Goal: Information Seeking & Learning: Check status

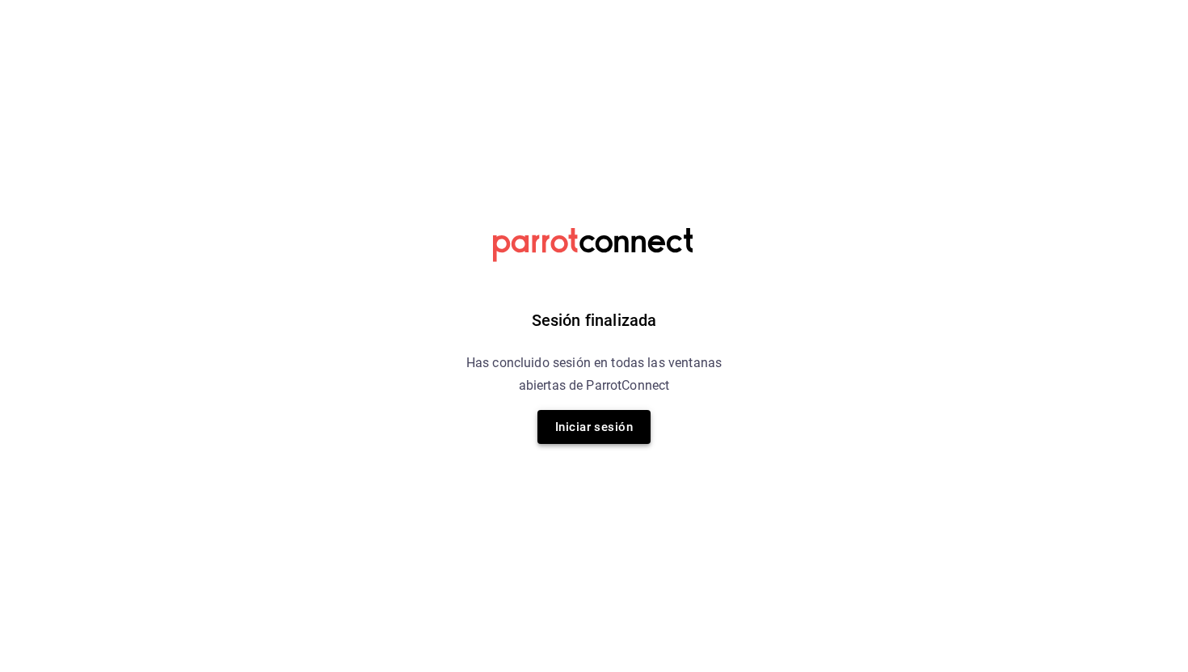
click at [616, 437] on button "Iniciar sesión" at bounding box center [593, 427] width 113 height 34
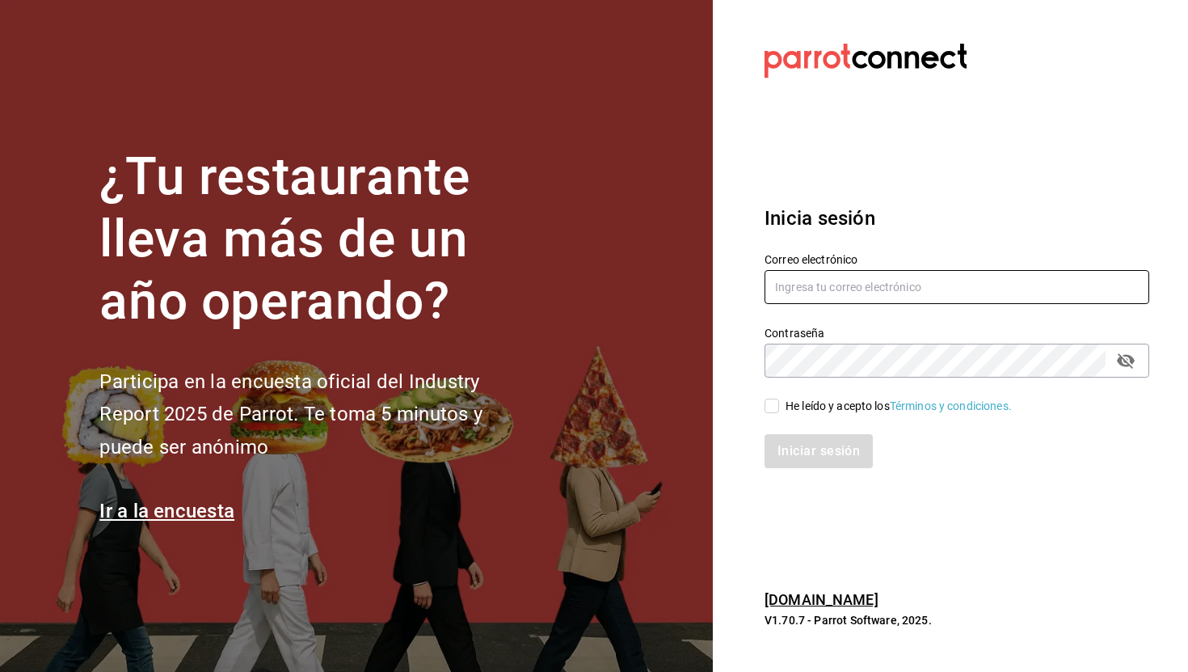
click at [891, 294] on input "text" at bounding box center [956, 287] width 385 height 34
type input "[EMAIL_ADDRESS][DOMAIN_NAME]"
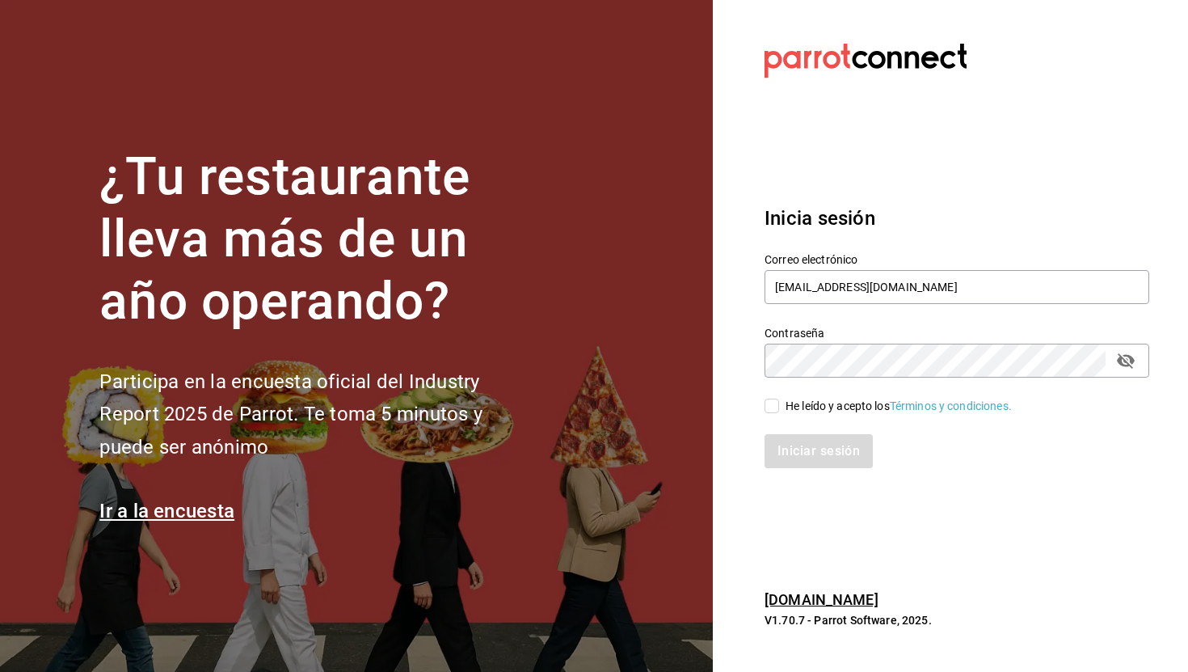
click at [806, 411] on div "He leído y acepto los Términos y condiciones." at bounding box center [899, 406] width 226 height 17
click at [779, 411] on input "He leído y acepto los Términos y condiciones." at bounding box center [771, 405] width 15 height 15
checkbox input "true"
click at [1136, 369] on div "Contraseña" at bounding box center [956, 360] width 385 height 34
click at [1130, 362] on icon "passwordField" at bounding box center [1125, 360] width 19 height 19
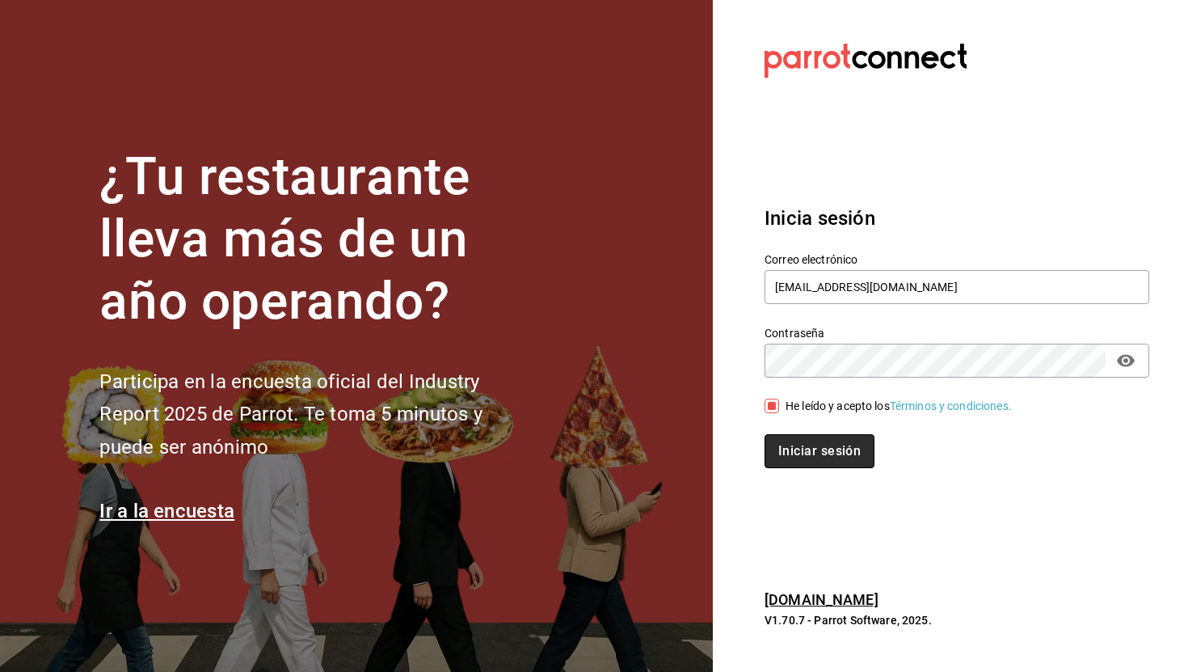
click at [802, 451] on button "Iniciar sesión" at bounding box center [819, 451] width 110 height 34
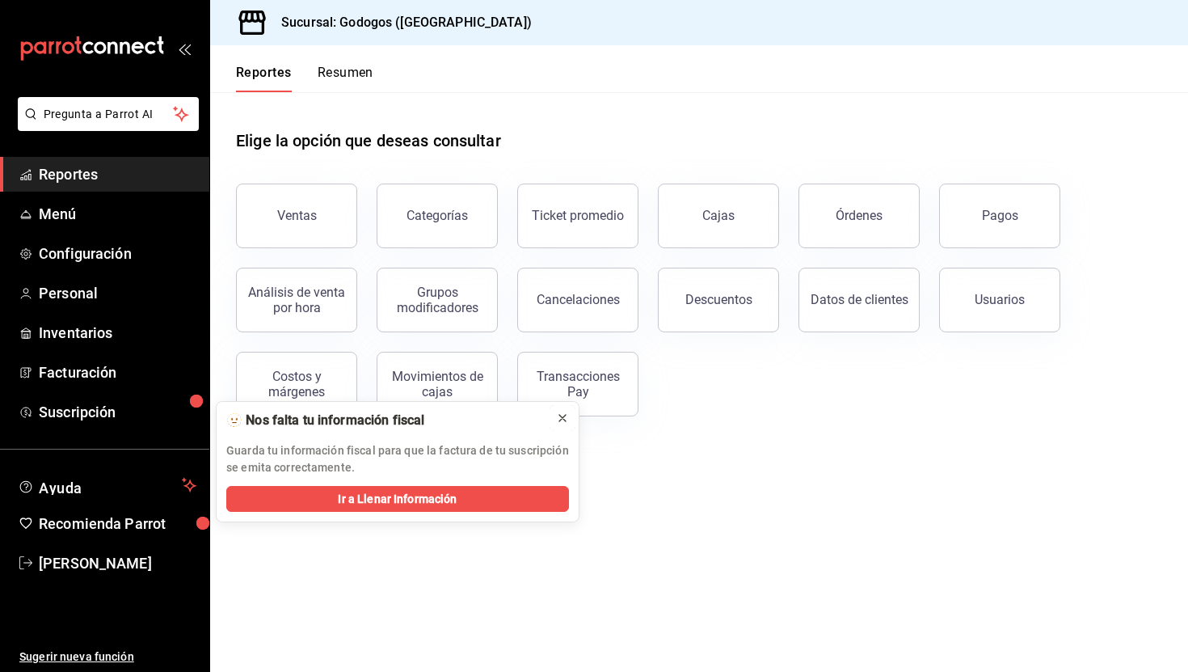
click at [566, 422] on icon at bounding box center [562, 417] width 13 height 13
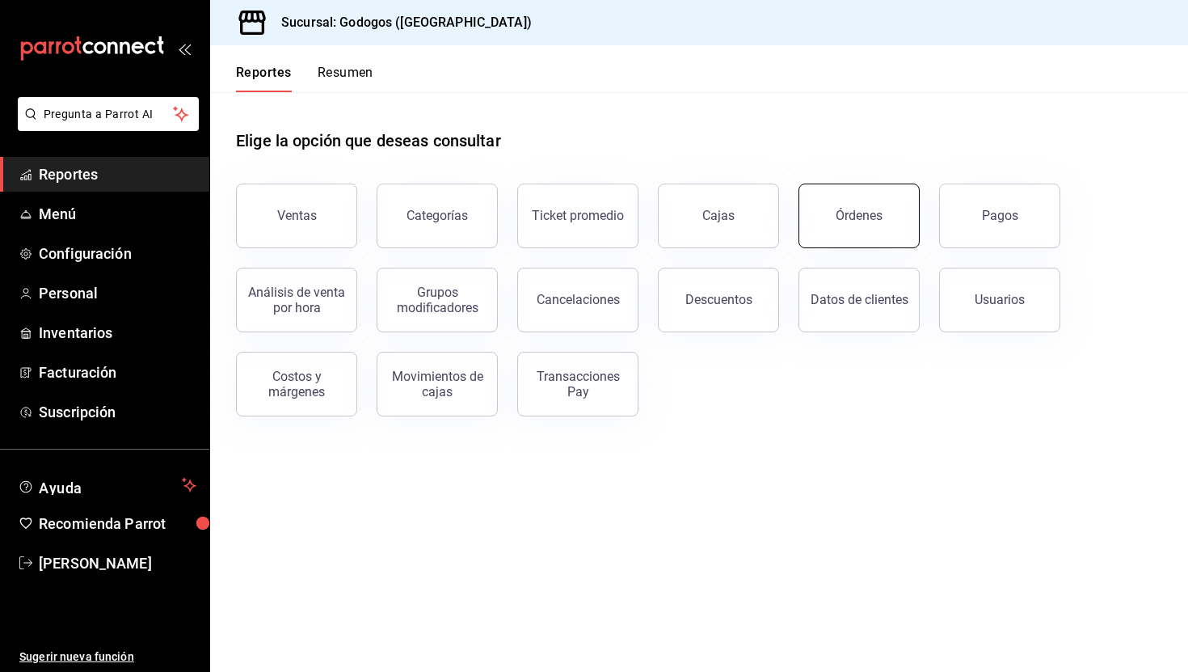
click at [881, 232] on button "Órdenes" at bounding box center [858, 215] width 121 height 65
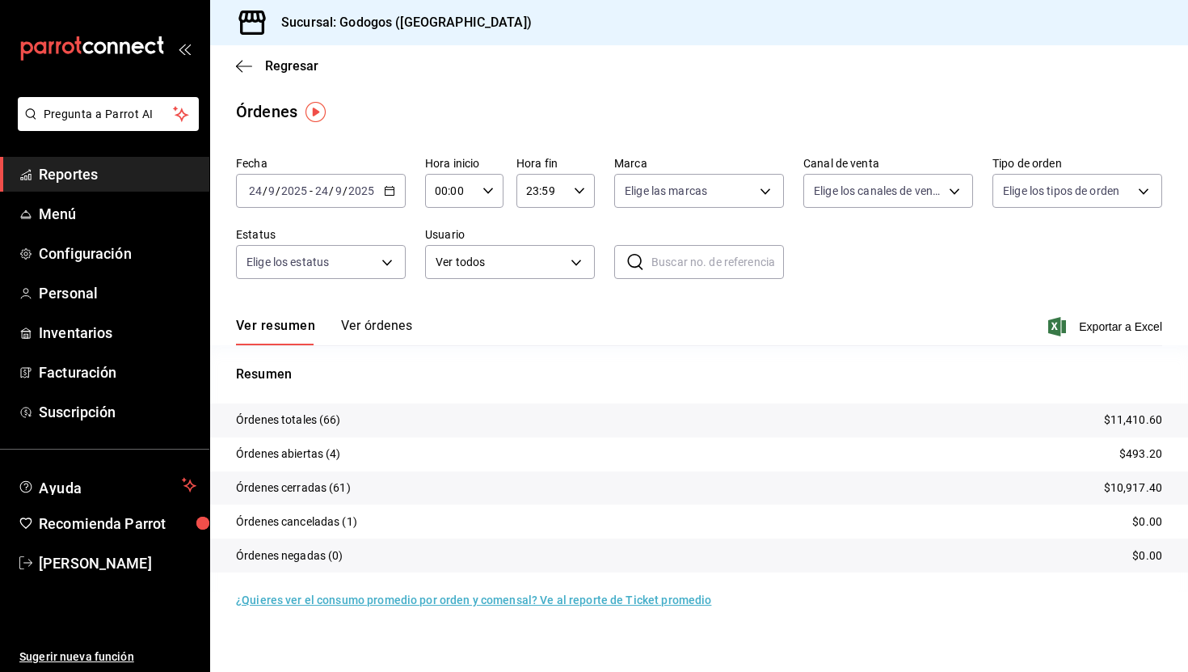
click at [391, 194] on icon "button" at bounding box center [389, 190] width 11 height 11
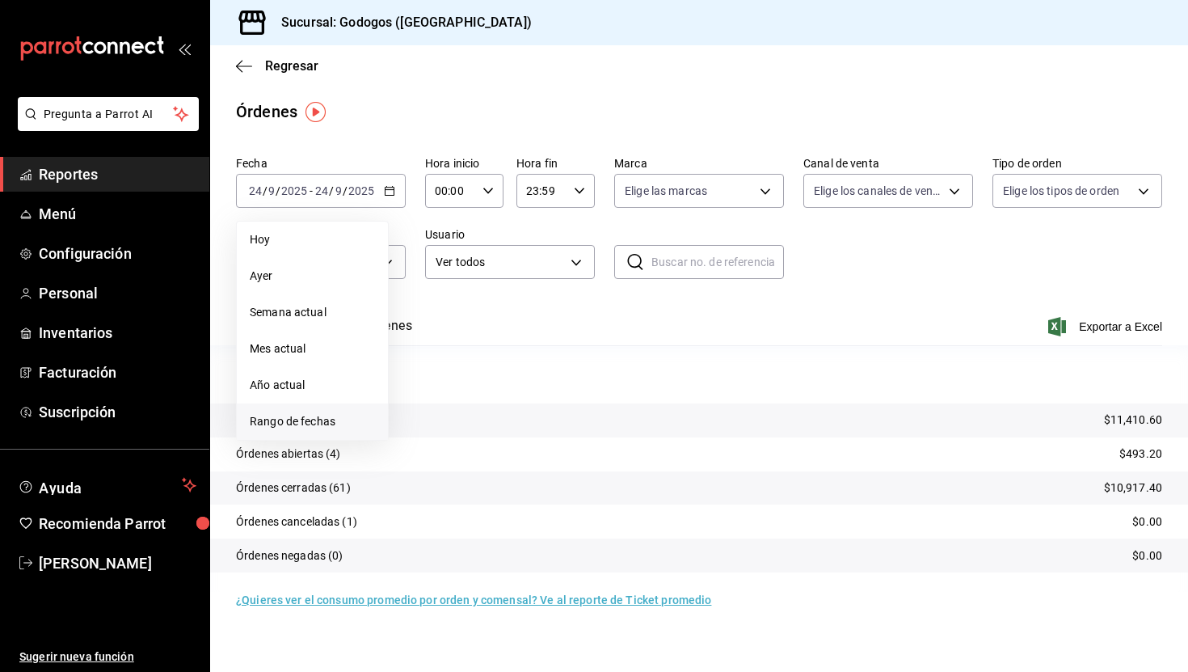
click at [313, 419] on span "Rango de fechas" at bounding box center [312, 421] width 125 height 17
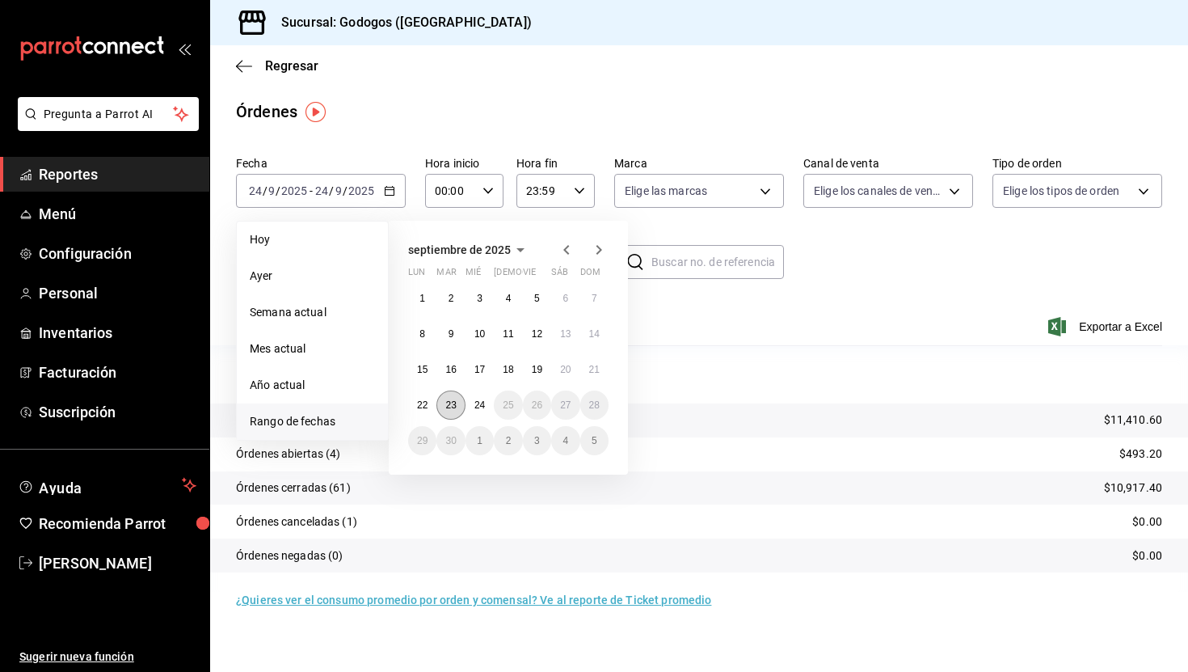
click at [455, 394] on button "23" at bounding box center [450, 404] width 28 height 29
click at [474, 398] on button "24" at bounding box center [479, 404] width 28 height 29
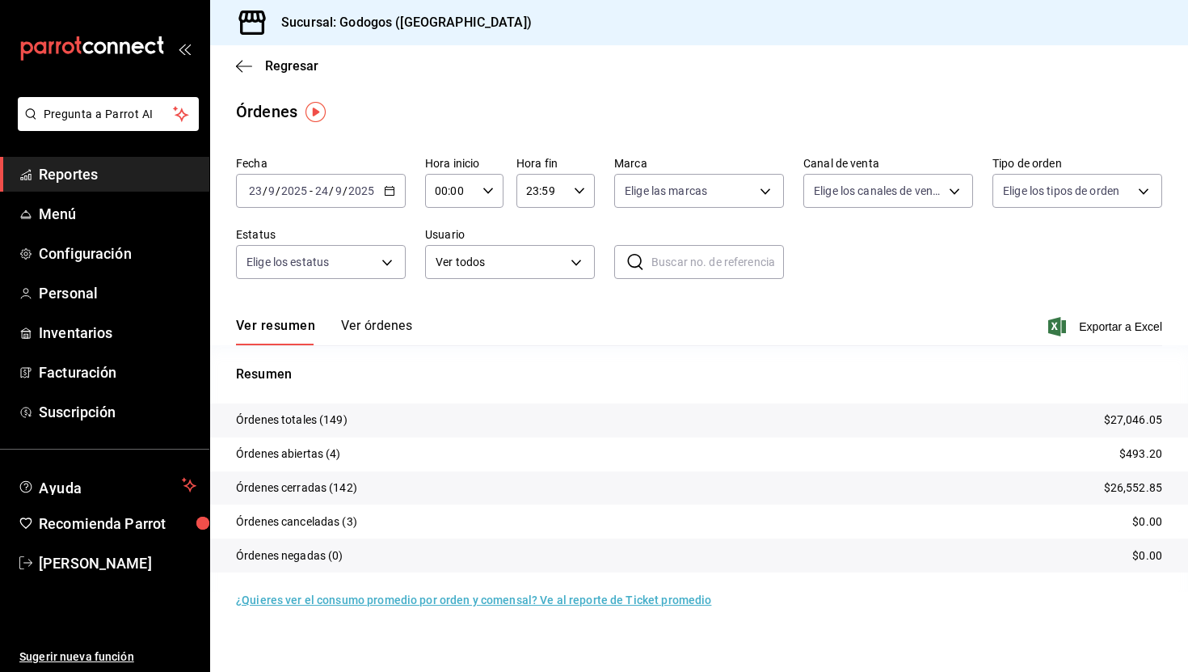
click at [395, 193] on div "2025-09-23 23 / 9 / 2025 - 2025-09-24 24 / 9 / 2025" at bounding box center [321, 191] width 170 height 34
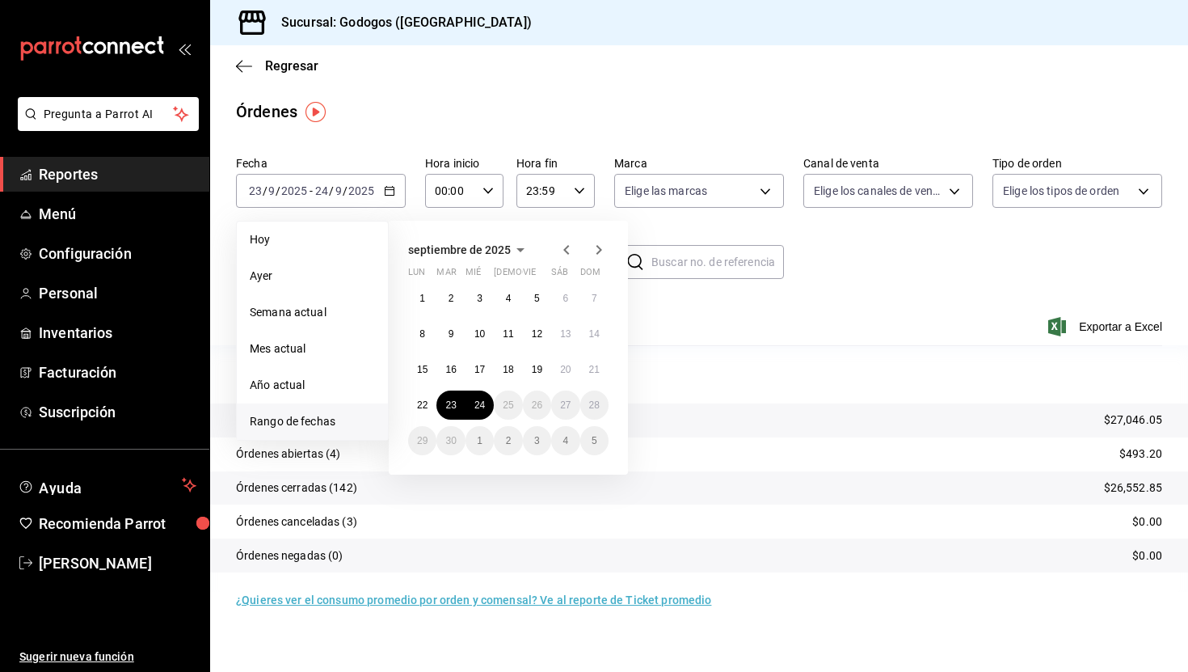
click at [878, 262] on div "Fecha 2025-09-23 23 / 9 / 2025 - 2025-09-24 24 / 9 / 2025 Hoy Ayer Semana actua…" at bounding box center [699, 224] width 926 height 149
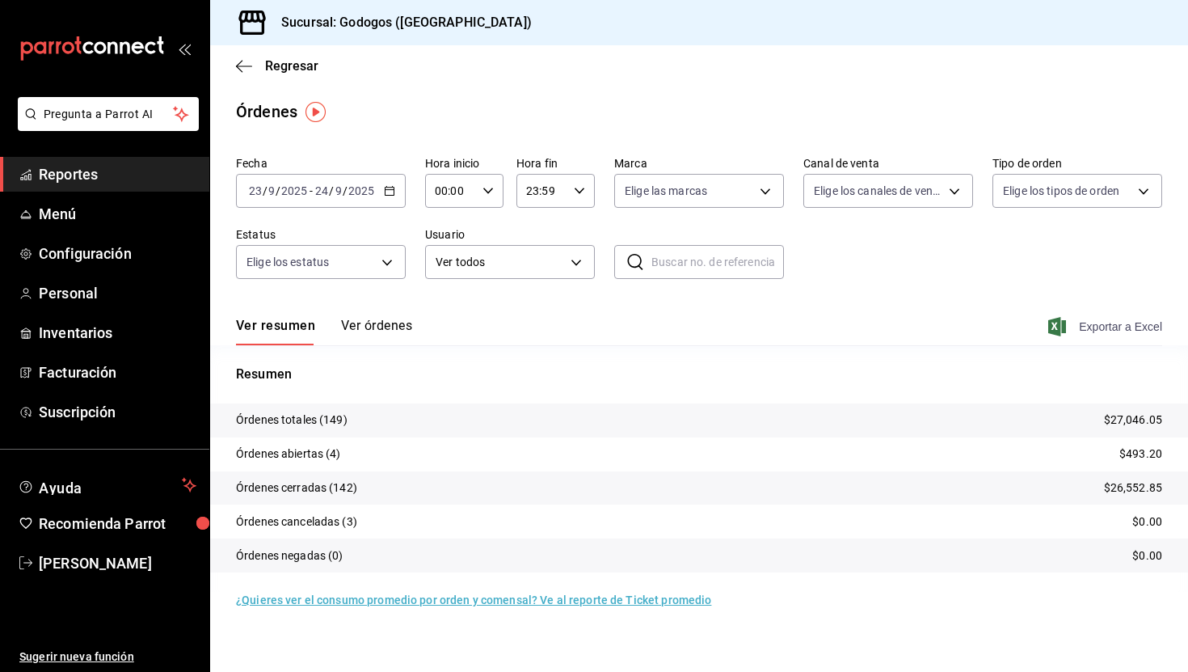
click at [1118, 330] on span "Exportar a Excel" at bounding box center [1106, 326] width 111 height 19
click at [284, 70] on span "Regresar" at bounding box center [291, 65] width 53 height 15
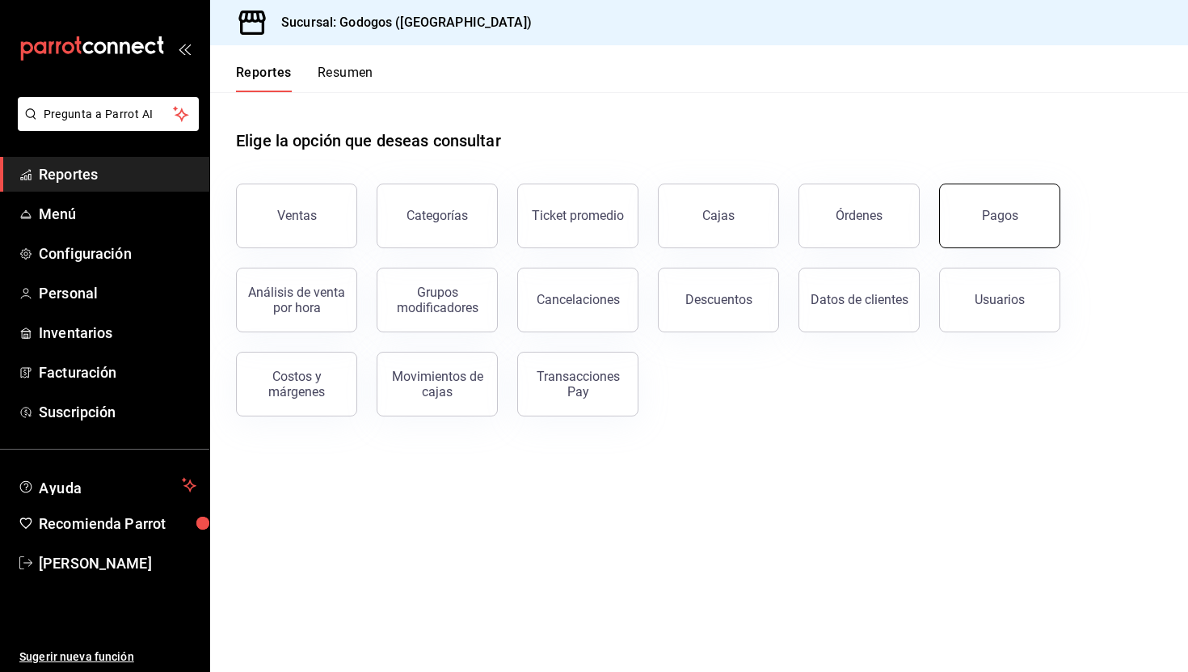
click at [1011, 218] on div "Pagos" at bounding box center [1000, 215] width 36 height 15
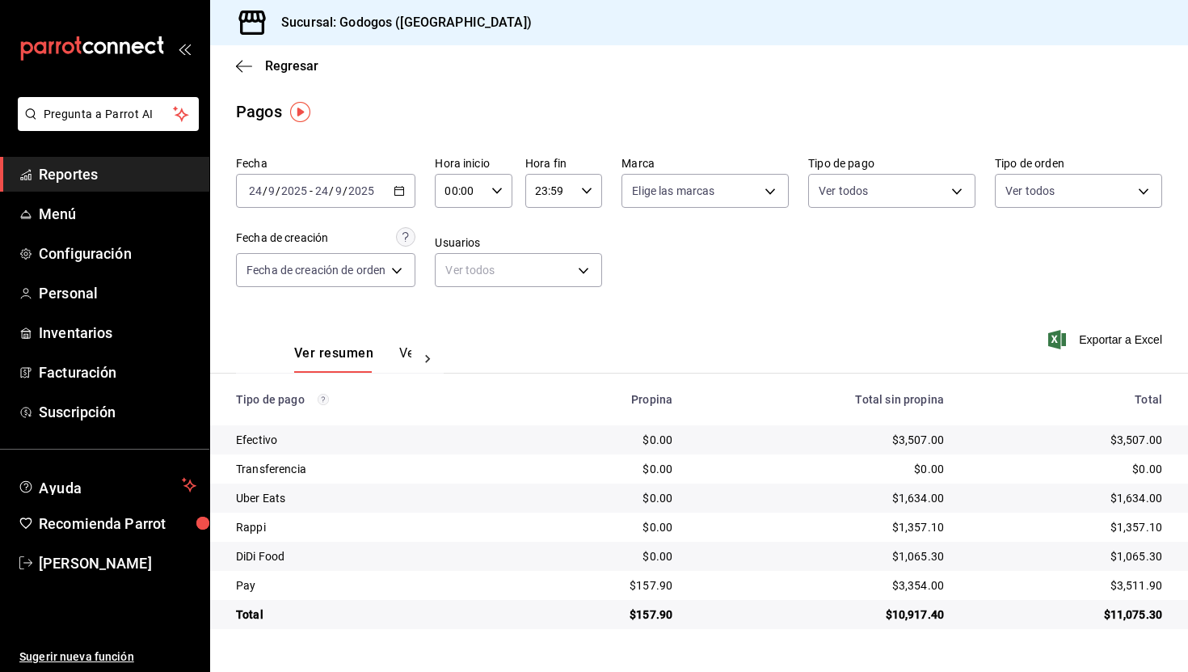
click at [407, 198] on div "[DATE] [DATE] - [DATE] [DATE]" at bounding box center [325, 191] width 179 height 34
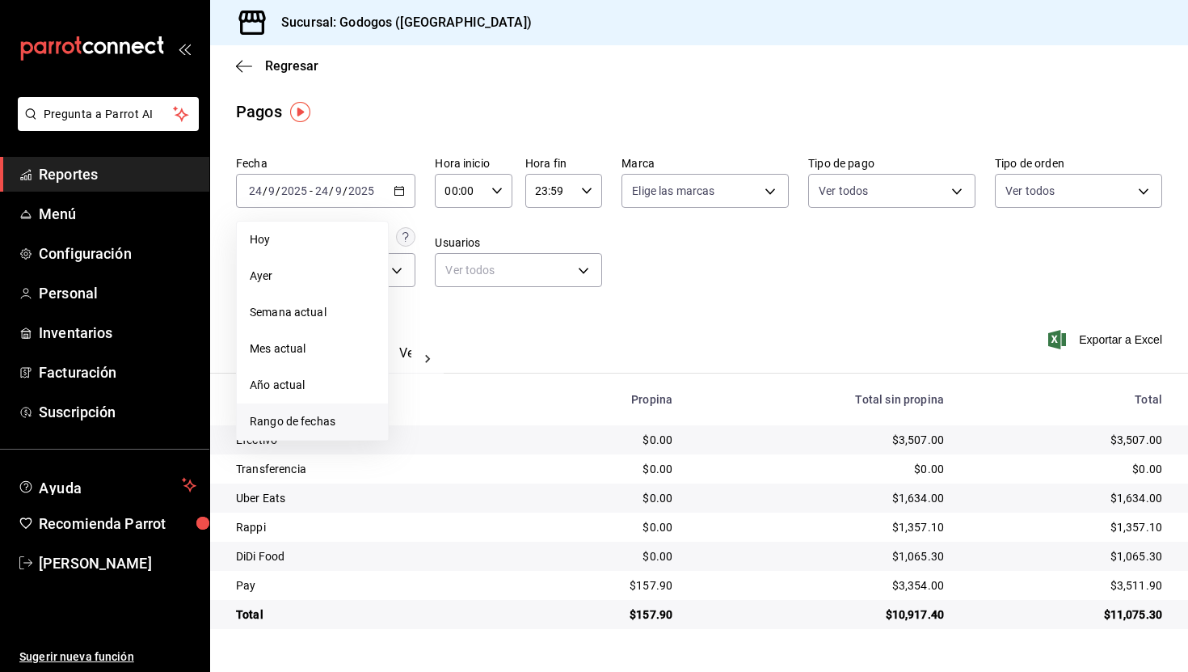
click at [323, 416] on span "Rango de fechas" at bounding box center [312, 421] width 125 height 17
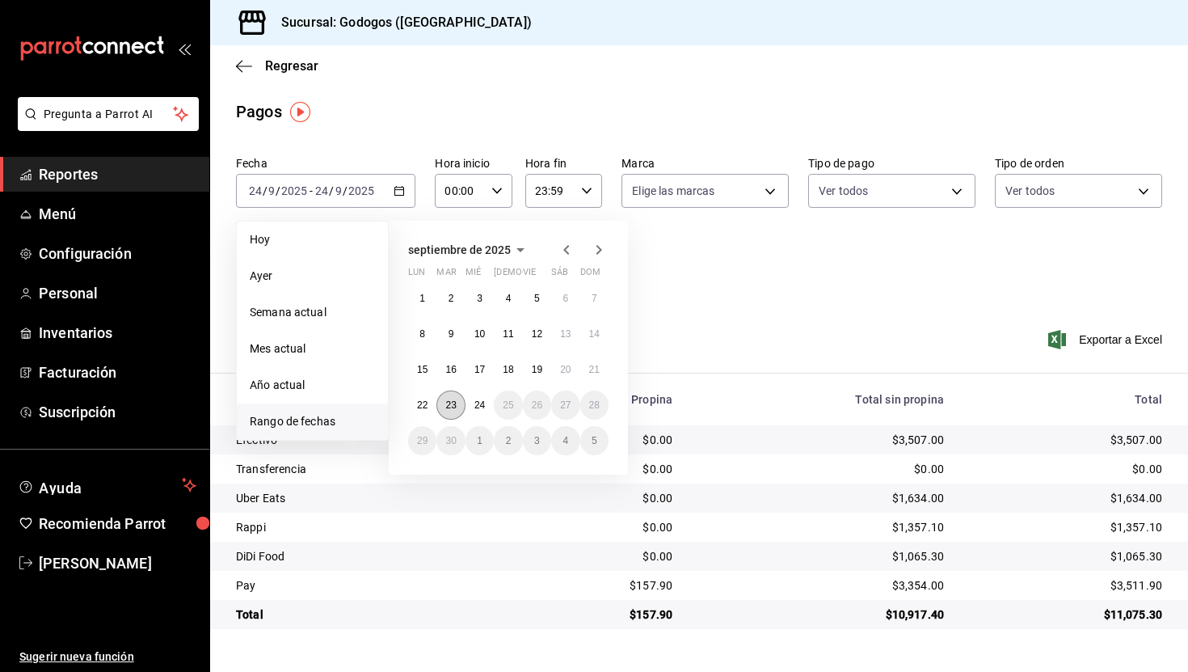
click at [457, 399] on button "23" at bounding box center [450, 404] width 28 height 29
click at [475, 402] on abbr "24" at bounding box center [479, 404] width 11 height 11
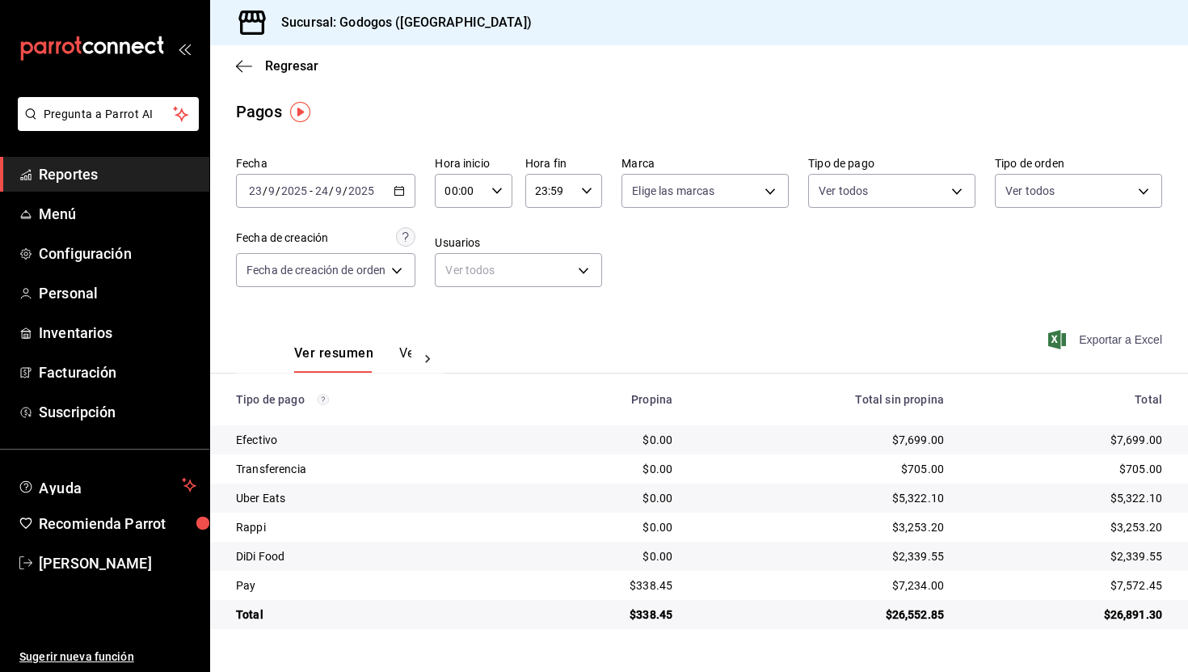
click at [1114, 341] on span "Exportar a Excel" at bounding box center [1106, 339] width 111 height 19
click at [380, 356] on button "Ver pagos" at bounding box center [382, 358] width 61 height 27
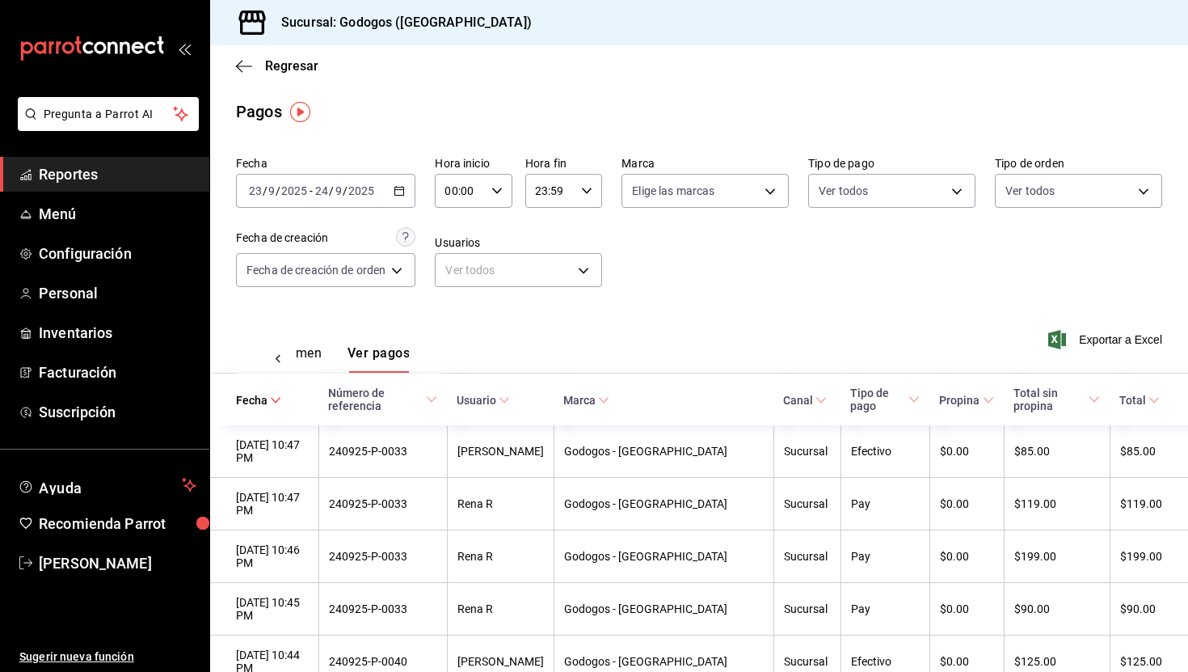
click at [286, 356] on div at bounding box center [278, 358] width 32 height 27
click at [350, 350] on button "Ver resumen" at bounding box center [331, 358] width 75 height 27
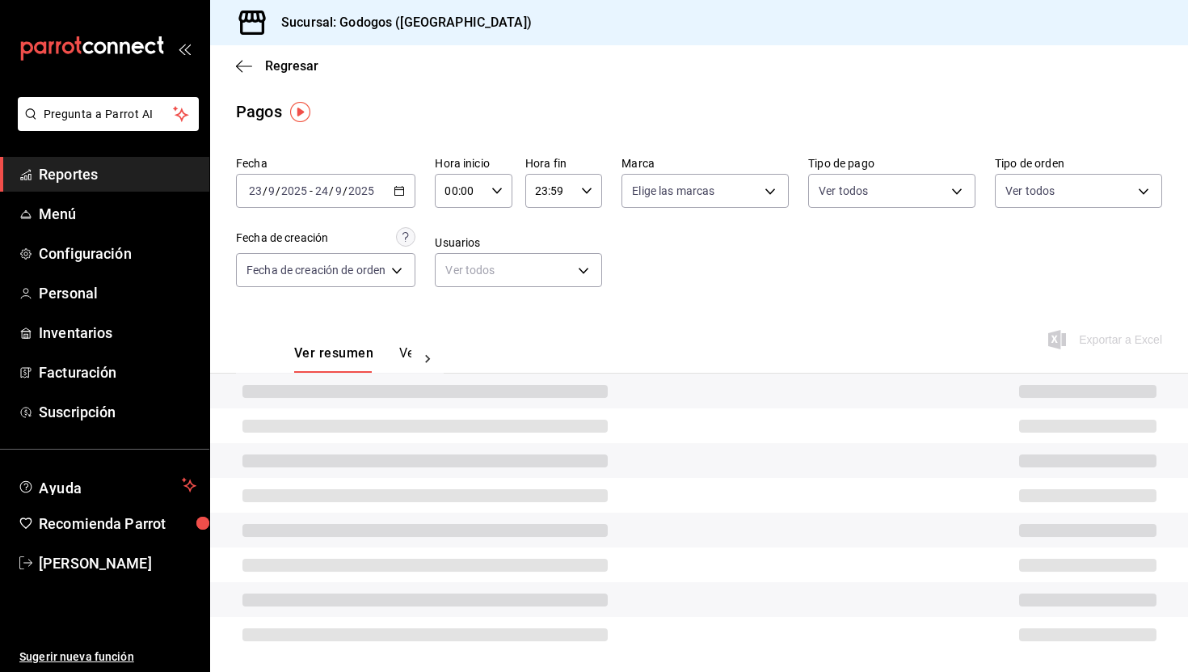
click at [410, 198] on div "2025-09-23 23 / 9 / 2025 - 2025-09-24 24 / 9 / 2025" at bounding box center [325, 191] width 179 height 34
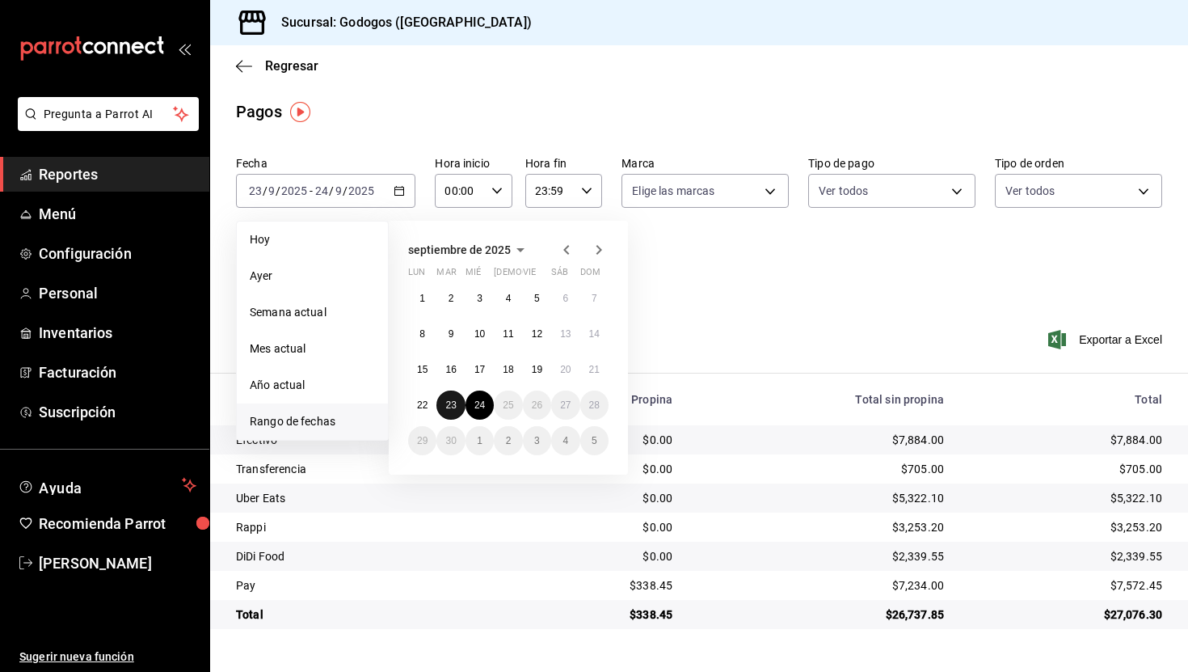
click at [456, 405] on button "23" at bounding box center [450, 404] width 28 height 29
click at [474, 406] on abbr "24" at bounding box center [479, 404] width 11 height 11
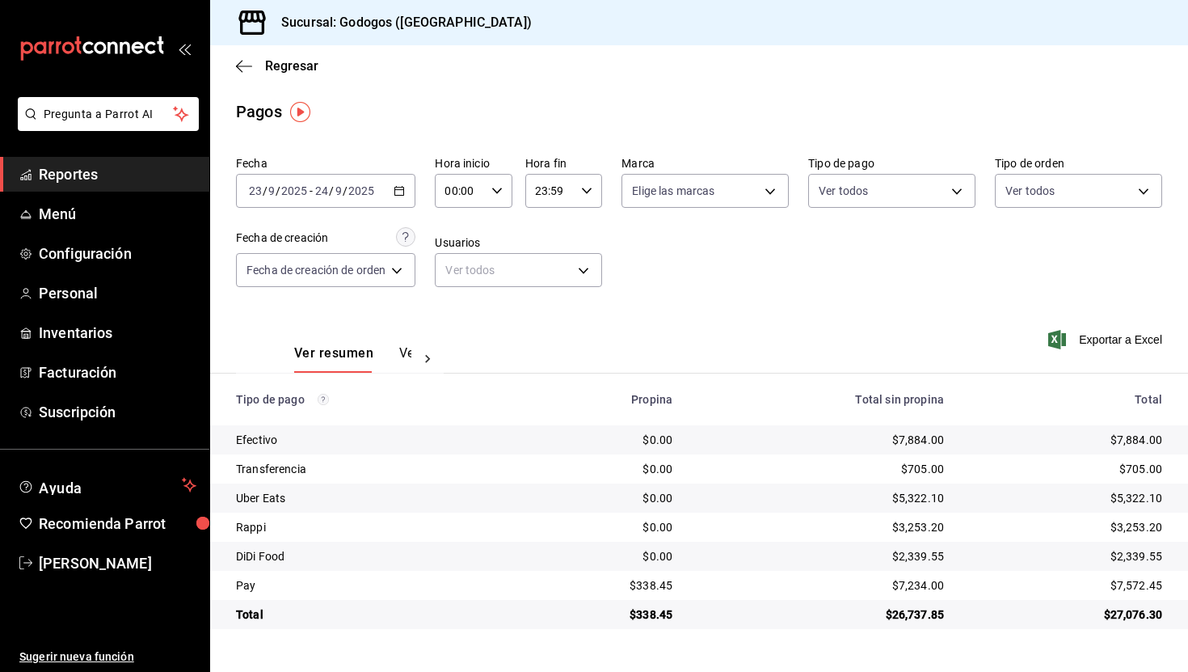
click at [406, 356] on button "Ver pagos" at bounding box center [429, 358] width 61 height 27
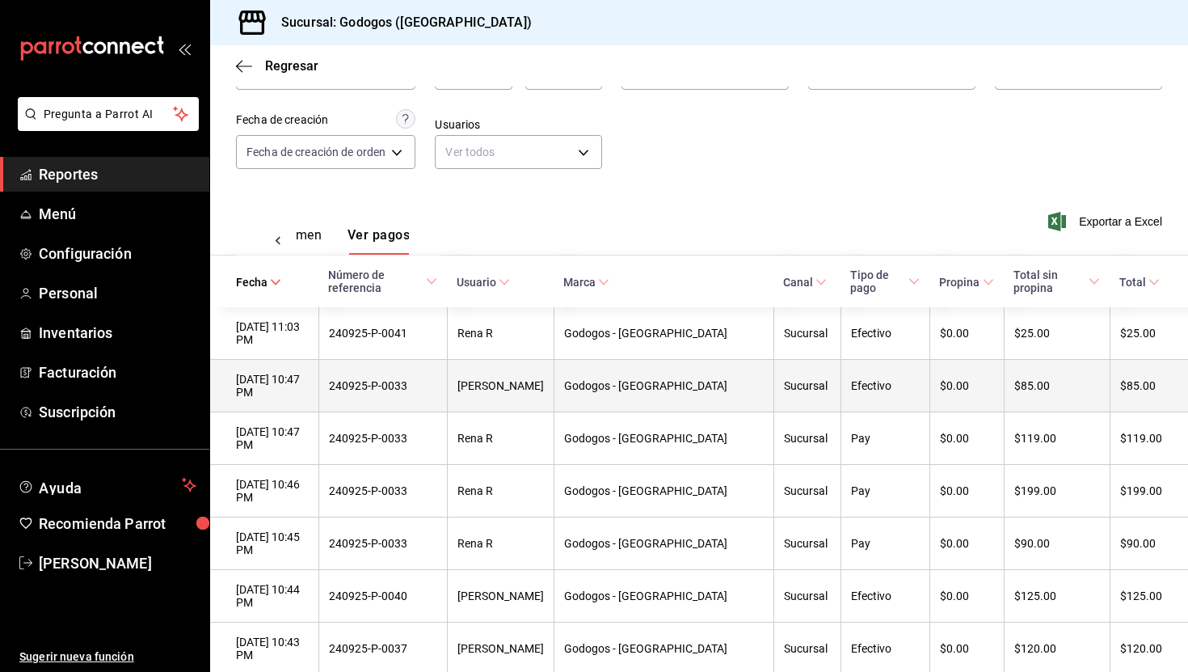
scroll to position [121, 0]
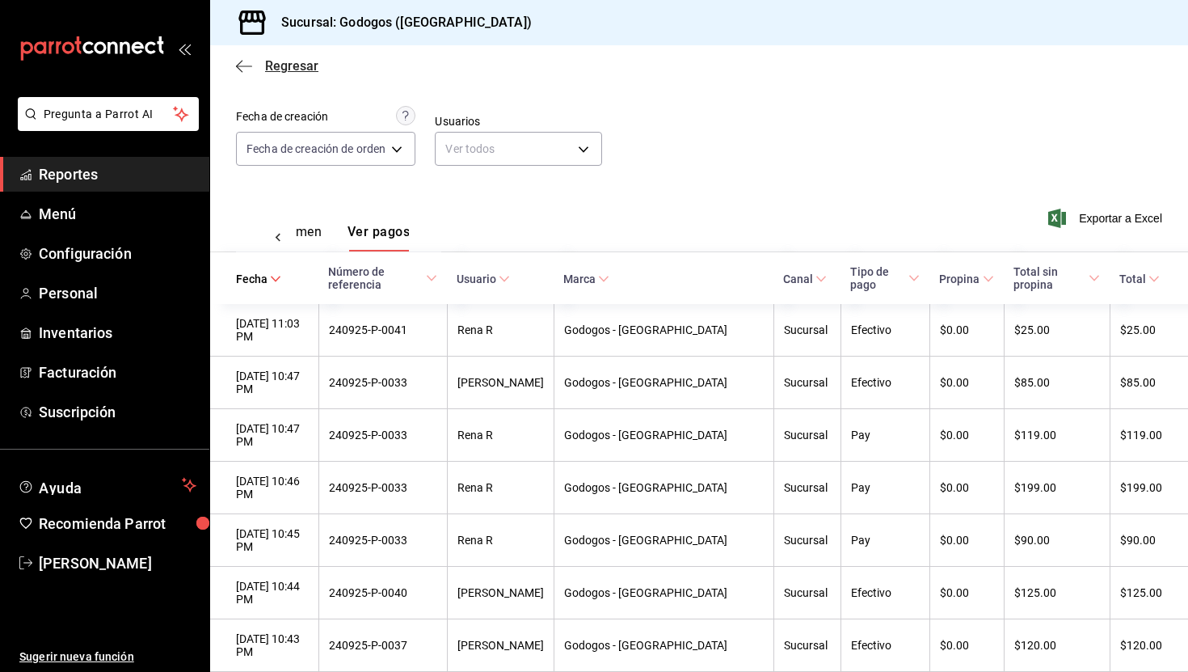
click at [272, 66] on span "Regresar" at bounding box center [291, 65] width 53 height 15
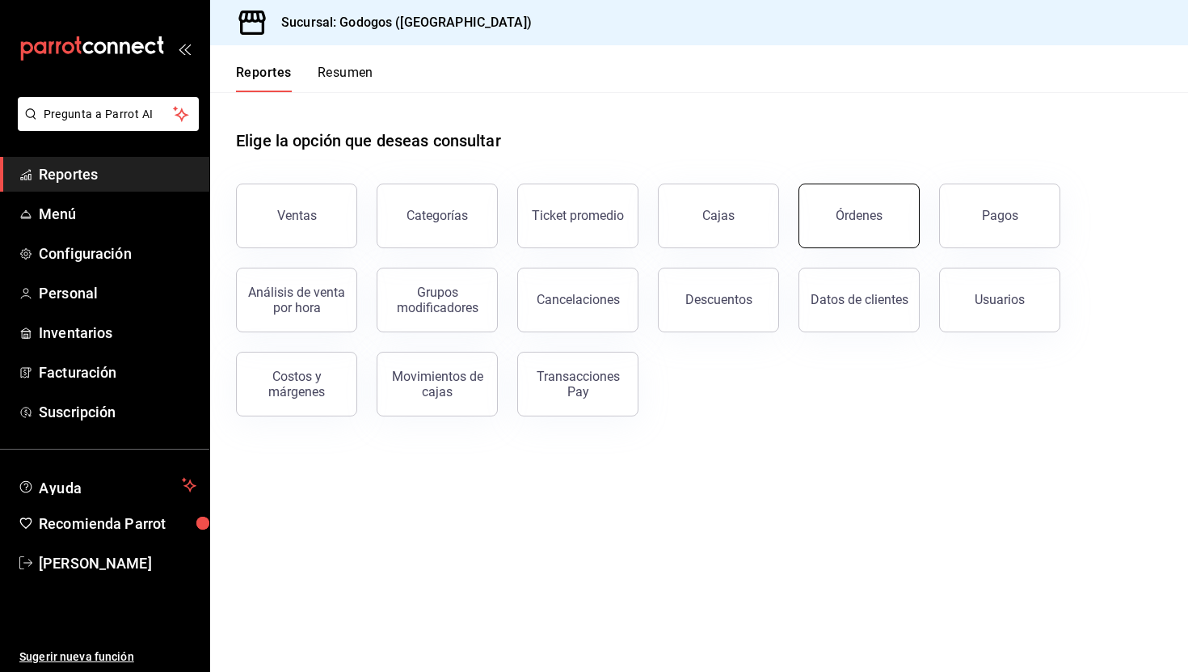
click at [890, 213] on button "Órdenes" at bounding box center [858, 215] width 121 height 65
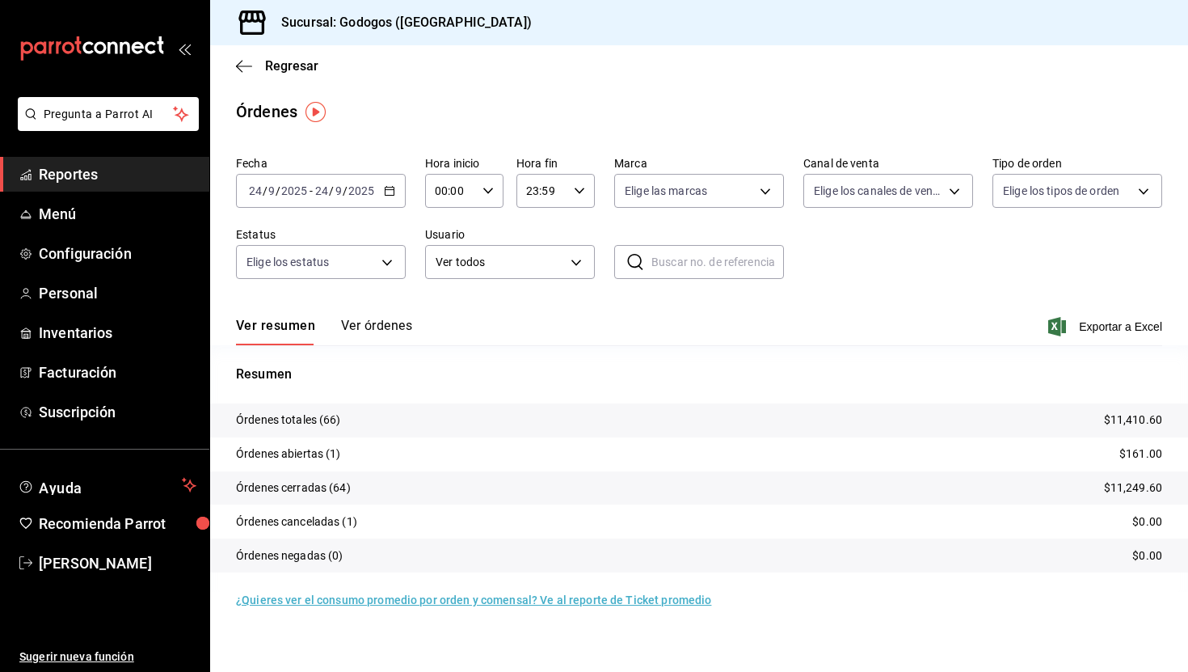
click at [393, 200] on div "[DATE] [DATE] - [DATE] [DATE]" at bounding box center [321, 191] width 170 height 34
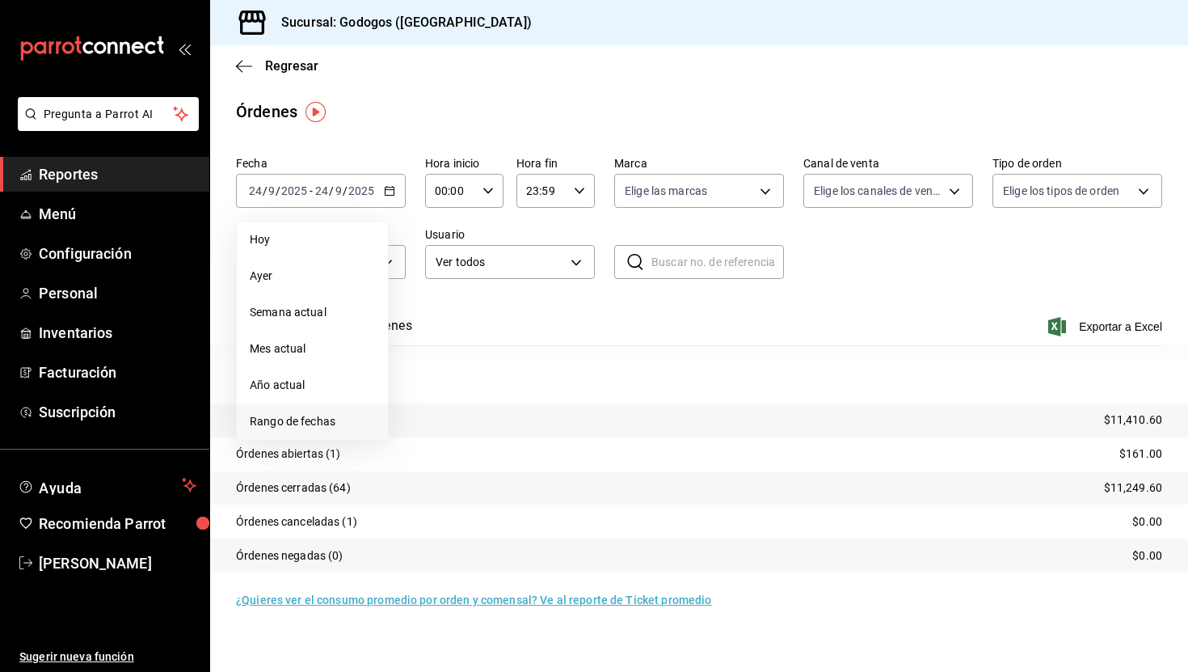
click at [328, 424] on span "Rango de fechas" at bounding box center [312, 421] width 125 height 17
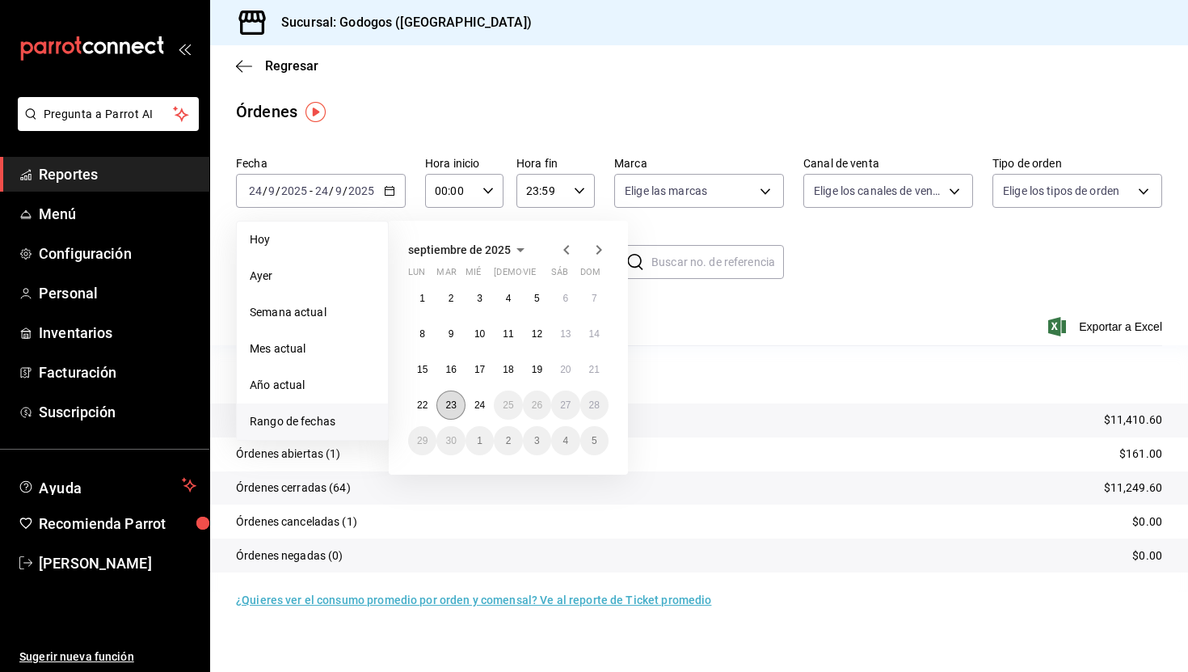
click at [459, 407] on button "23" at bounding box center [450, 404] width 28 height 29
click at [475, 407] on abbr "24" at bounding box center [479, 404] width 11 height 11
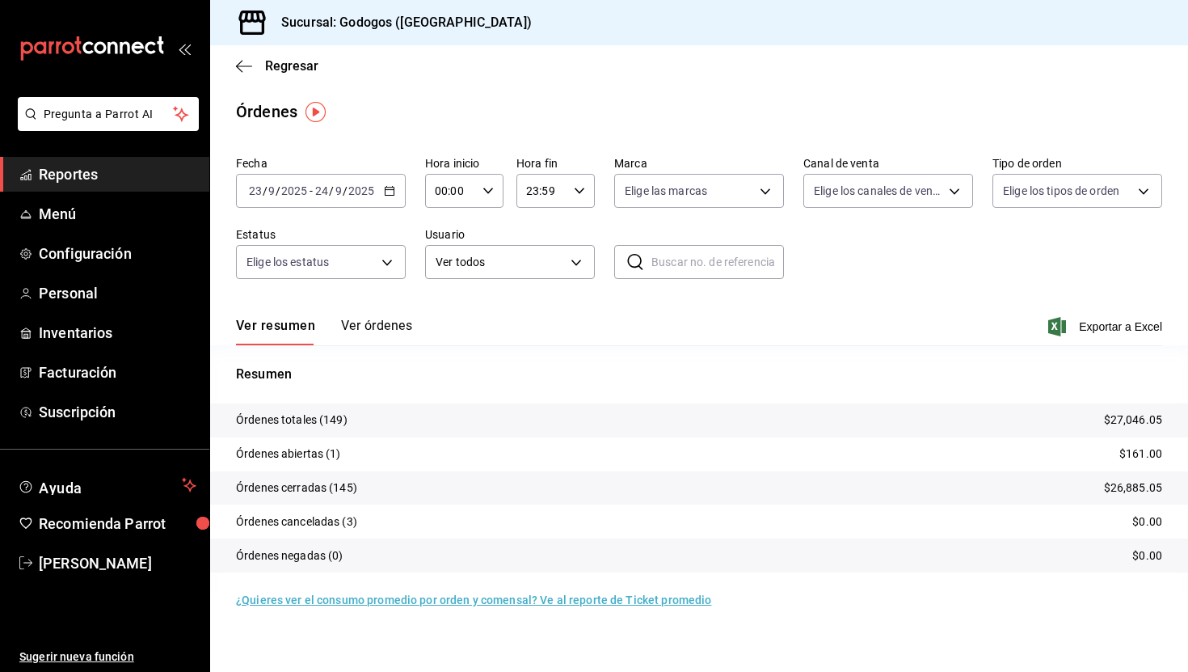
click at [352, 326] on button "Ver órdenes" at bounding box center [376, 331] width 71 height 27
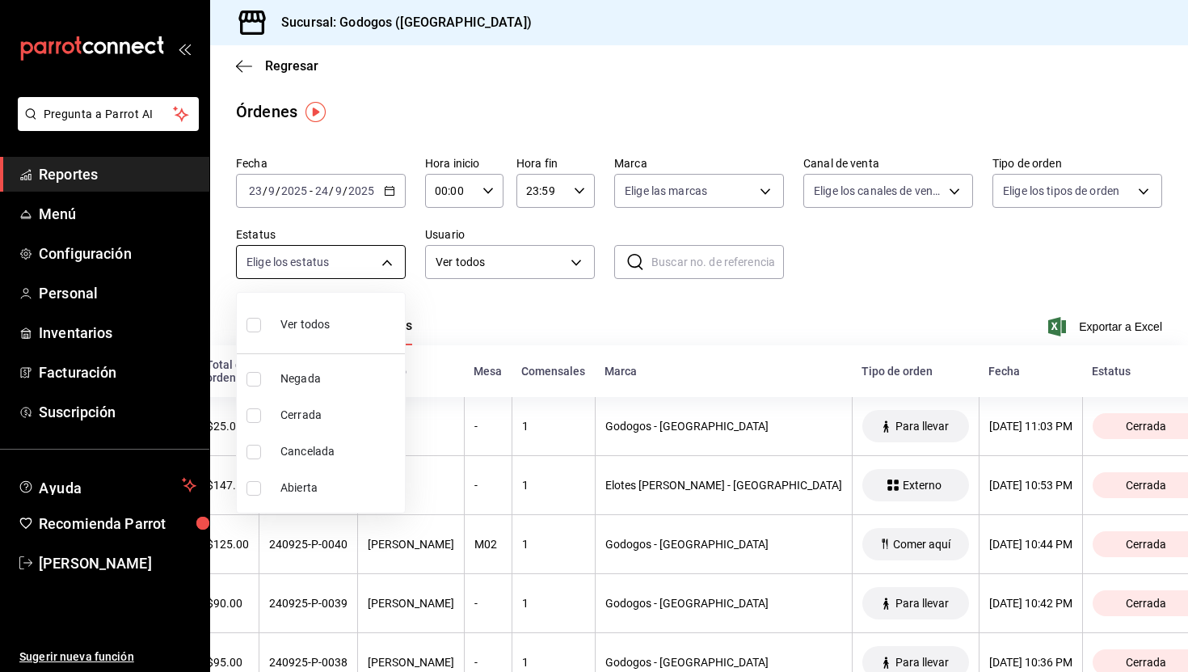
click at [392, 263] on body "Pregunta a Parrot AI Reportes Menú Configuración Personal Inventarios Facturaci…" at bounding box center [594, 336] width 1188 height 672
click at [352, 487] on span "Abierta" at bounding box center [339, 487] width 118 height 17
type input "OPEN"
checkbox input "true"
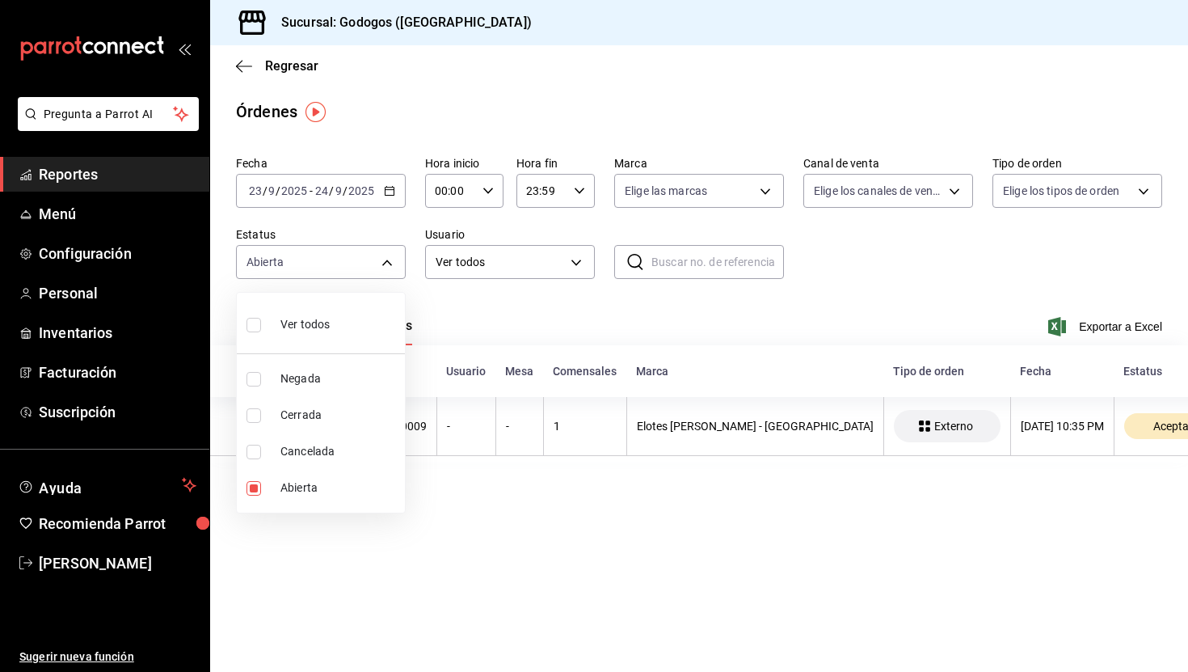
click at [597, 504] on div at bounding box center [594, 336] width 1188 height 672
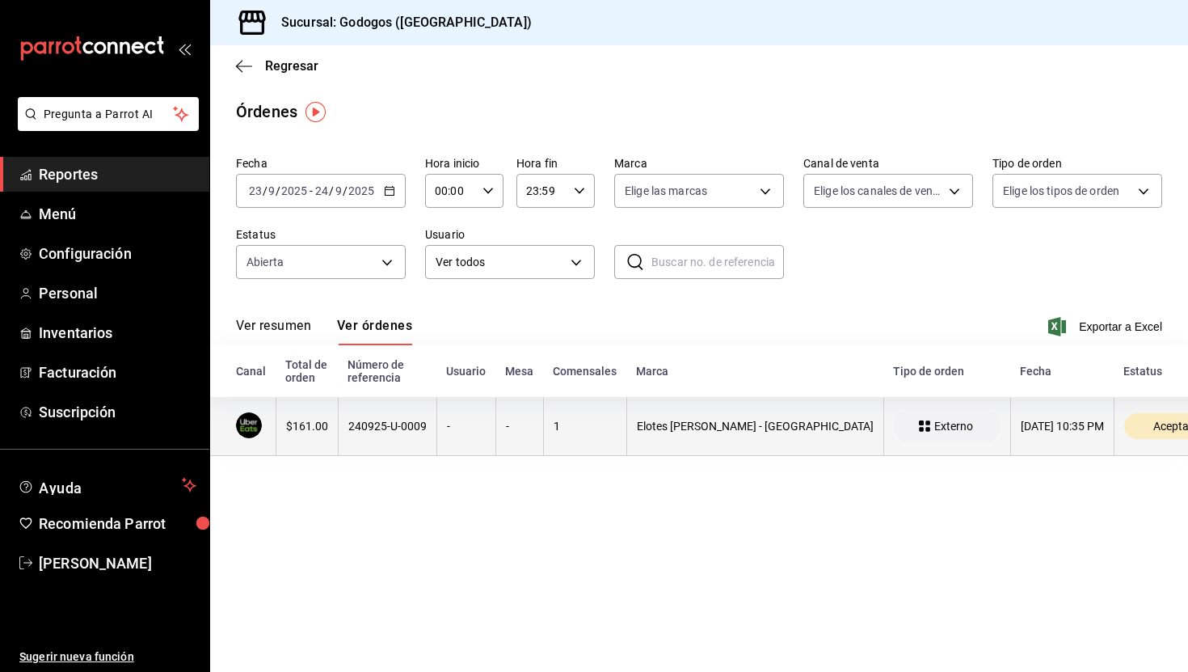
click at [407, 431] on div "240925-U-0009" at bounding box center [387, 425] width 78 height 13
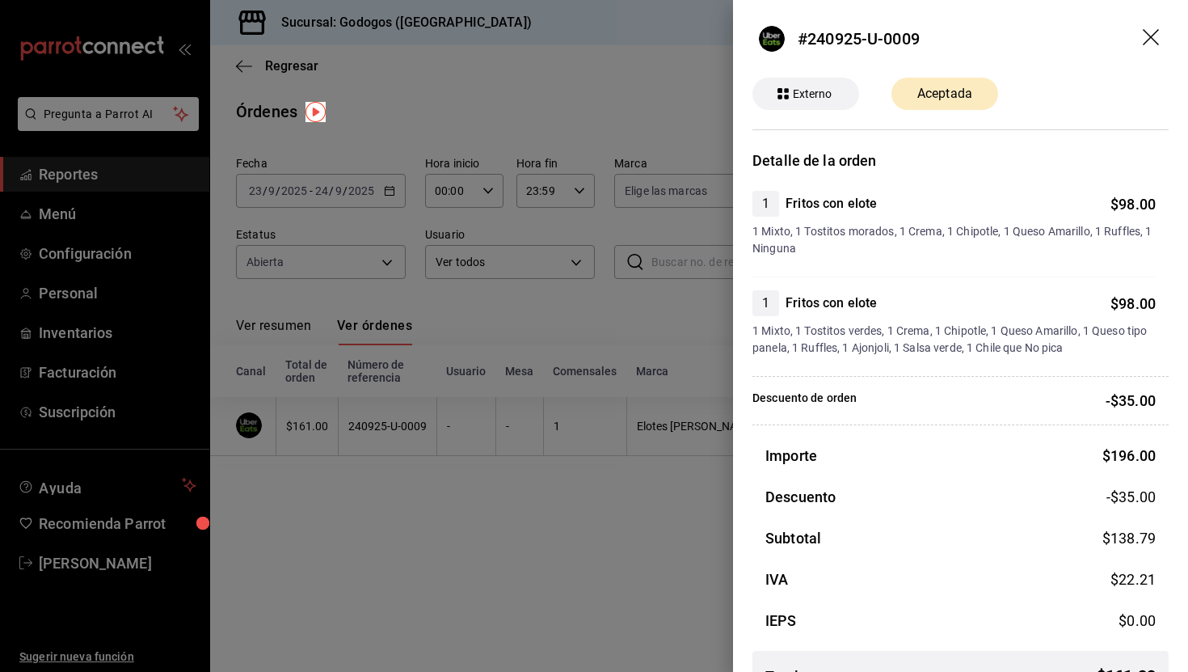
click at [651, 498] on div at bounding box center [594, 336] width 1188 height 672
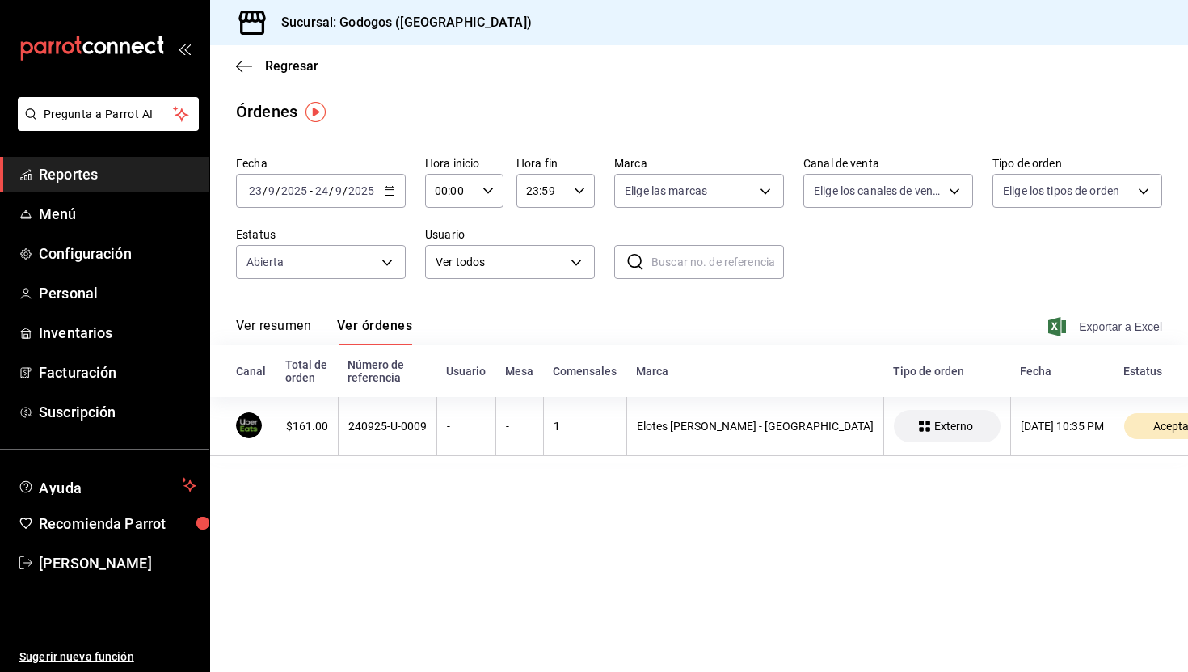
click at [1079, 326] on span "Exportar a Excel" at bounding box center [1106, 326] width 111 height 19
click at [287, 61] on span "Regresar" at bounding box center [291, 65] width 53 height 15
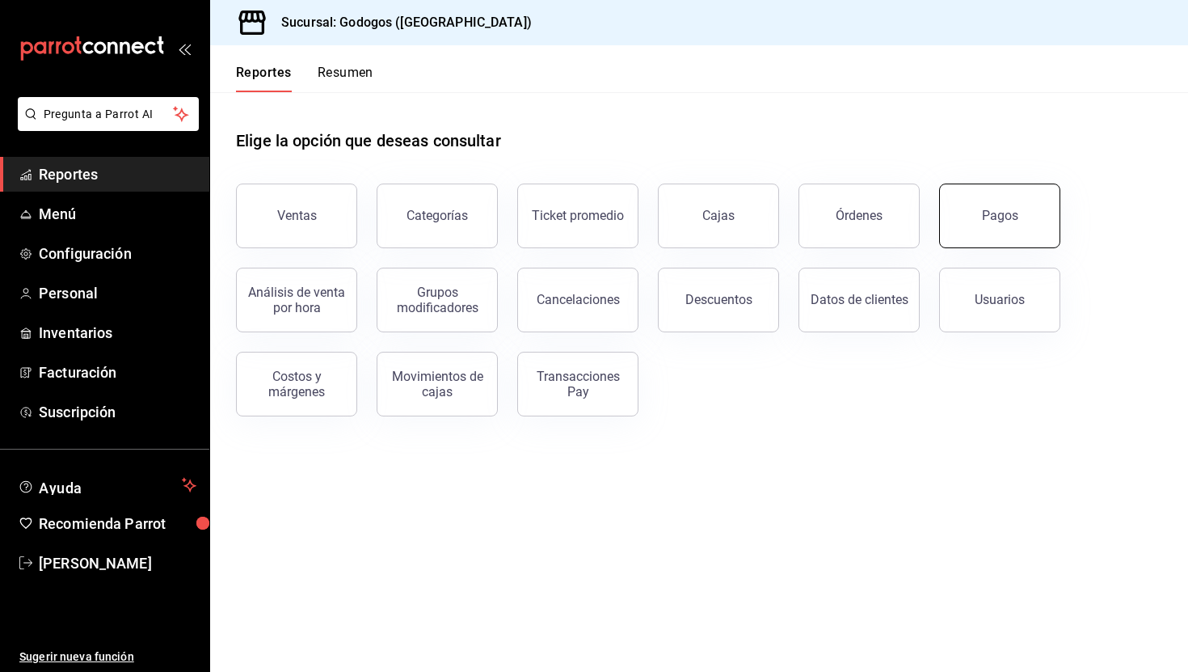
click at [984, 225] on button "Pagos" at bounding box center [999, 215] width 121 height 65
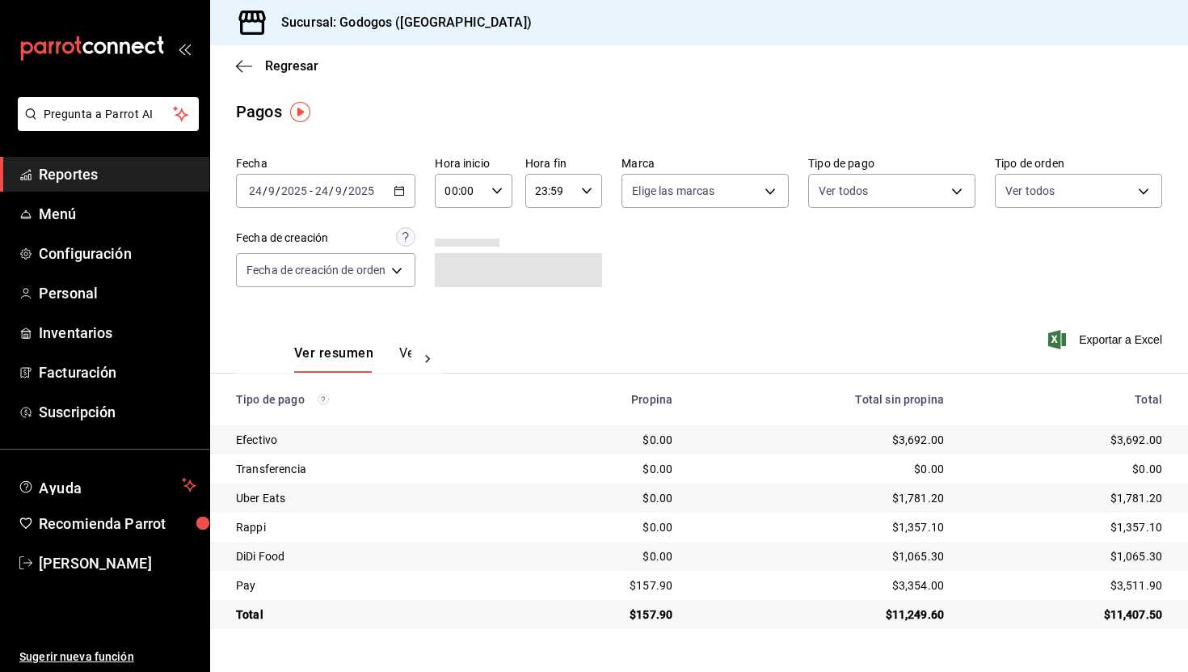
click at [403, 194] on icon "button" at bounding box center [399, 190] width 11 height 11
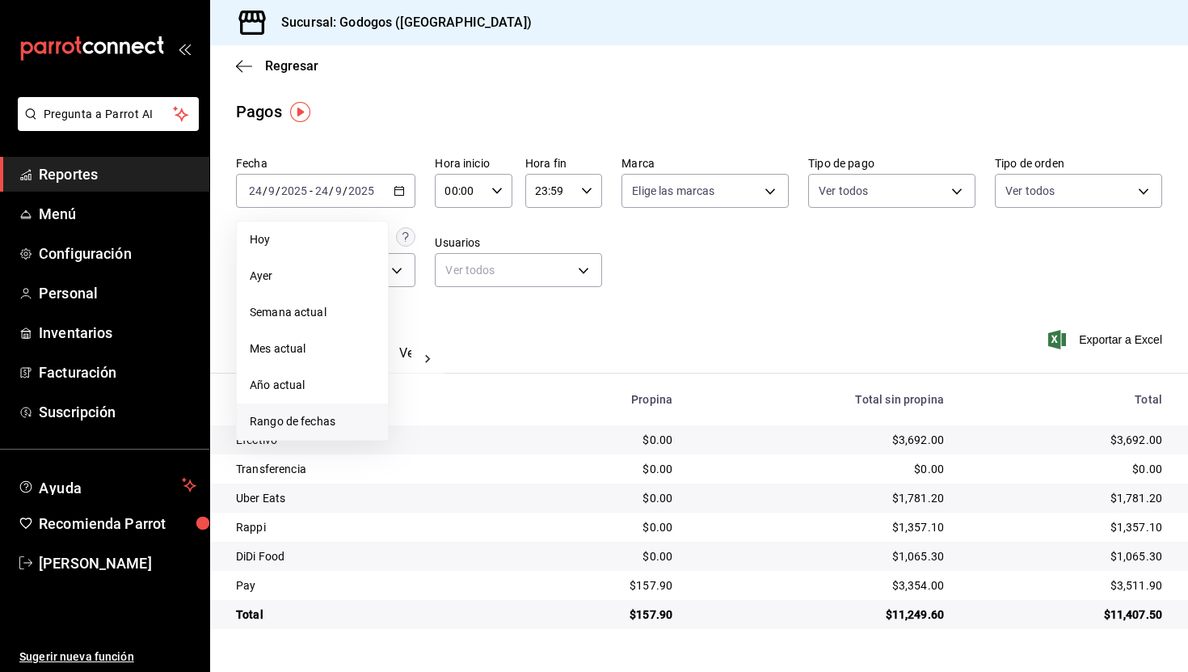
click at [319, 432] on li "Rango de fechas" at bounding box center [312, 421] width 151 height 36
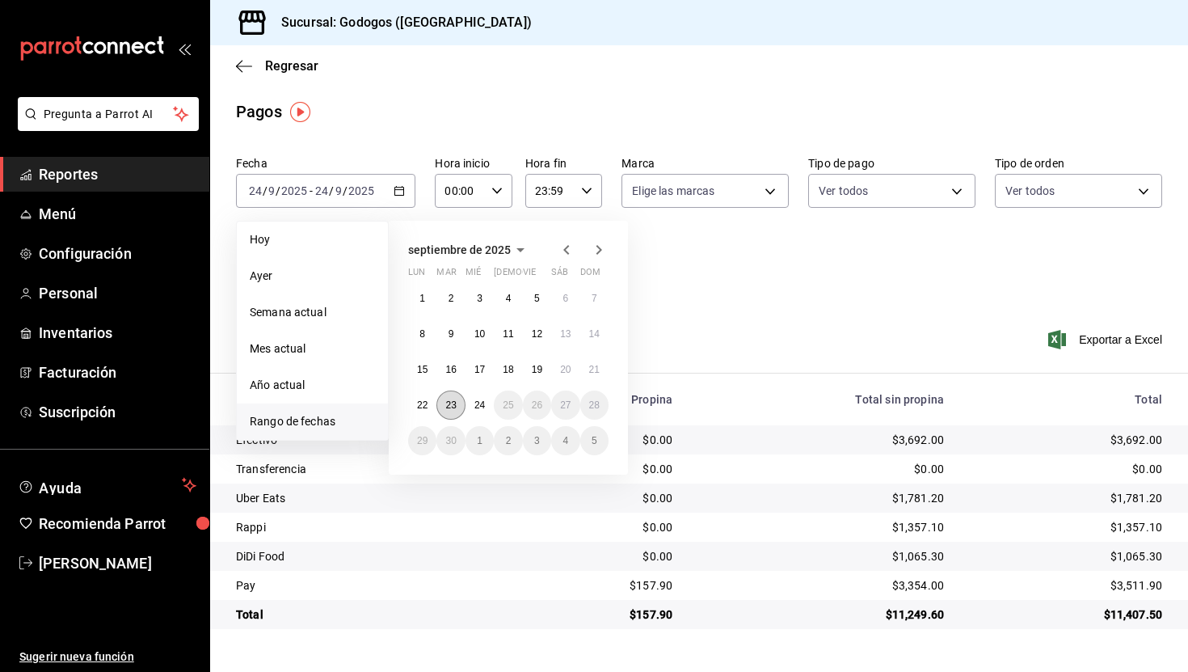
click at [457, 402] on button "23" at bounding box center [450, 404] width 28 height 29
click at [482, 409] on abbr "24" at bounding box center [479, 404] width 11 height 11
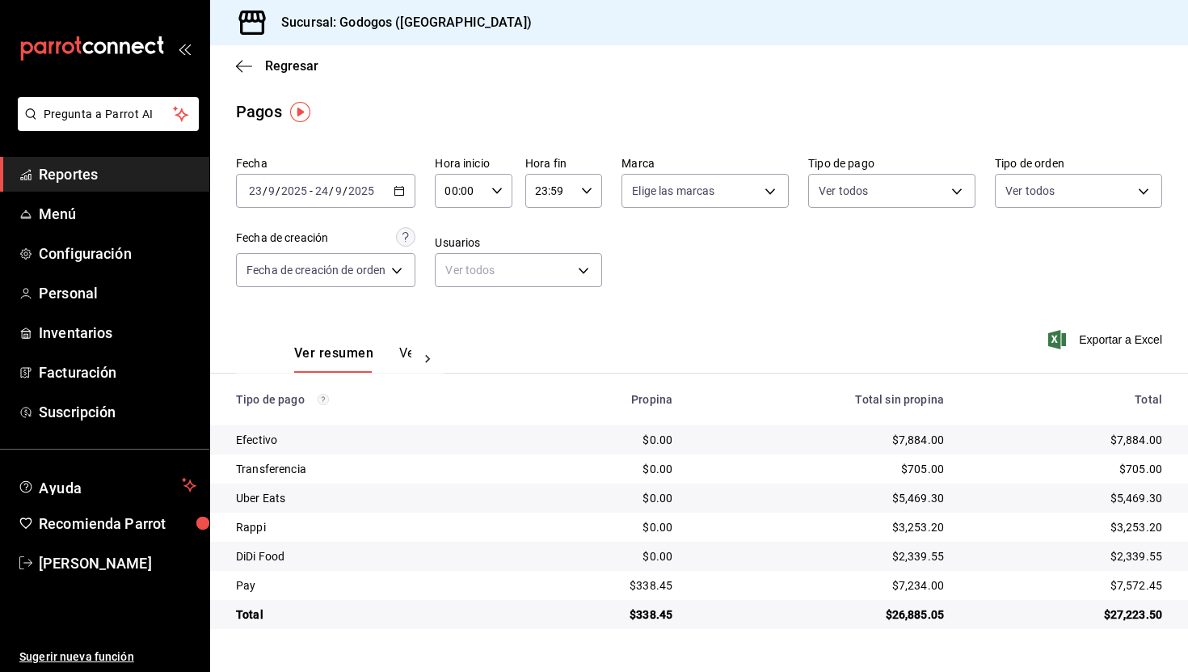
click at [395, 355] on div "Ver resumen Ver pagos" at bounding box center [352, 358] width 117 height 27
click at [403, 355] on button "Ver pagos" at bounding box center [429, 358] width 61 height 27
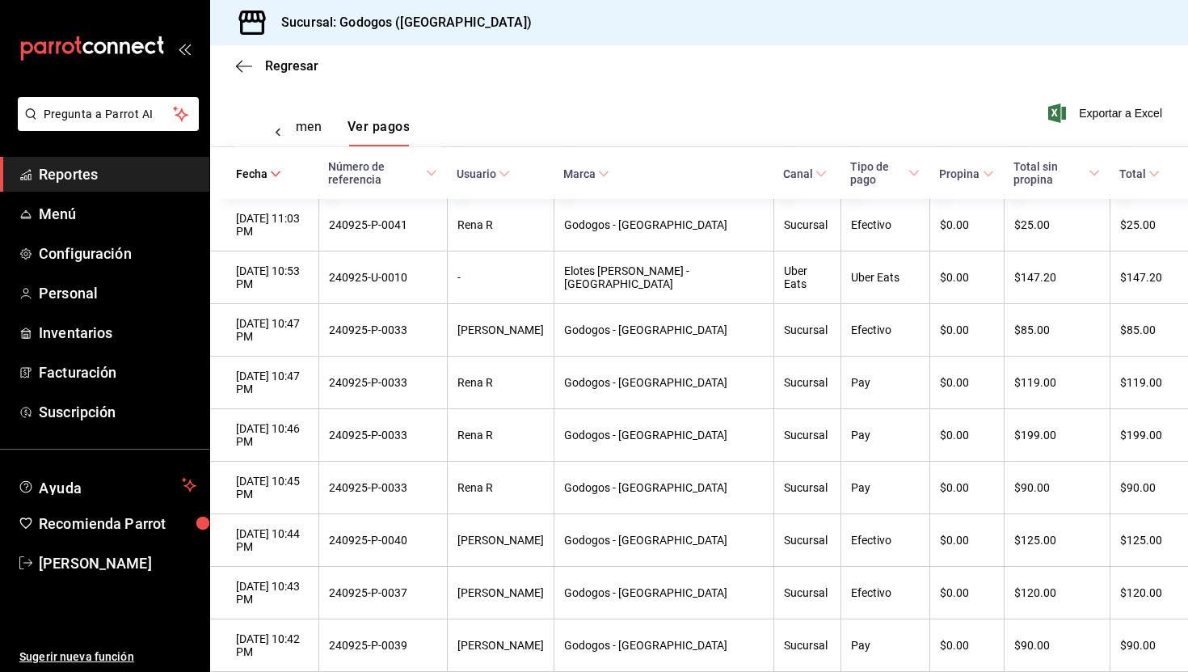
scroll to position [230, 0]
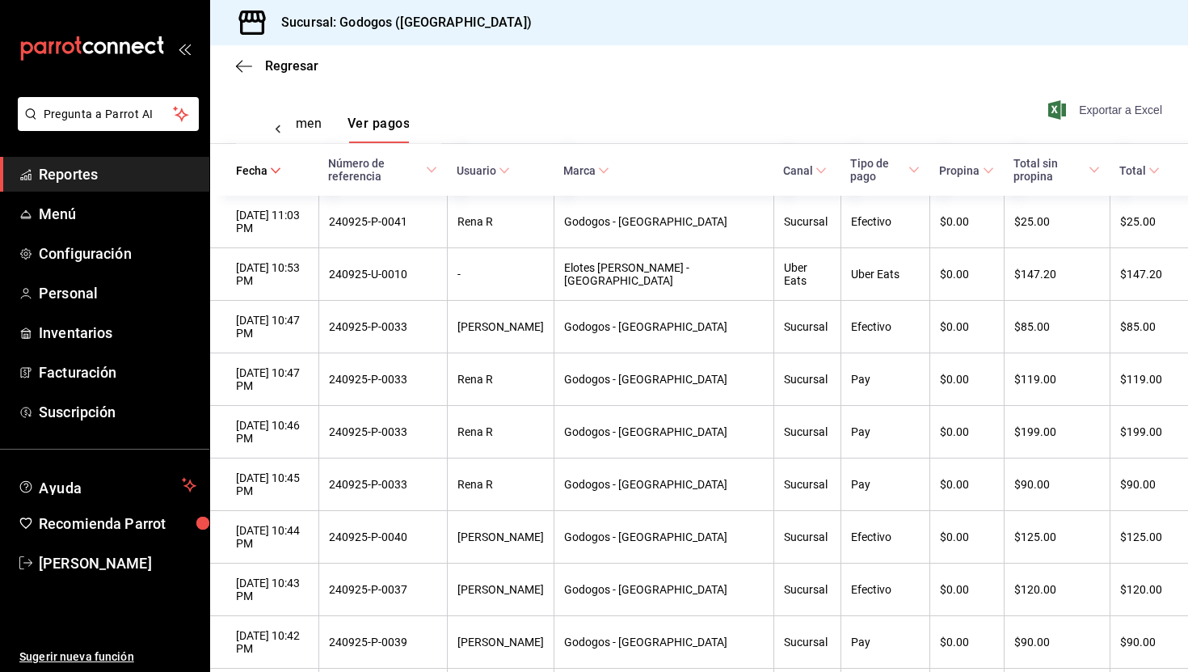
click at [1114, 107] on span "Exportar a Excel" at bounding box center [1106, 109] width 111 height 19
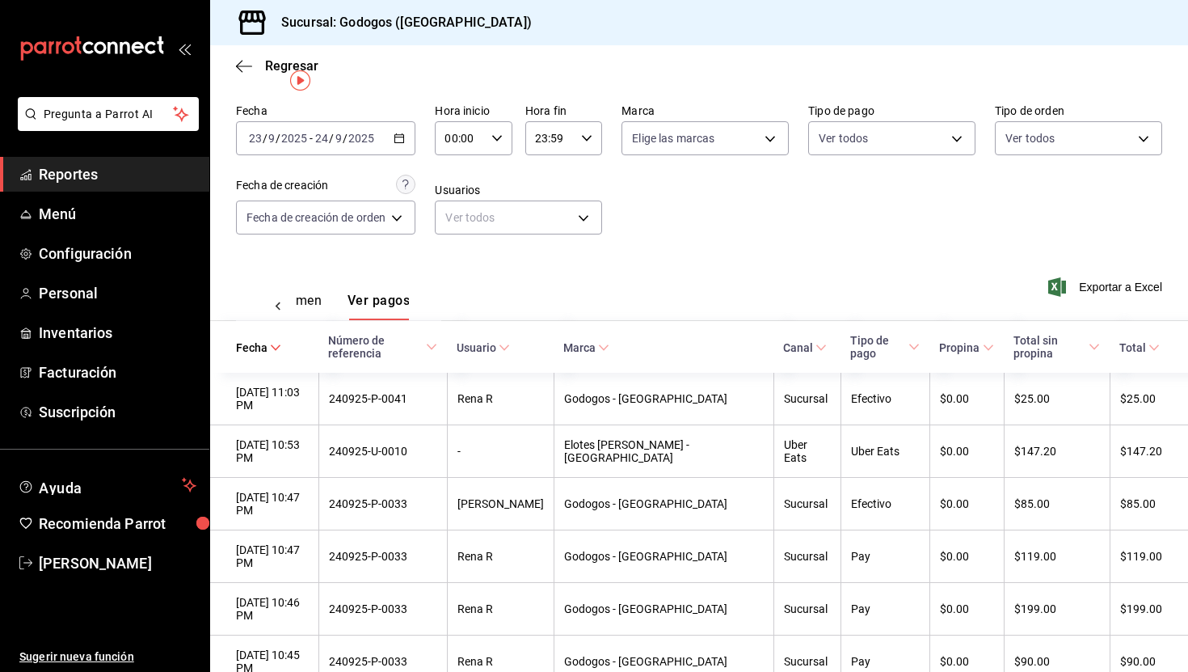
scroll to position [0, 0]
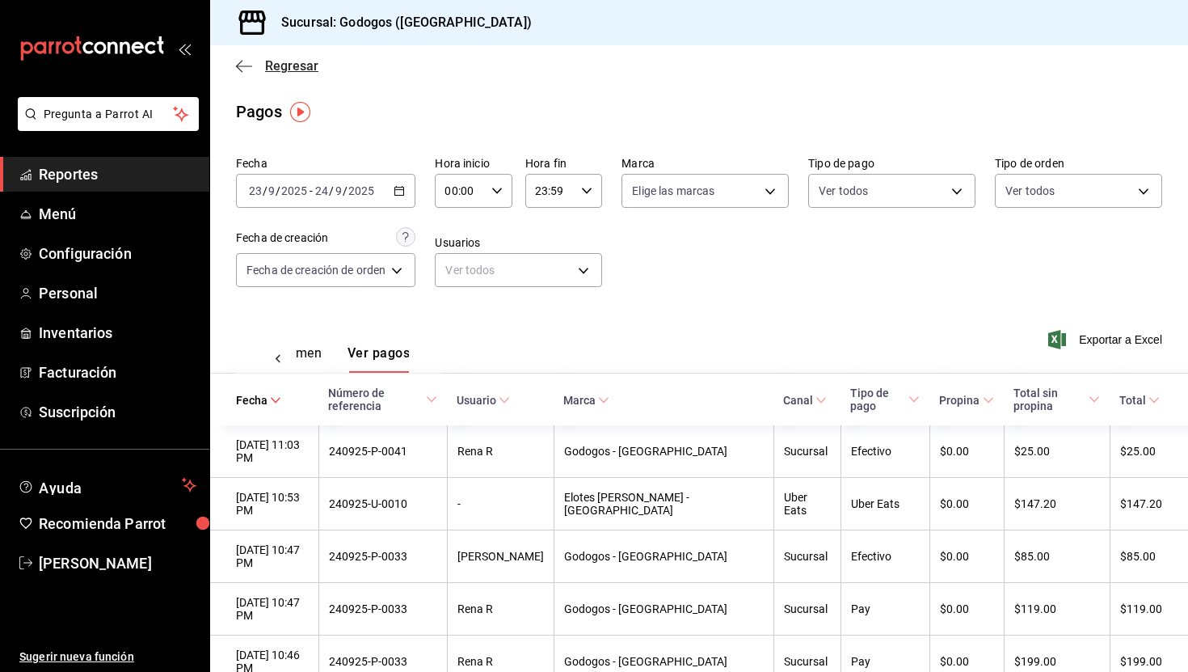
click at [293, 72] on span "Regresar" at bounding box center [291, 65] width 53 height 15
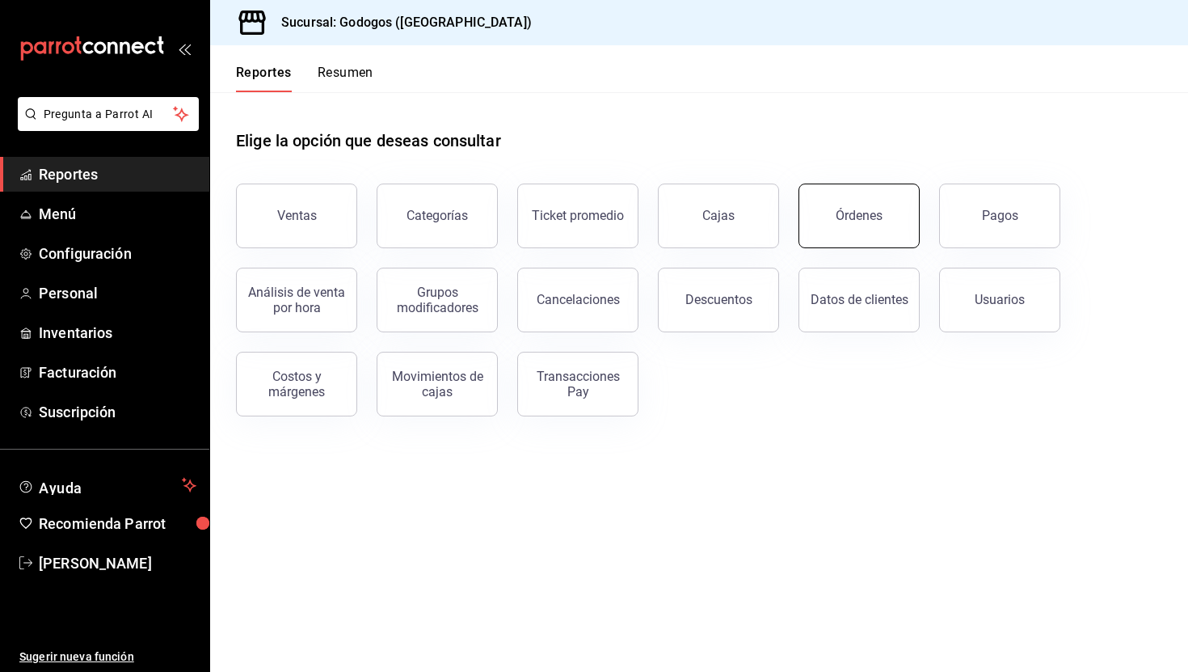
click at [895, 225] on button "Órdenes" at bounding box center [858, 215] width 121 height 65
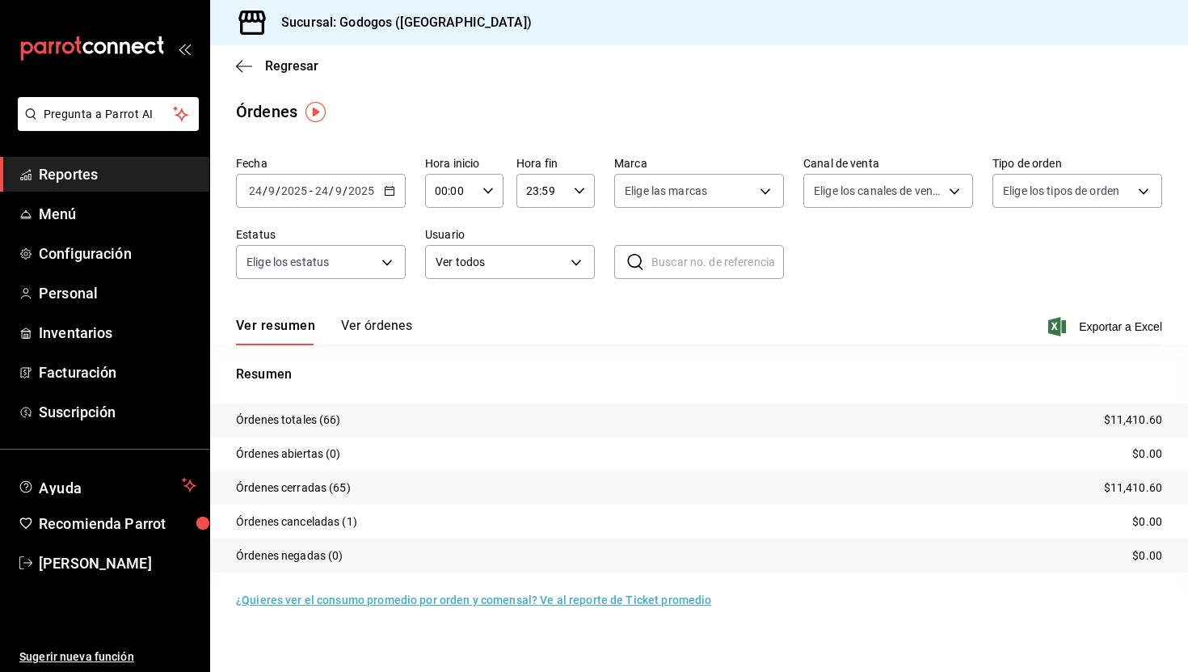
click at [390, 198] on div "[DATE] [DATE] - [DATE] [DATE]" at bounding box center [321, 191] width 170 height 34
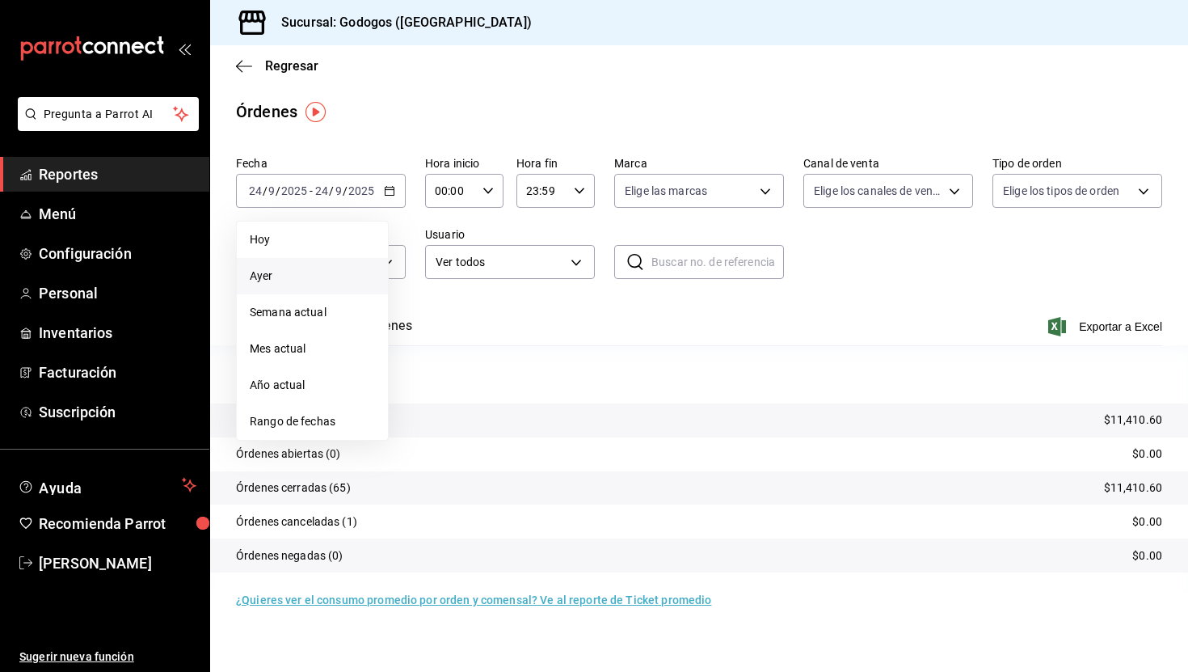
click at [326, 283] on span "Ayer" at bounding box center [312, 275] width 125 height 17
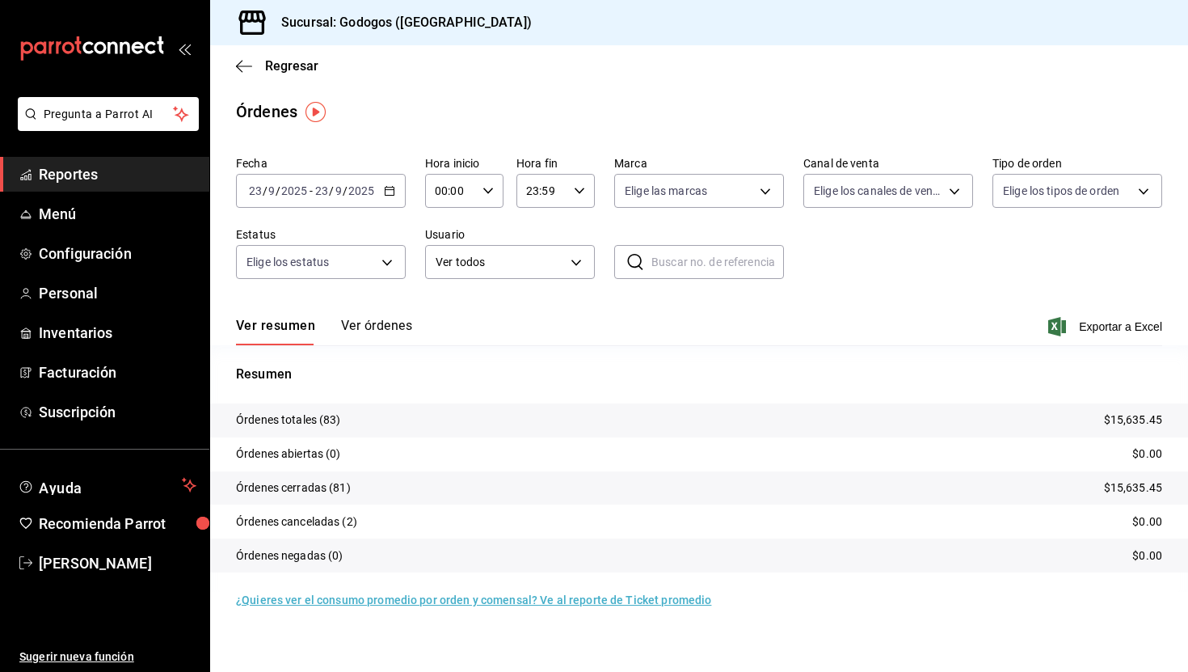
click at [390, 335] on button "Ver órdenes" at bounding box center [376, 331] width 71 height 27
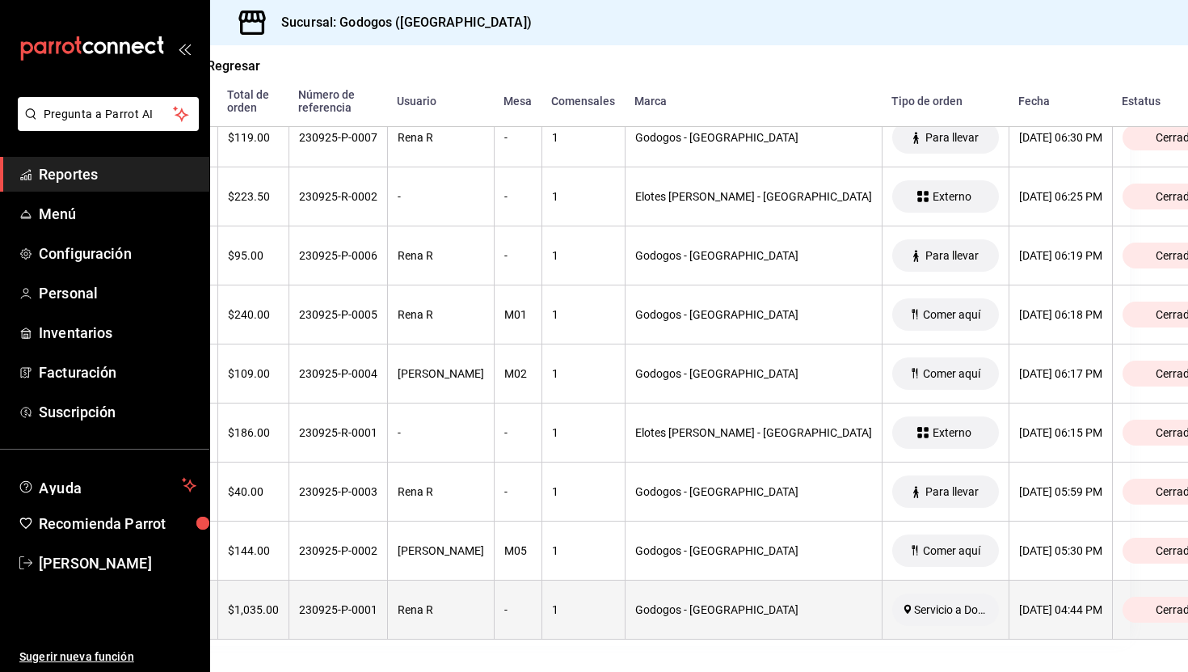
scroll to position [4685, 87]
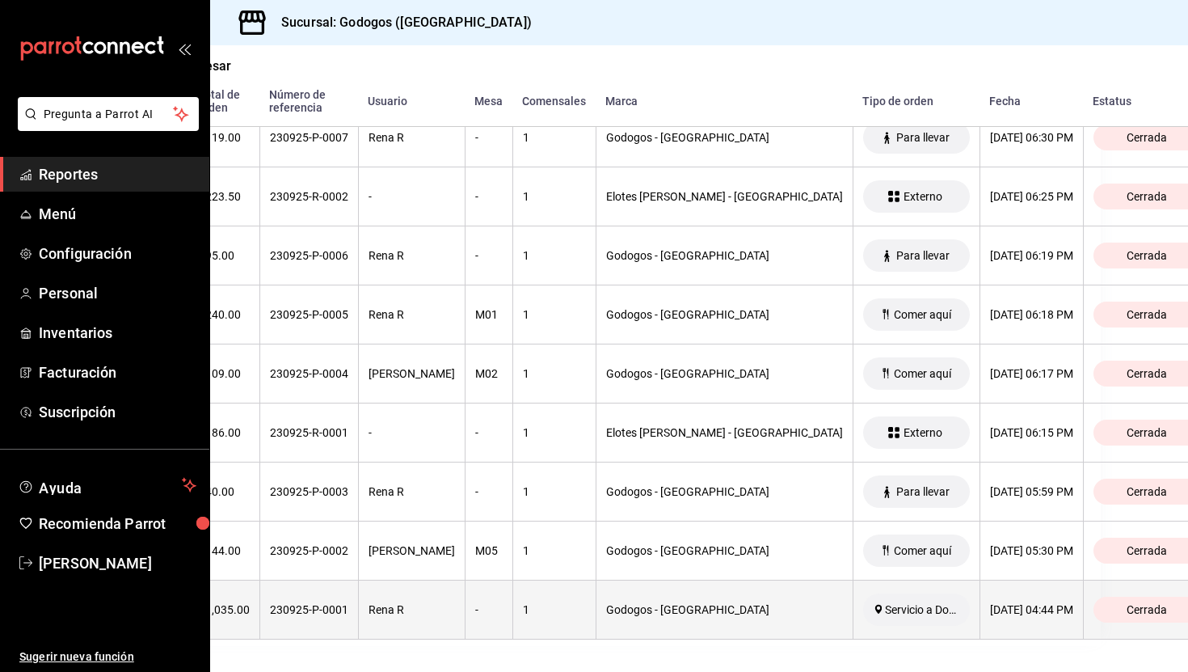
click at [692, 613] on div "Godogos - [GEOGRAPHIC_DATA]" at bounding box center [724, 609] width 237 height 13
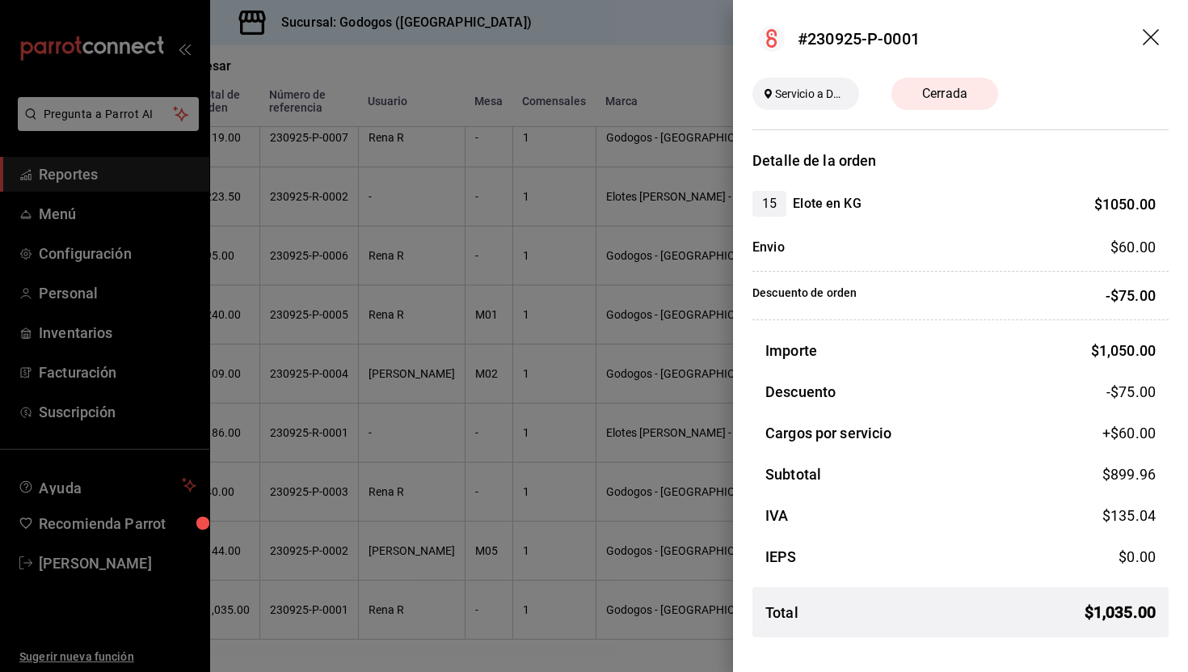
click at [253, 54] on div at bounding box center [594, 336] width 1188 height 672
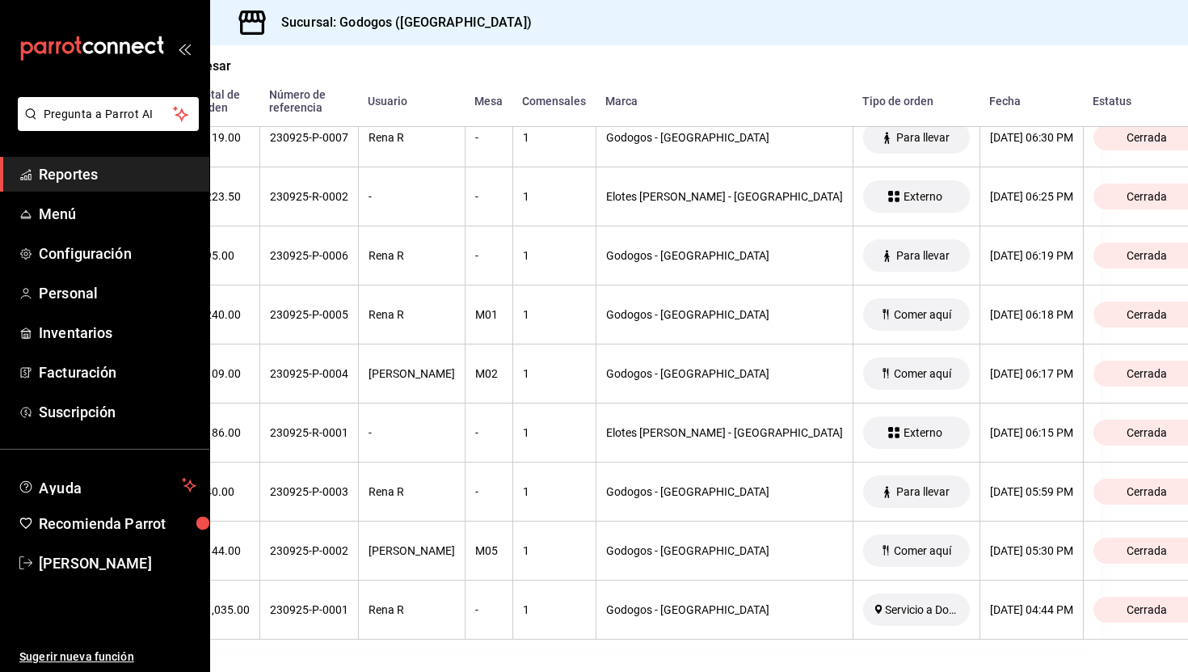
click at [230, 65] on div "Regresar" at bounding box center [612, 65] width 978 height 41
click at [217, 65] on span "Regresar" at bounding box center [204, 65] width 53 height 15
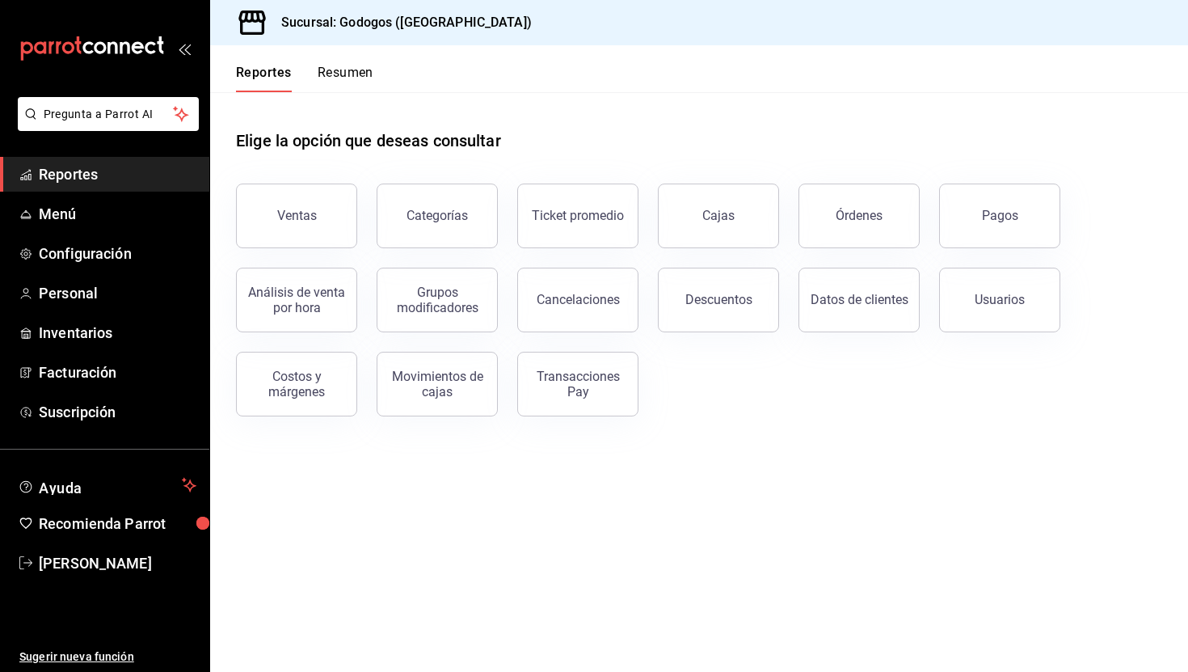
click at [338, 67] on button "Resumen" at bounding box center [346, 78] width 56 height 27
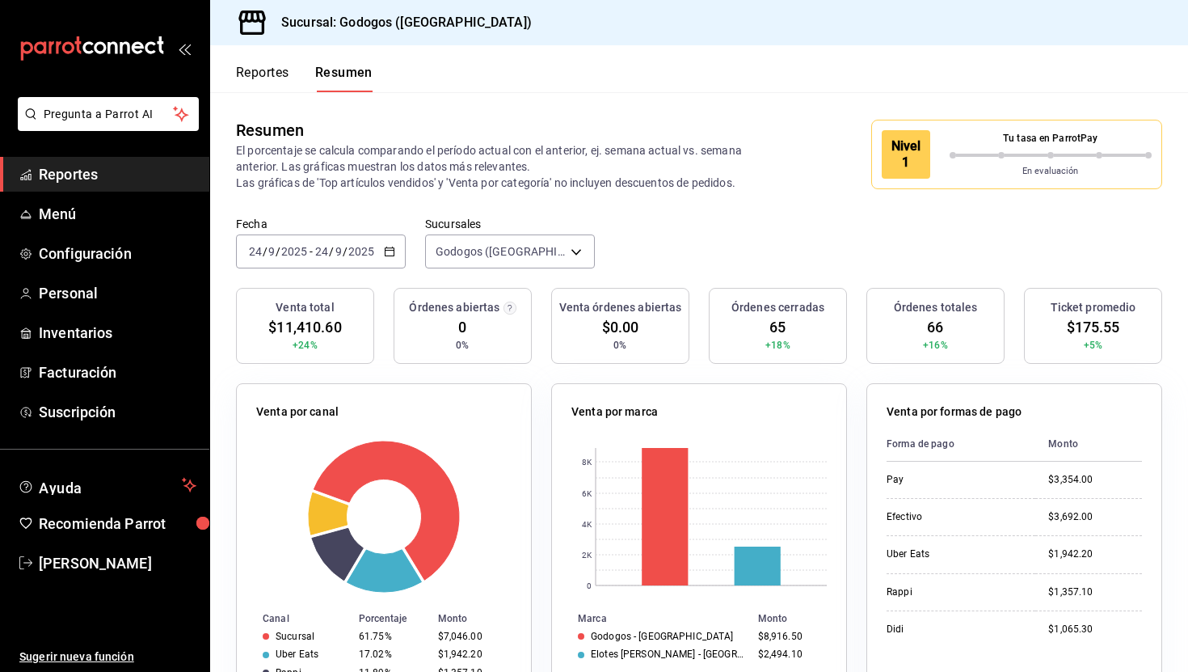
click at [825, 75] on header "Reportes Resumen" at bounding box center [699, 68] width 978 height 47
click at [132, 181] on span "Reportes" at bounding box center [118, 174] width 158 height 22
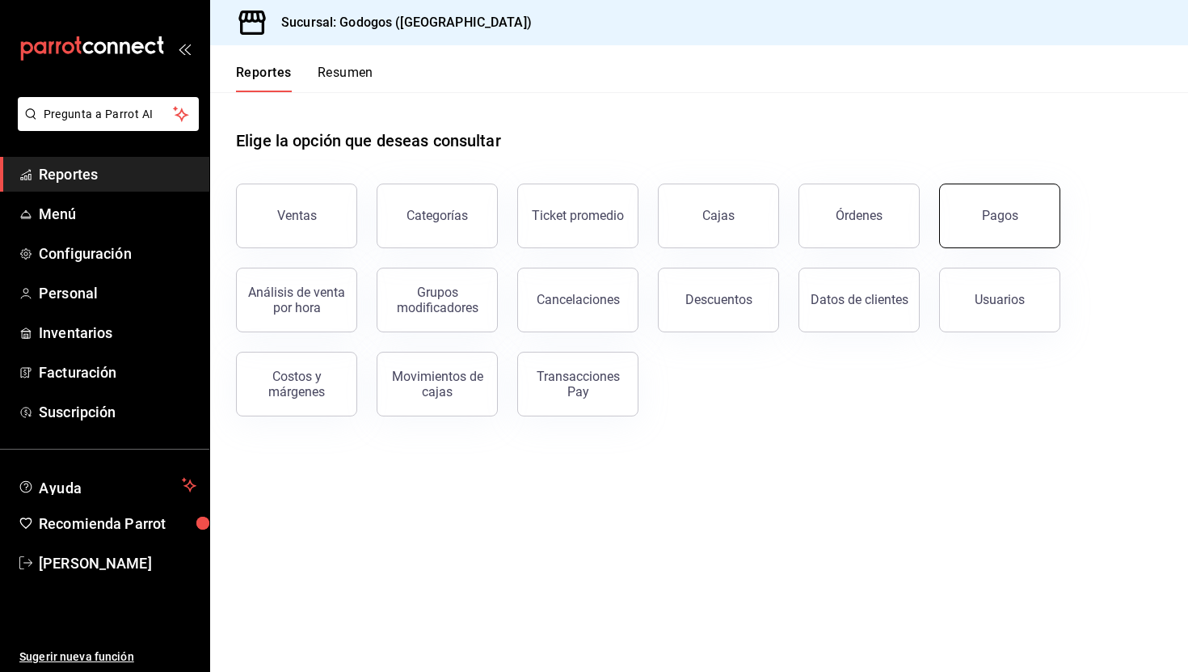
click at [1006, 218] on div "Pagos" at bounding box center [1000, 215] width 36 height 15
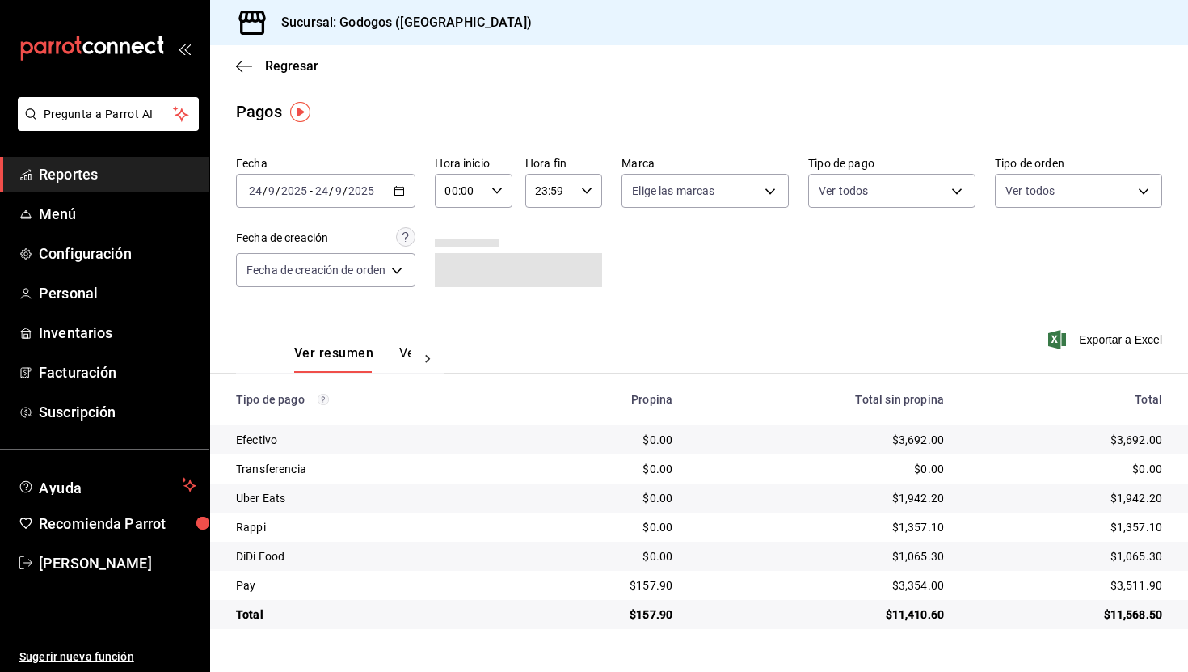
click at [408, 193] on div "[DATE] [DATE] - [DATE] [DATE]" at bounding box center [325, 191] width 179 height 34
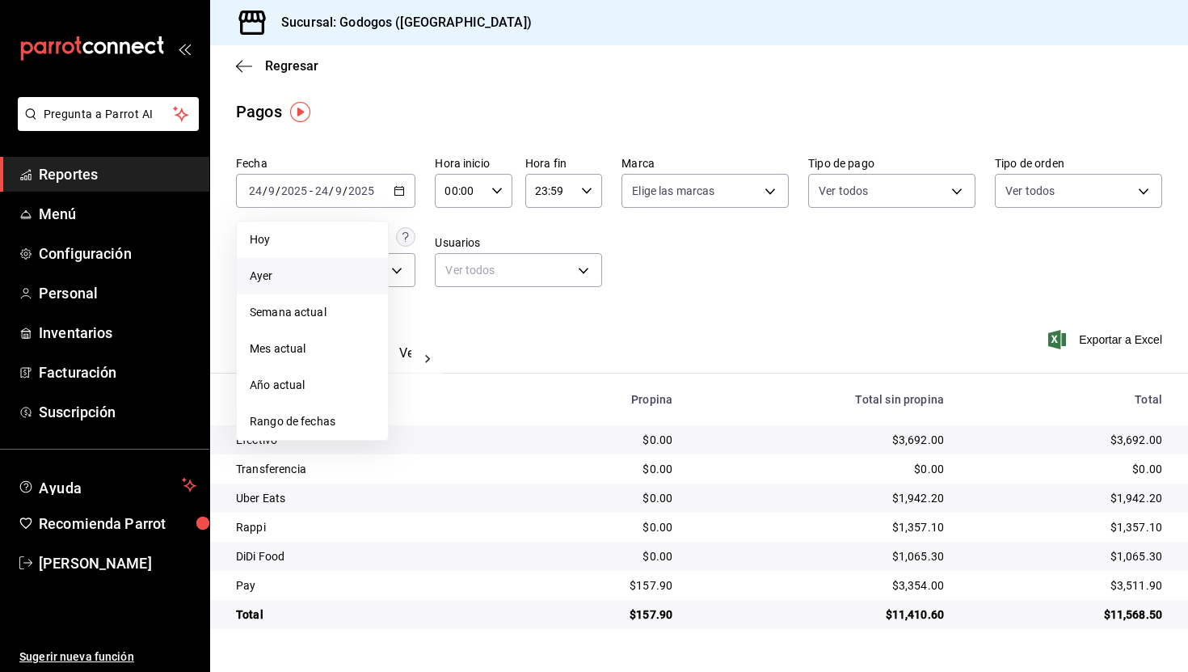
click at [304, 290] on li "Ayer" at bounding box center [312, 276] width 151 height 36
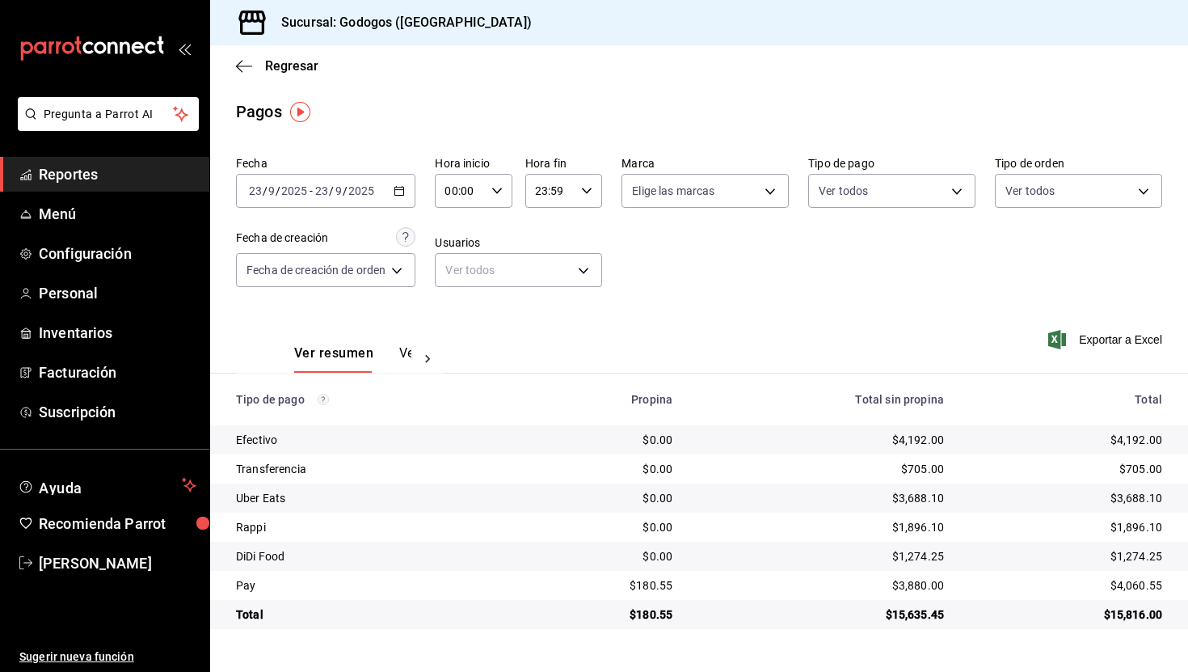
click at [404, 192] on \(Stroke\) "button" at bounding box center [399, 191] width 10 height 9
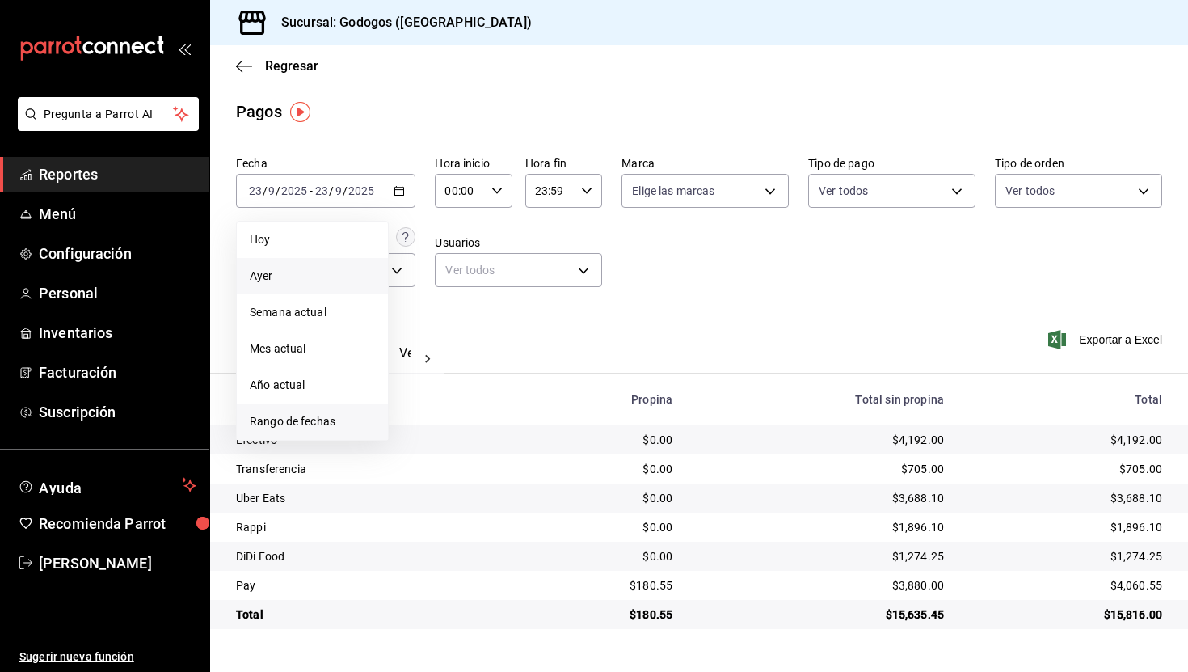
click at [320, 431] on li "Rango de fechas" at bounding box center [312, 421] width 151 height 36
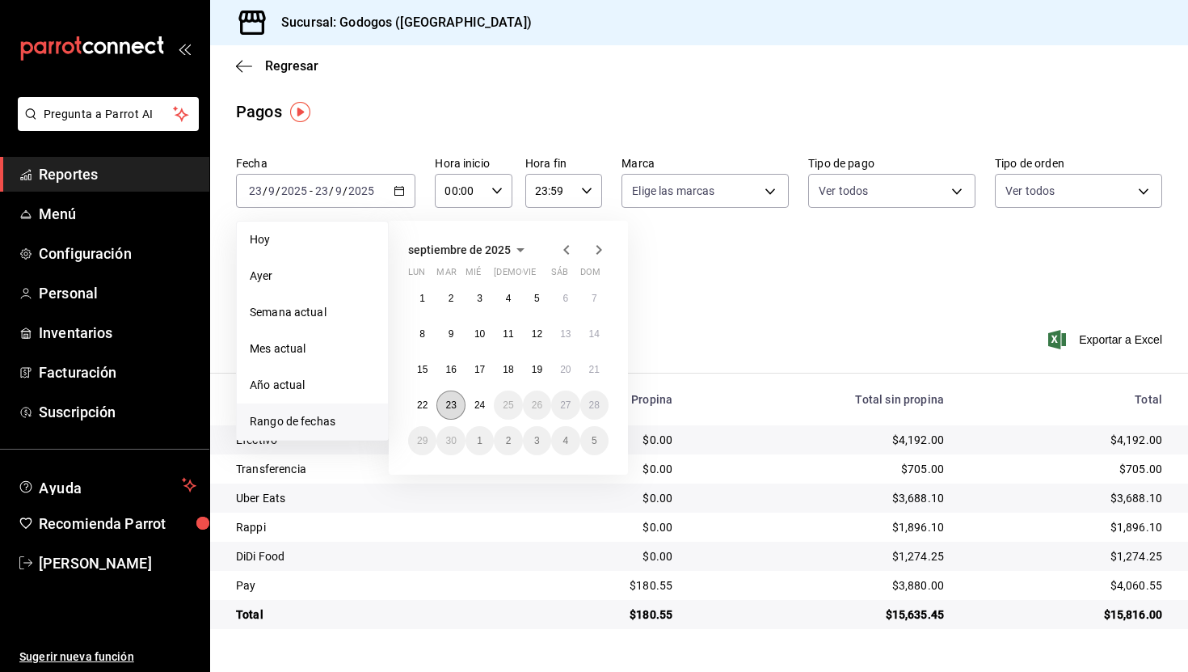
click at [451, 398] on button "23" at bounding box center [450, 404] width 28 height 29
click at [479, 404] on abbr "24" at bounding box center [479, 404] width 11 height 11
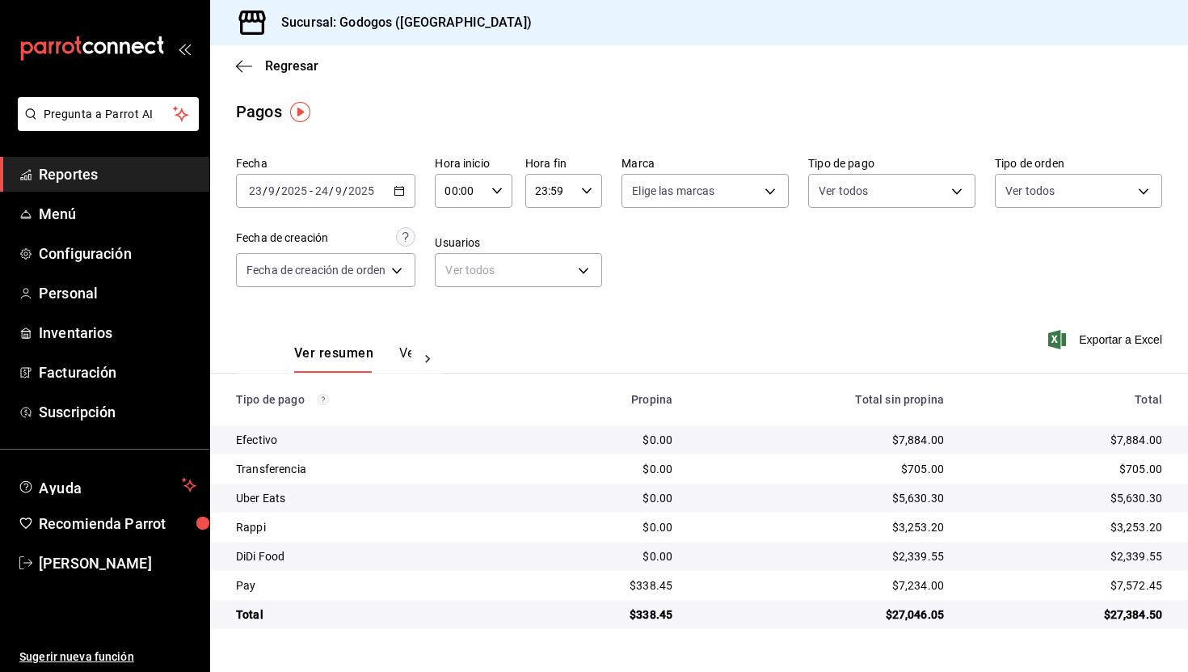
click at [410, 356] on button "Ver pagos" at bounding box center [429, 358] width 61 height 27
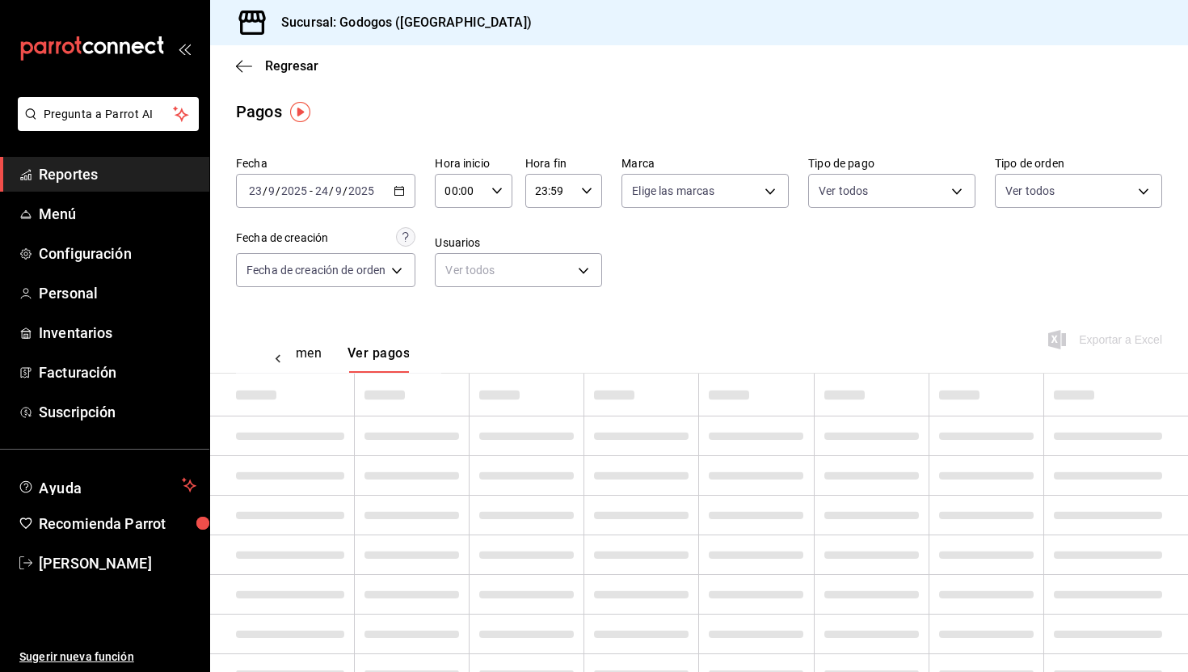
scroll to position [0, 48]
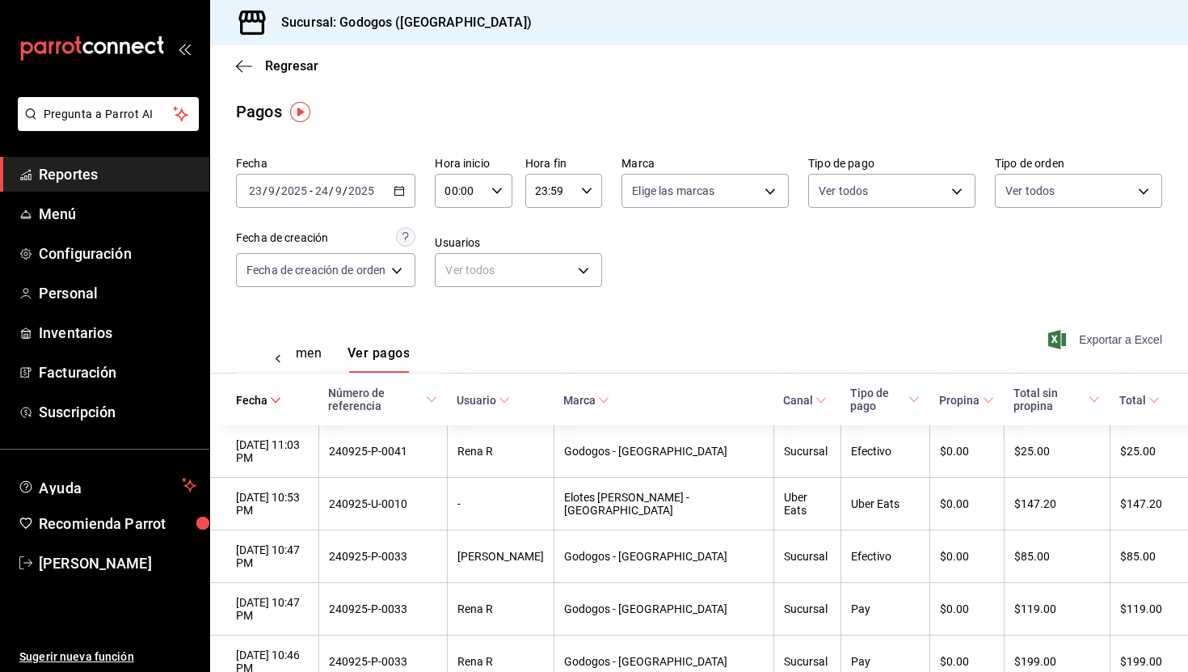
click at [1104, 339] on span "Exportar a Excel" at bounding box center [1106, 339] width 111 height 19
click at [409, 197] on div "2025-09-23 23 / 9 / 2025 - 2025-09-24 24 / 9 / 2025" at bounding box center [325, 191] width 179 height 34
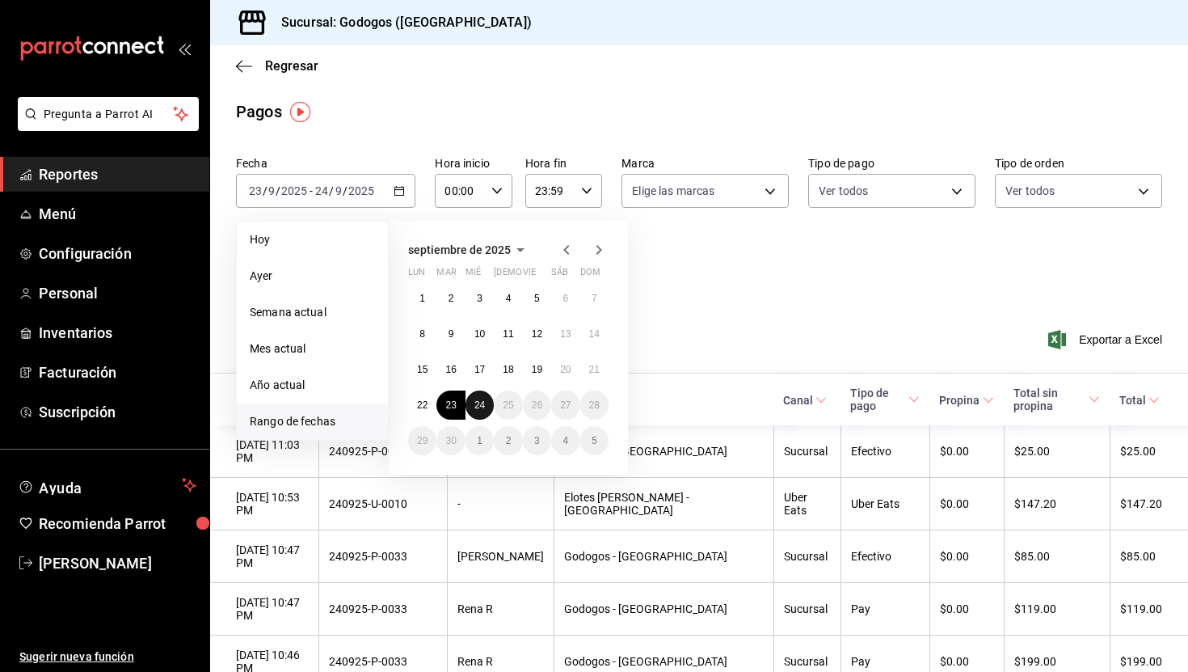
click at [482, 399] on abbr "24" at bounding box center [479, 404] width 11 height 11
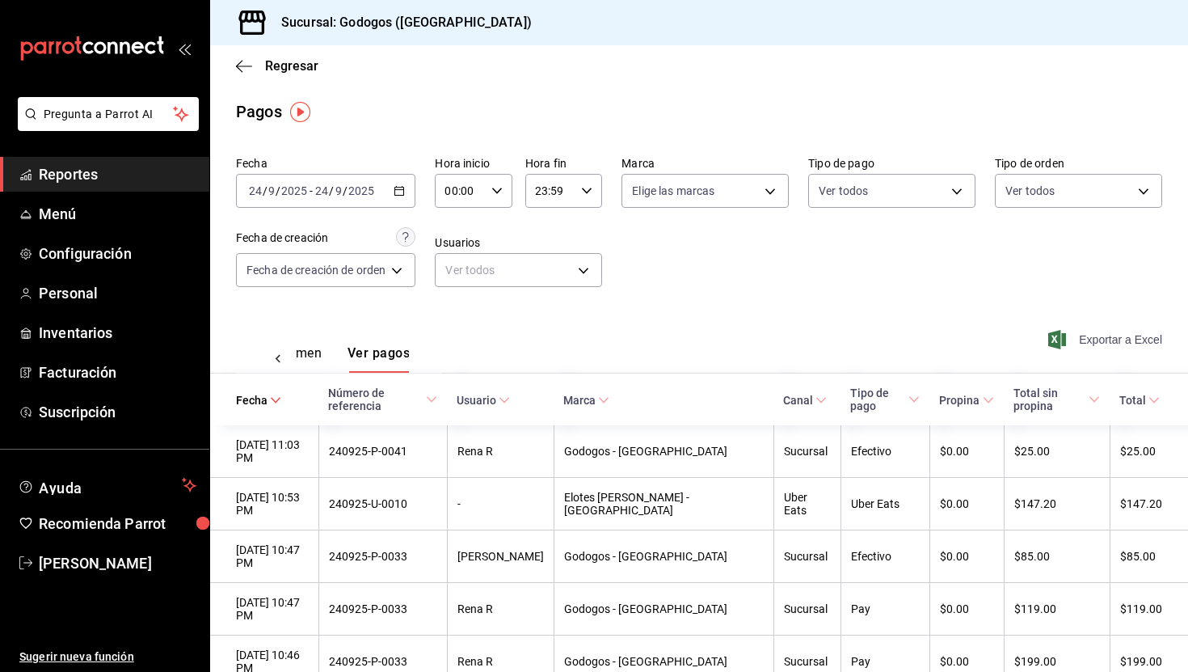
click at [1109, 341] on span "Exportar a Excel" at bounding box center [1106, 339] width 111 height 19
click at [305, 65] on span "Regresar" at bounding box center [291, 65] width 53 height 15
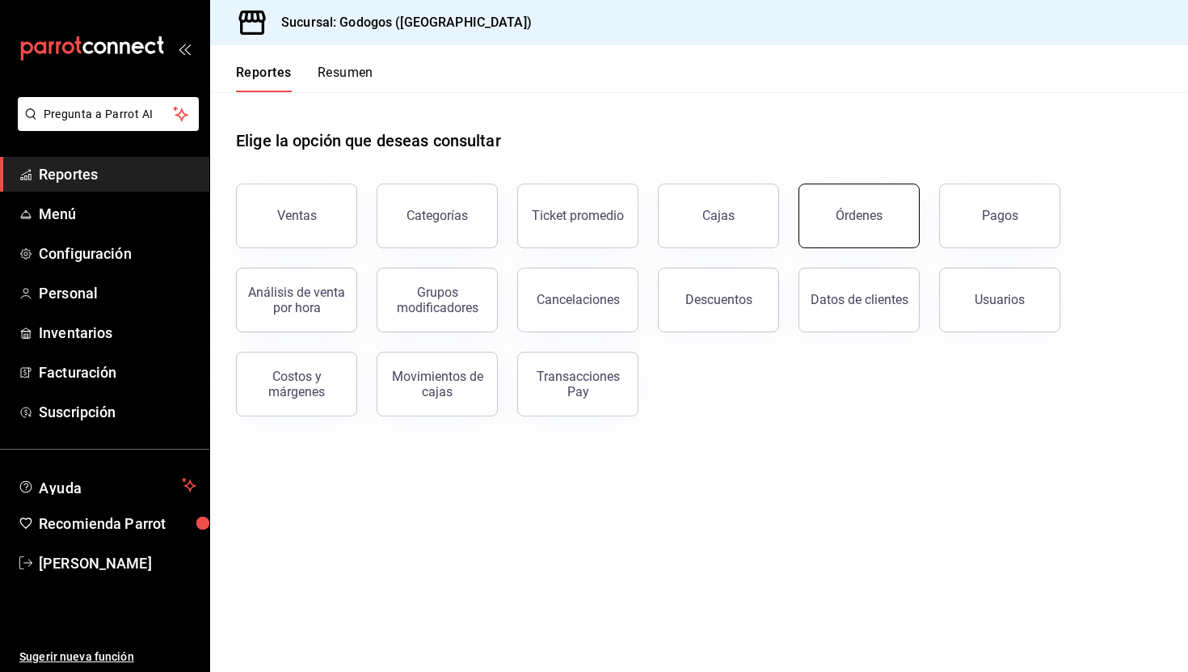
click at [875, 204] on button "Órdenes" at bounding box center [858, 215] width 121 height 65
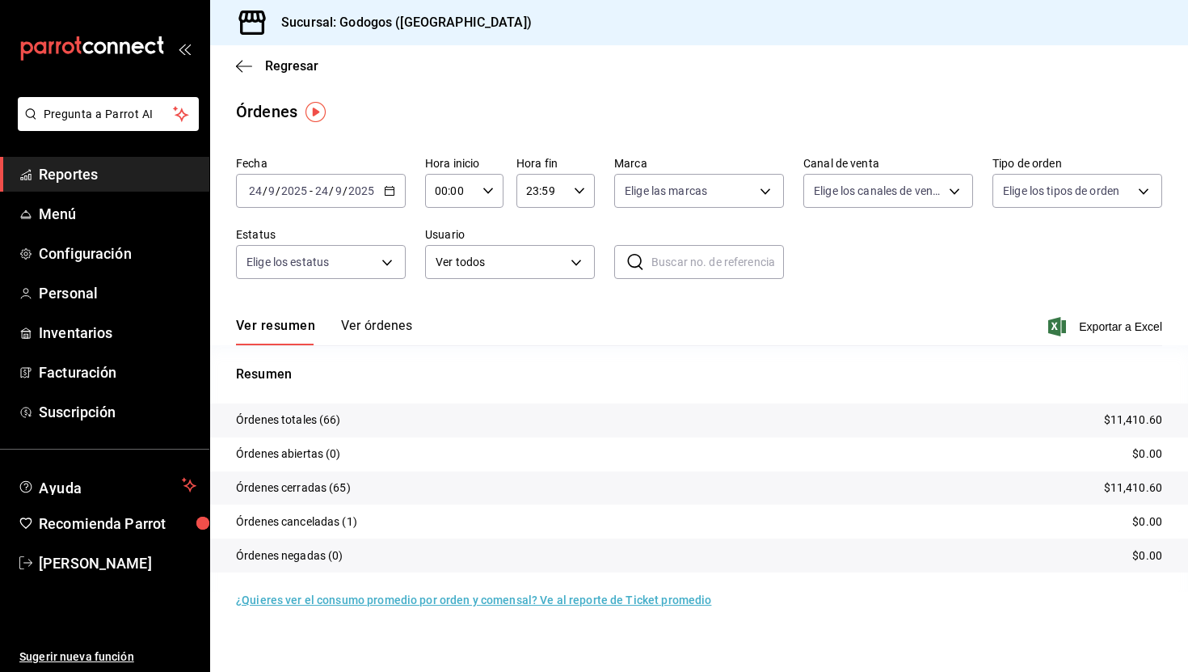
click at [401, 320] on button "Ver órdenes" at bounding box center [376, 331] width 71 height 27
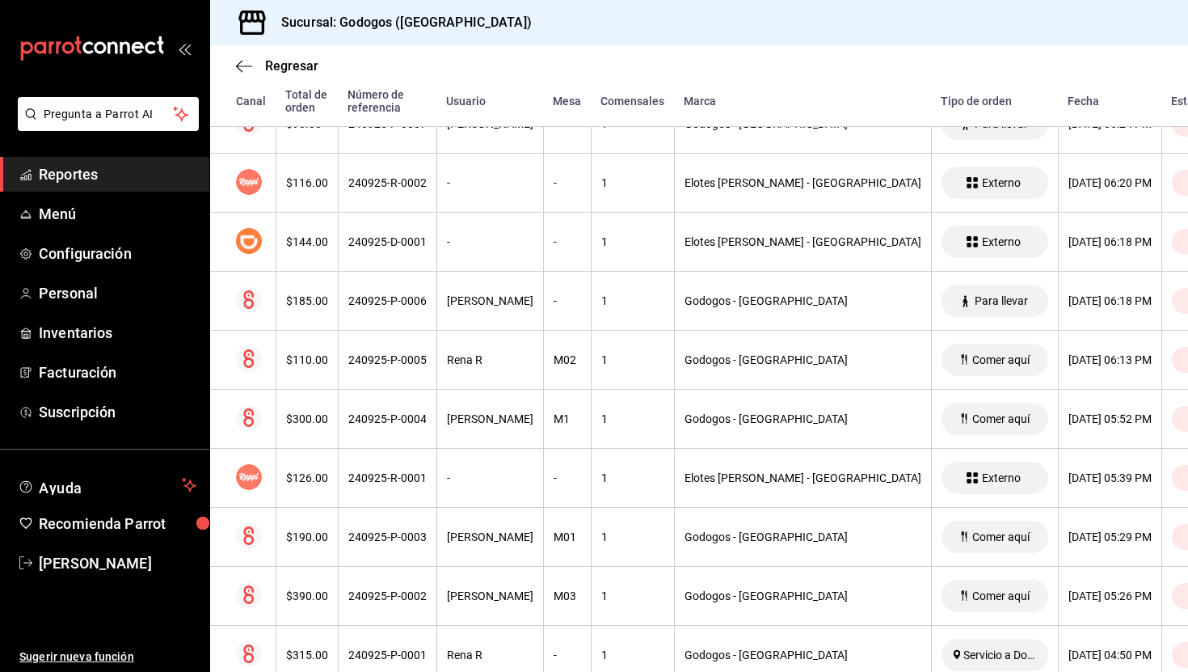
scroll to position [3682, 0]
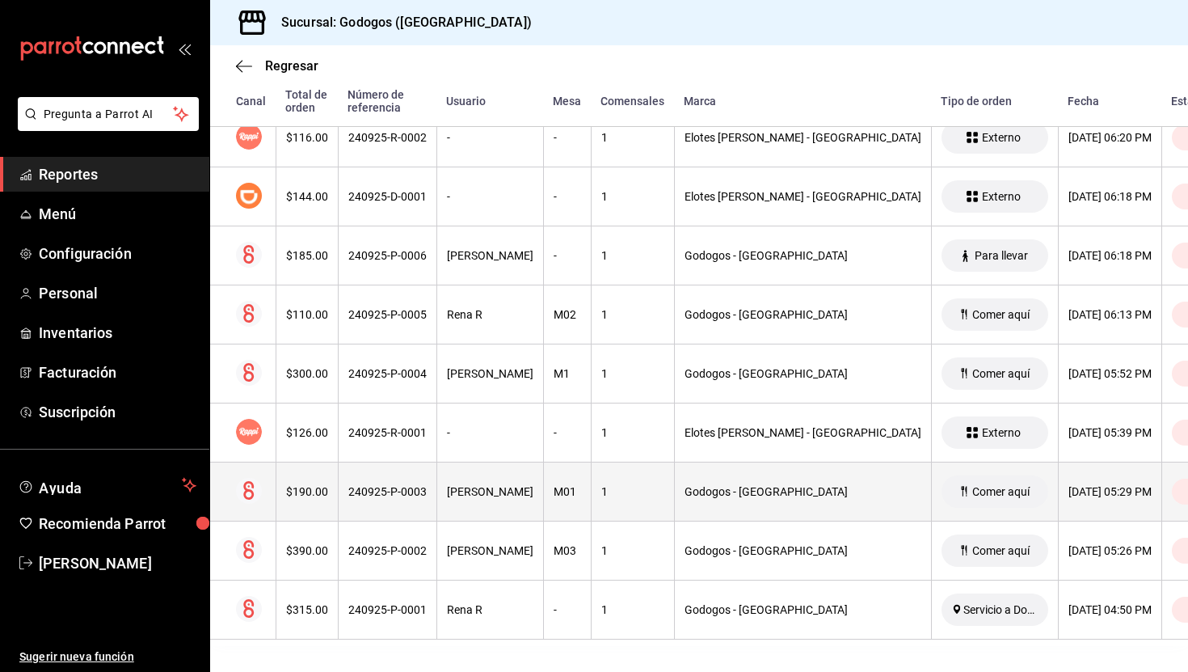
click at [499, 491] on div "Dani D" at bounding box center [490, 491] width 86 height 13
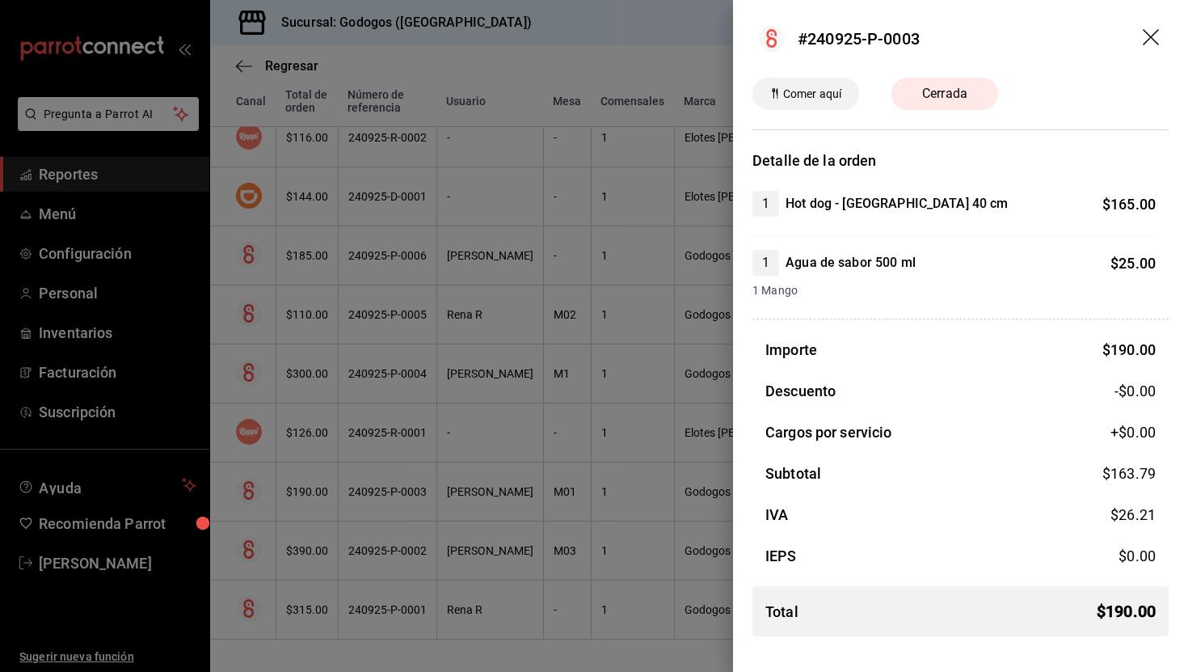
click at [659, 57] on div at bounding box center [594, 336] width 1188 height 672
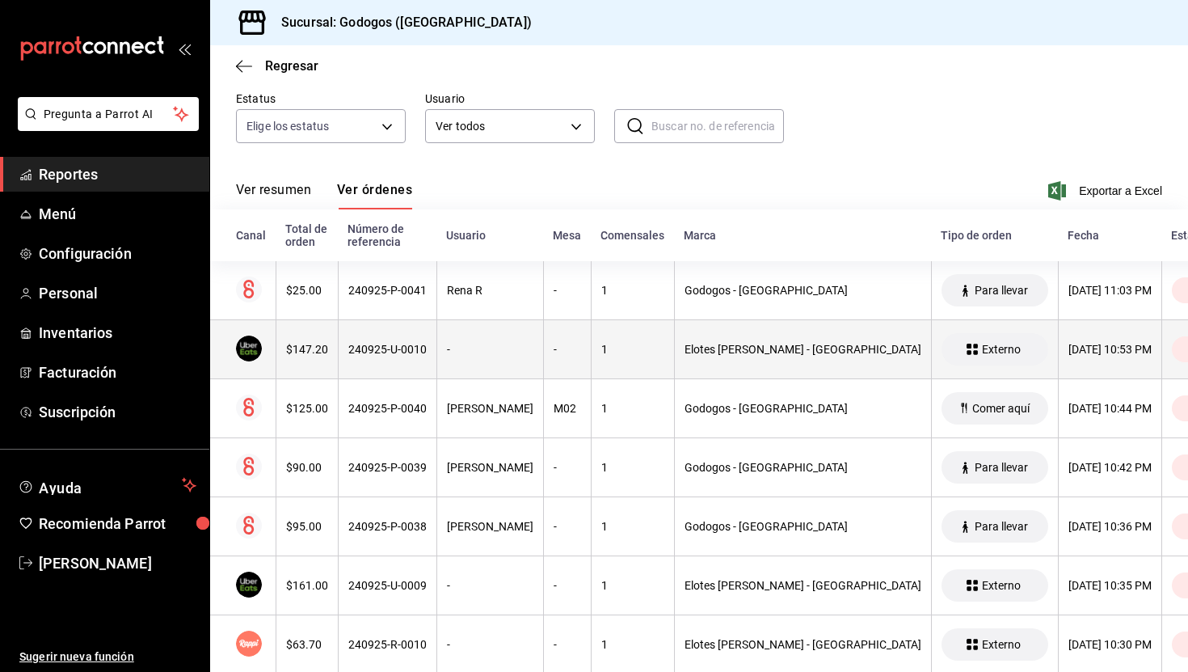
scroll to position [132, 0]
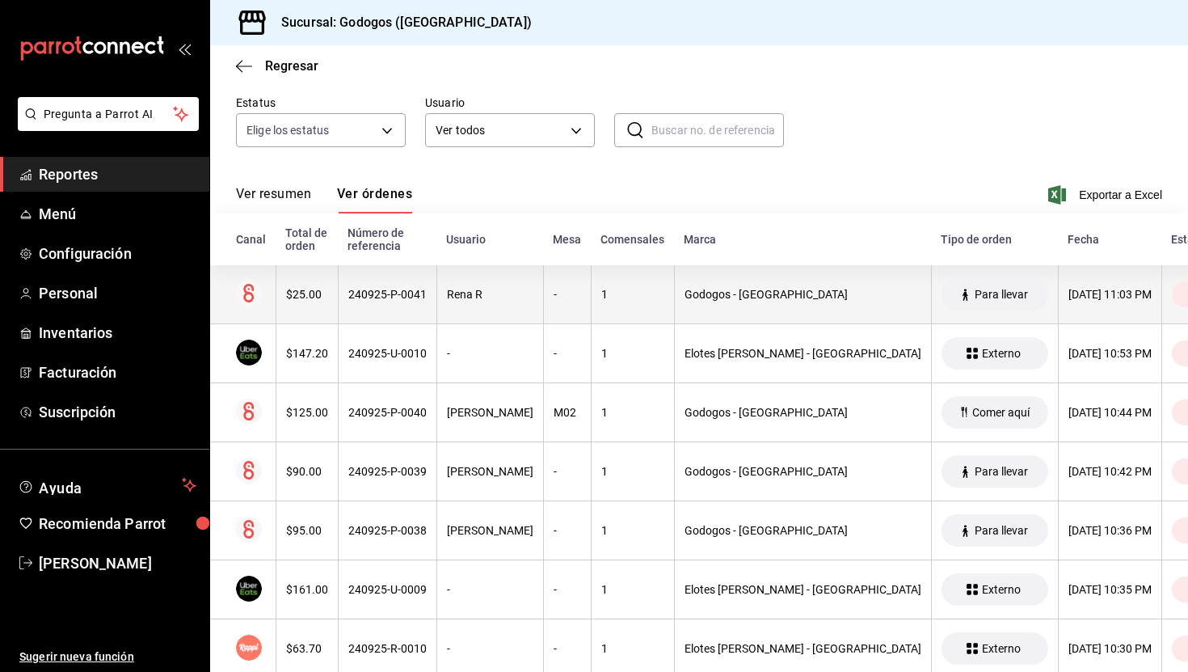
click at [413, 289] on div "240925-P-0041" at bounding box center [387, 294] width 78 height 13
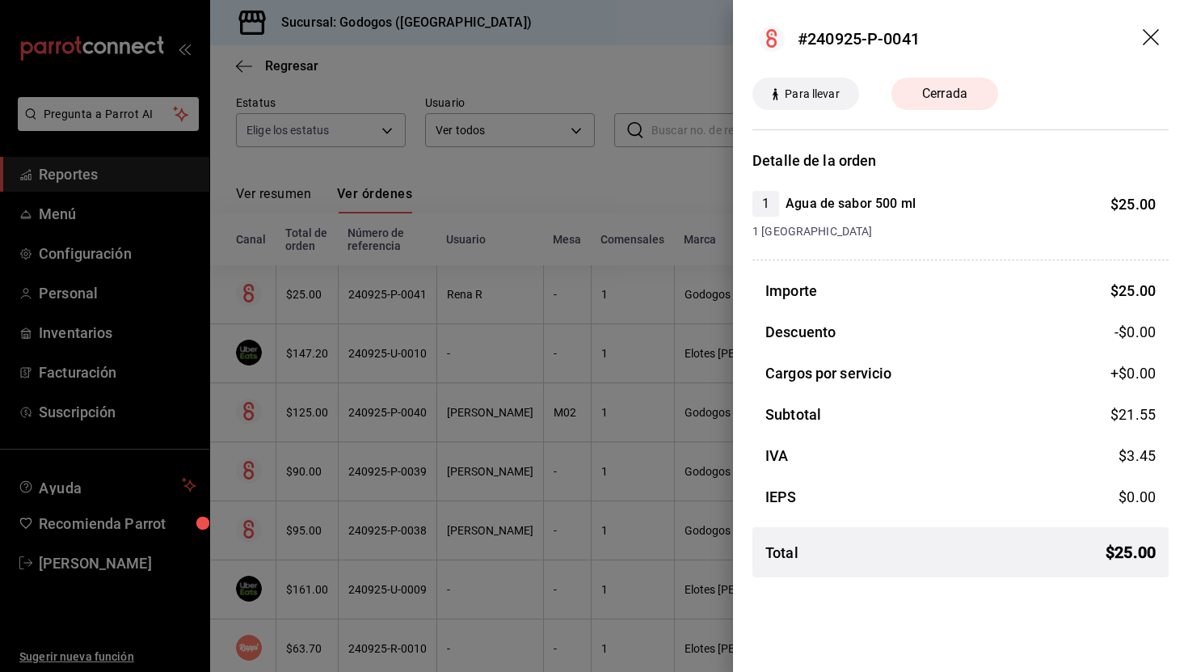
click at [403, 403] on div at bounding box center [594, 336] width 1188 height 672
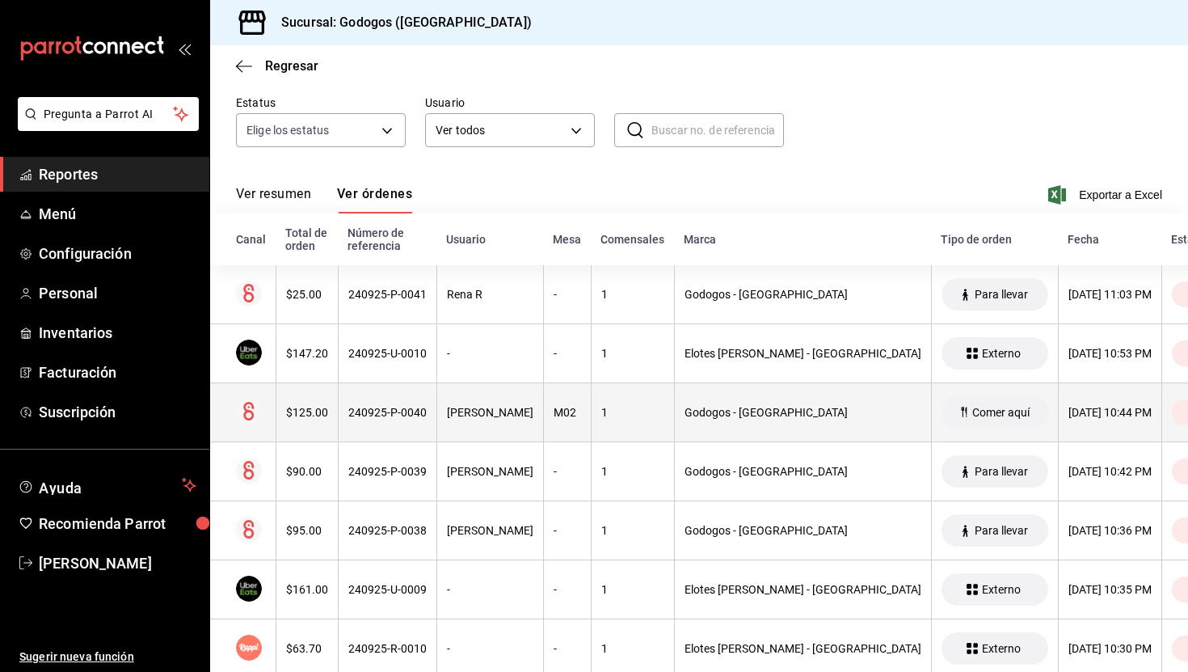
click at [404, 413] on div "240925-P-0040" at bounding box center [387, 412] width 78 height 13
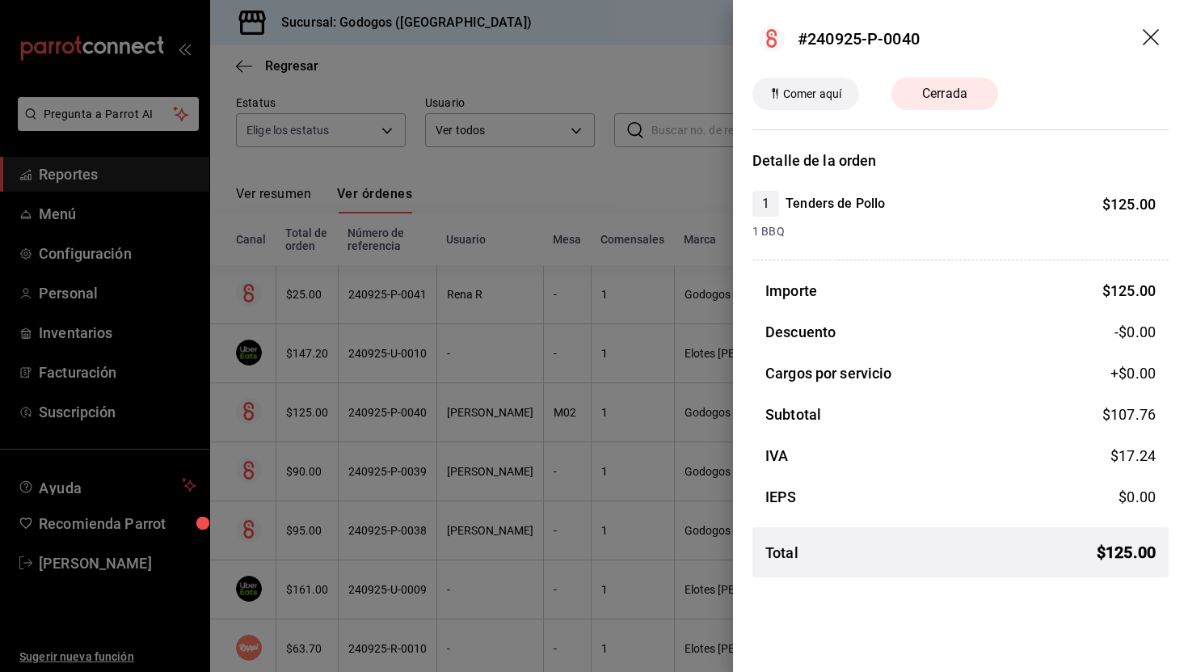
click at [471, 415] on div at bounding box center [594, 336] width 1188 height 672
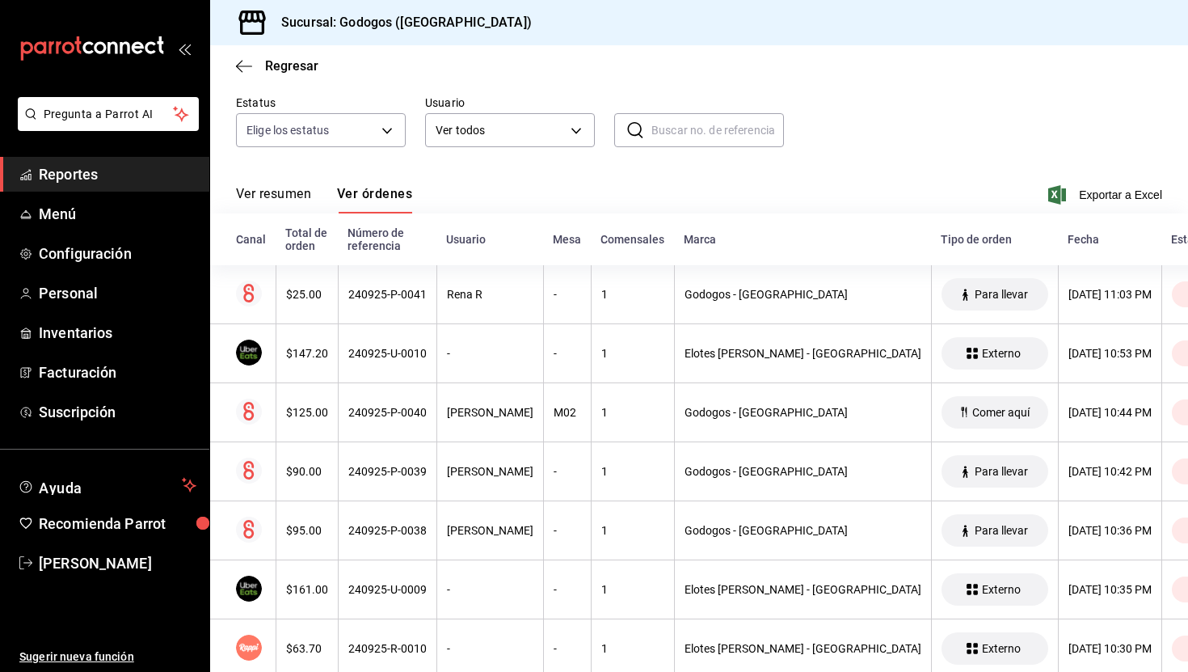
click at [471, 415] on div "[PERSON_NAME]" at bounding box center [490, 412] width 86 height 13
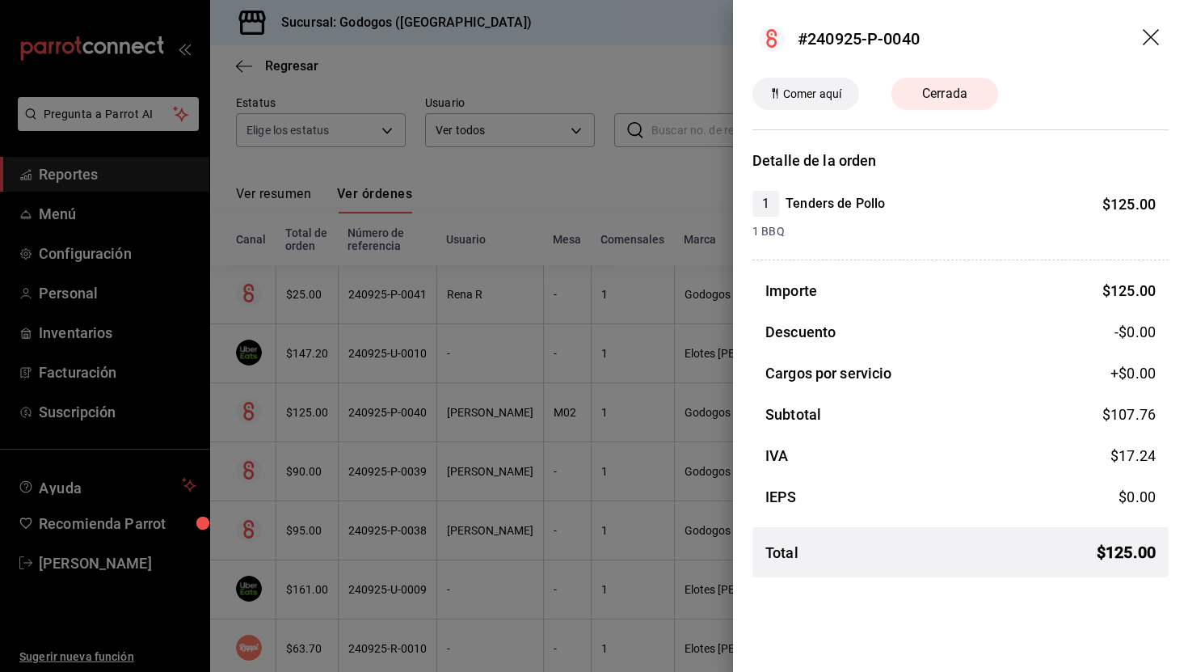
click at [503, 466] on div at bounding box center [594, 336] width 1188 height 672
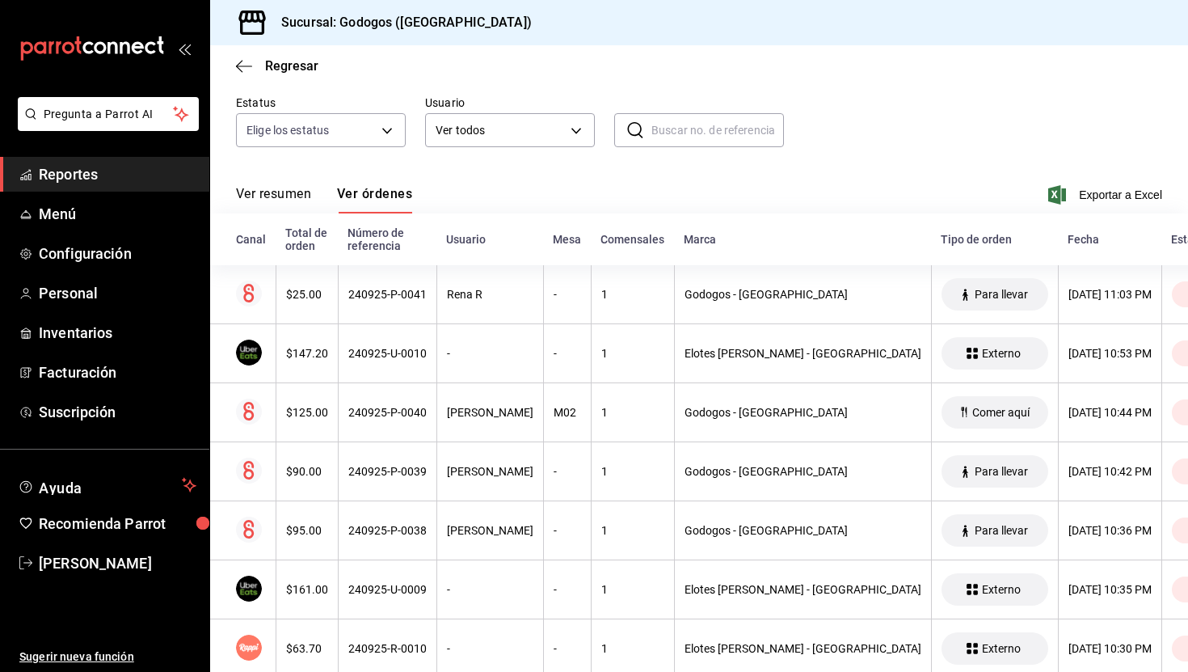
click at [503, 466] on div "[PERSON_NAME]" at bounding box center [490, 471] width 86 height 13
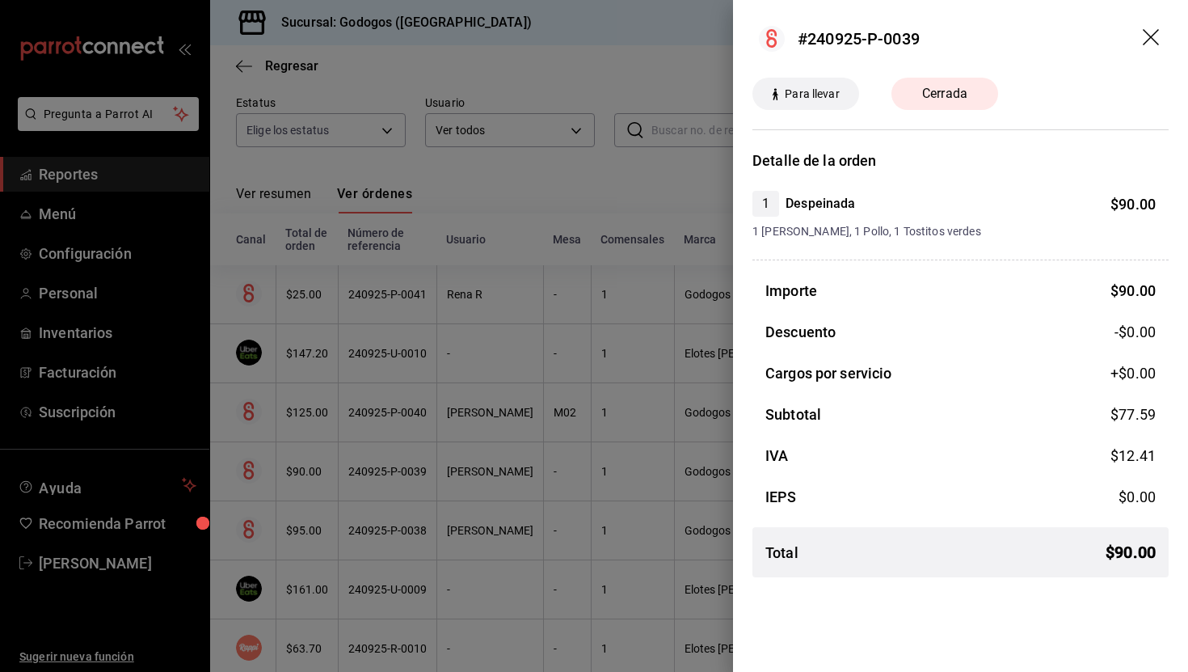
click at [590, 189] on div at bounding box center [594, 336] width 1188 height 672
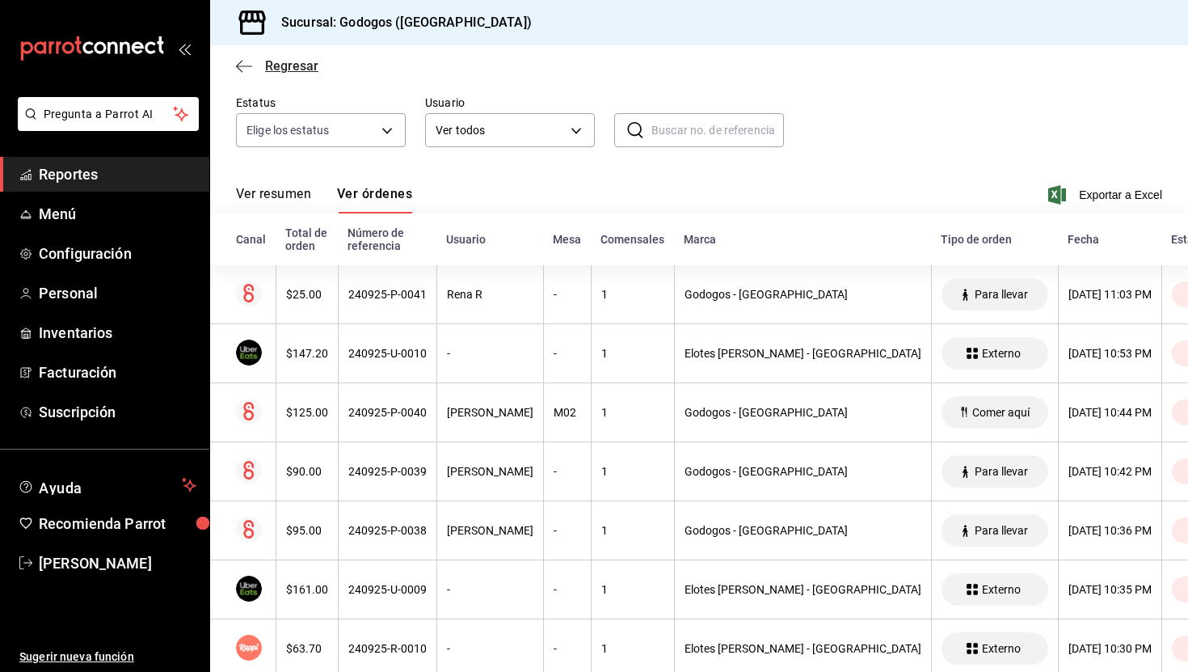
click at [251, 69] on icon "button" at bounding box center [244, 66] width 16 height 15
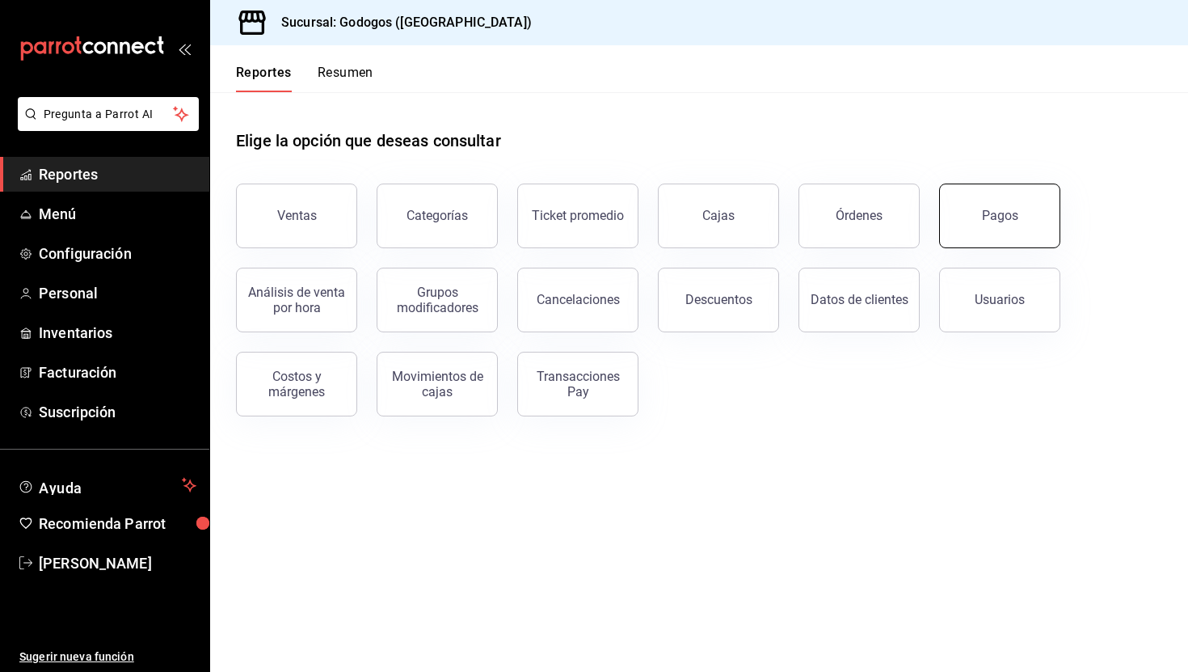
click at [1036, 218] on button "Pagos" at bounding box center [999, 215] width 121 height 65
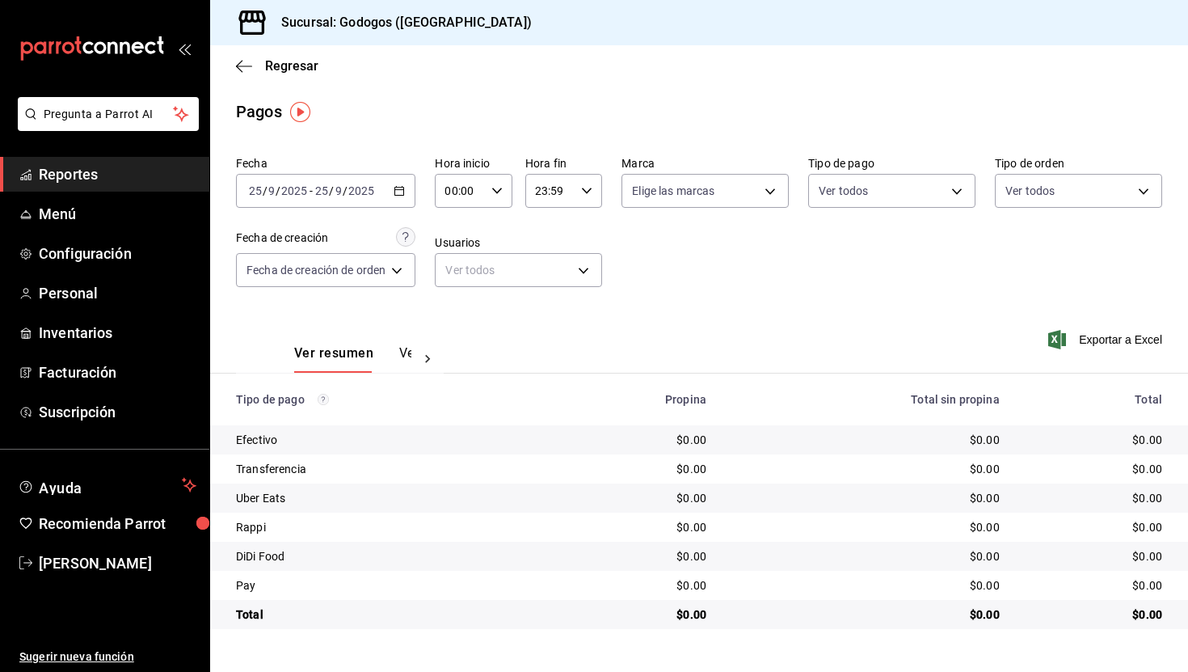
click at [405, 191] on icon "button" at bounding box center [399, 190] width 11 height 11
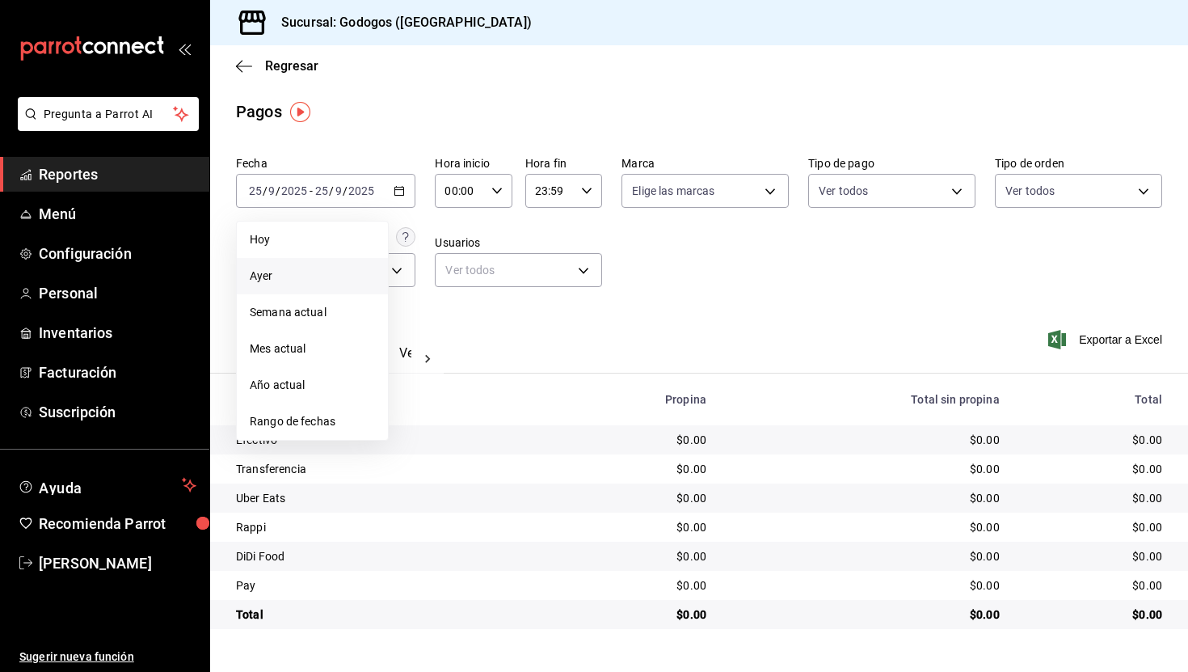
click at [327, 291] on li "Ayer" at bounding box center [312, 276] width 151 height 36
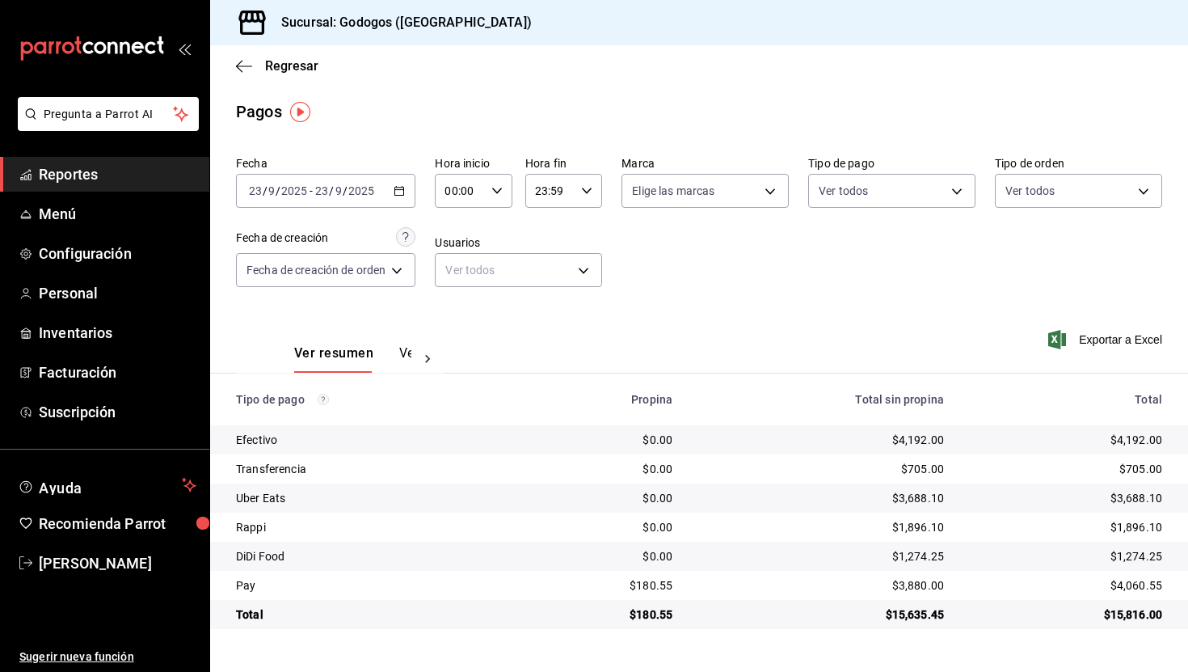
click at [406, 352] on button "Ver pagos" at bounding box center [429, 358] width 61 height 27
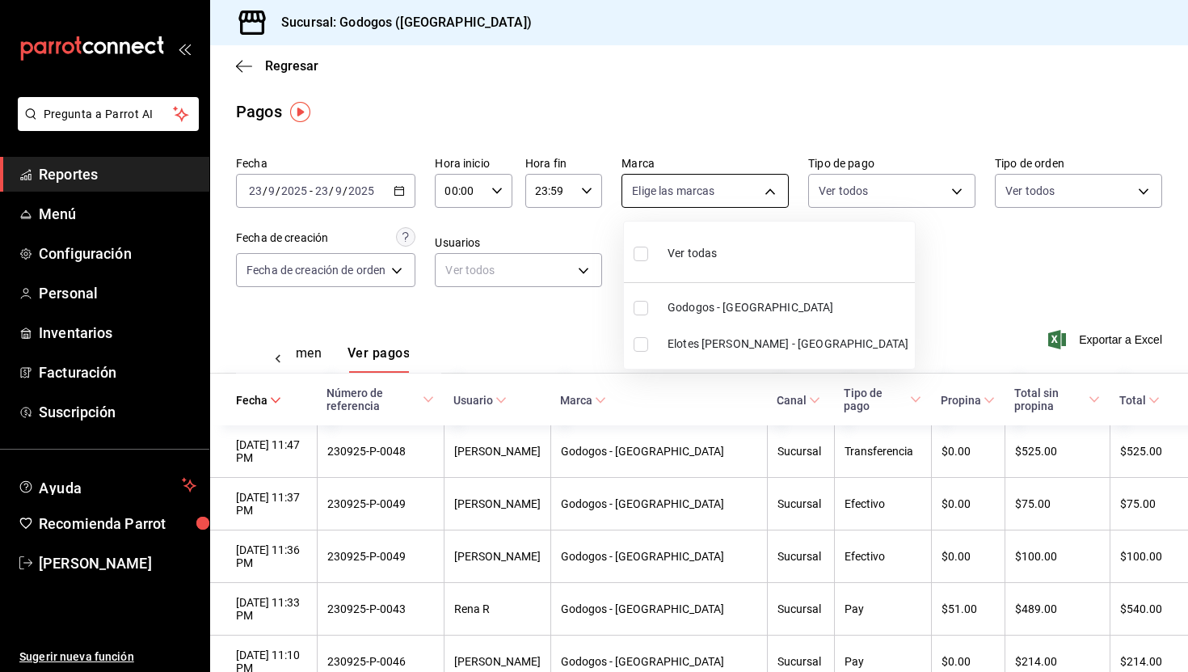
click at [741, 189] on body "Pregunta a Parrot AI Reportes Menú Configuración Personal Inventarios Facturaci…" at bounding box center [594, 336] width 1188 height 672
click at [727, 346] on span "Elotes al grano - [GEOGRAPHIC_DATA]" at bounding box center [788, 343] width 241 height 17
type input "3a7f3da2-7046-47ea-a0e2-eed43982f75a"
checkbox input "true"
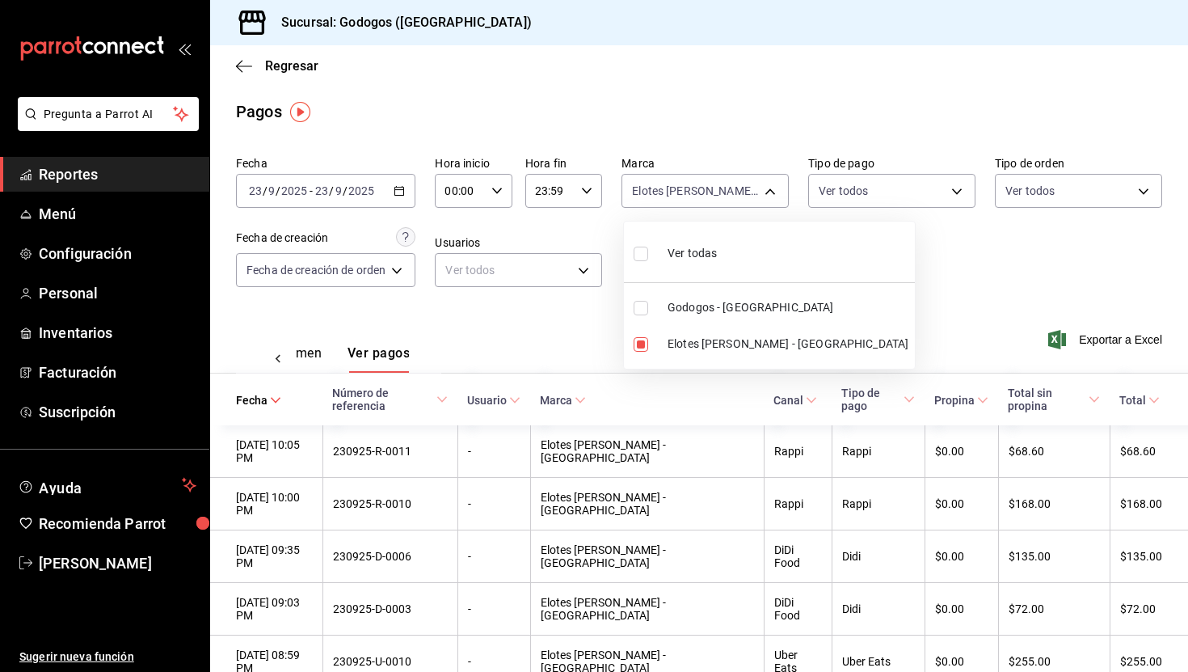
click at [402, 188] on div at bounding box center [594, 336] width 1188 height 672
click at [402, 188] on icon "button" at bounding box center [399, 190] width 11 height 11
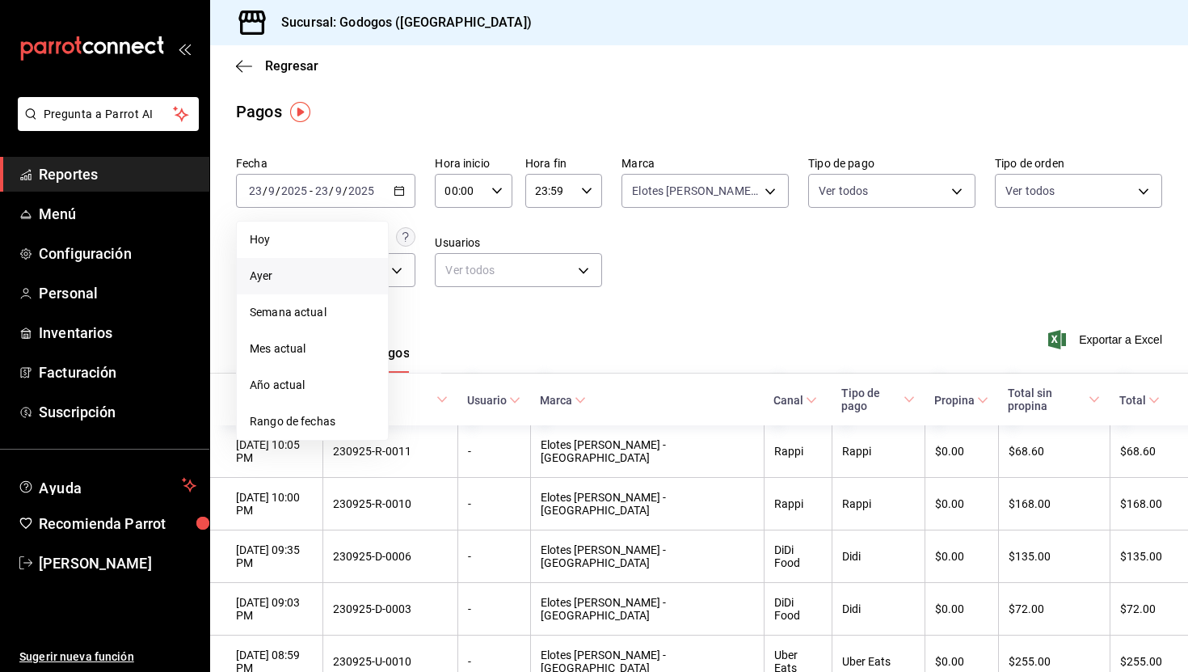
click at [328, 272] on span "Ayer" at bounding box center [312, 275] width 125 height 17
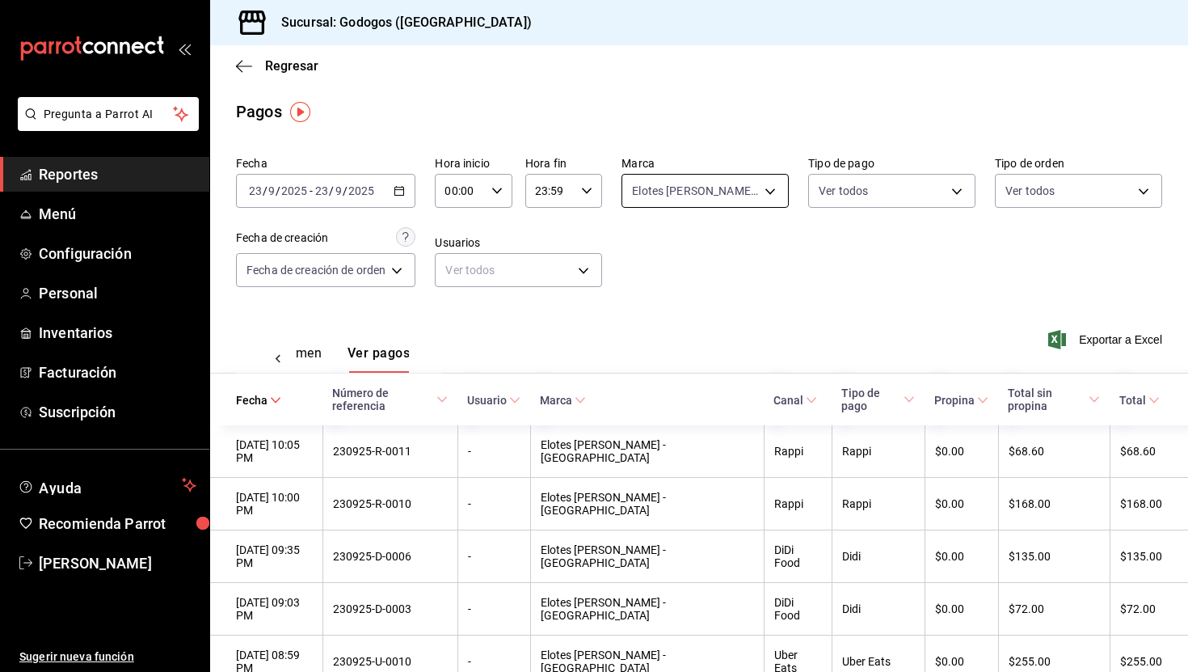
click at [776, 200] on body "Pregunta a Parrot AI Reportes Menú Configuración Personal Inventarios Facturaci…" at bounding box center [594, 336] width 1188 height 672
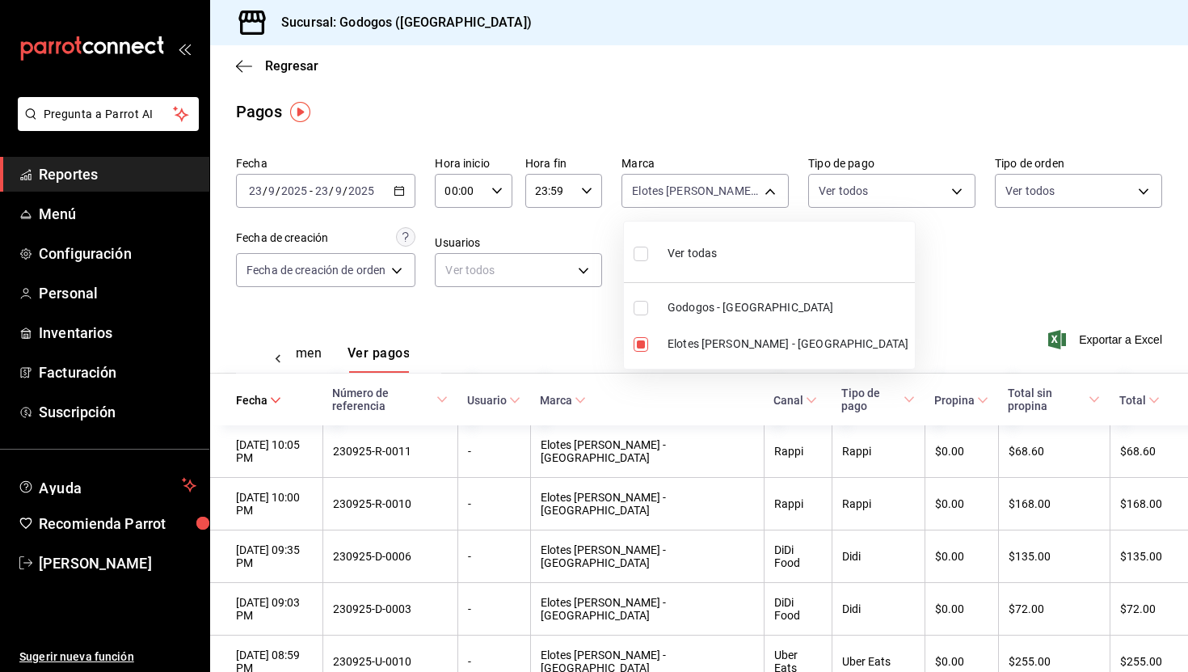
click at [889, 251] on div at bounding box center [594, 336] width 1188 height 672
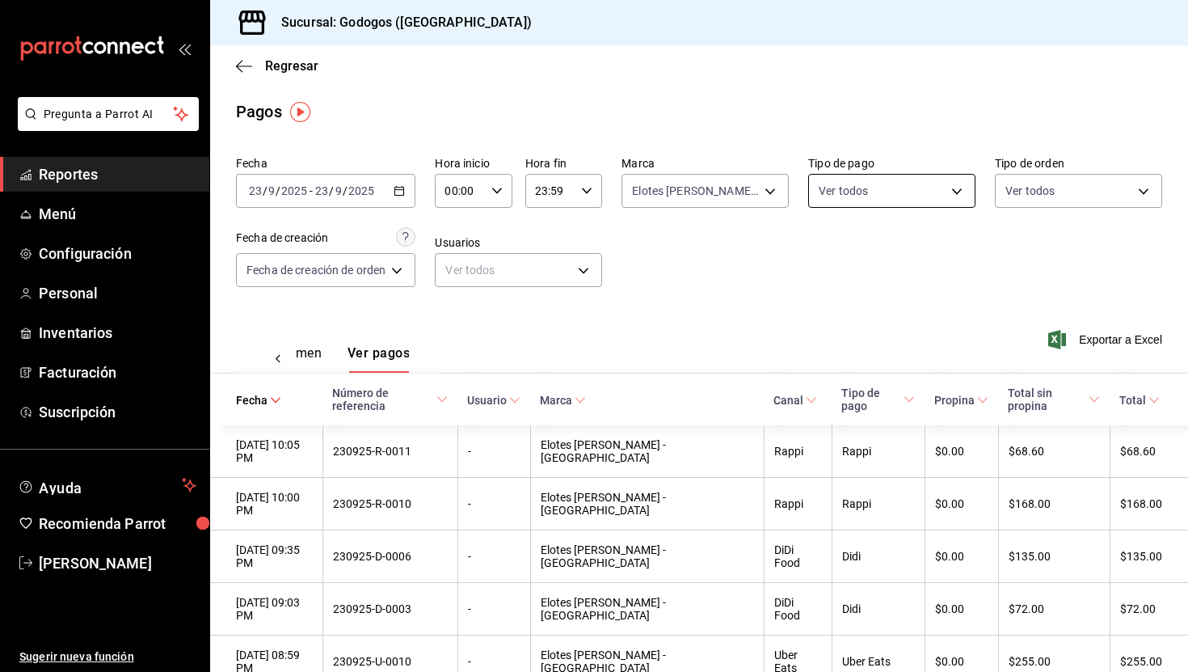
click at [941, 187] on body "Pregunta a Parrot AI Reportes Menú Configuración Personal Inventarios Facturaci…" at bounding box center [594, 336] width 1188 height 672
click at [853, 317] on li "Rappi" at bounding box center [892, 307] width 165 height 36
type input "d3940735-50fd-4983-ae74-15194fbae4ae"
checkbox input "true"
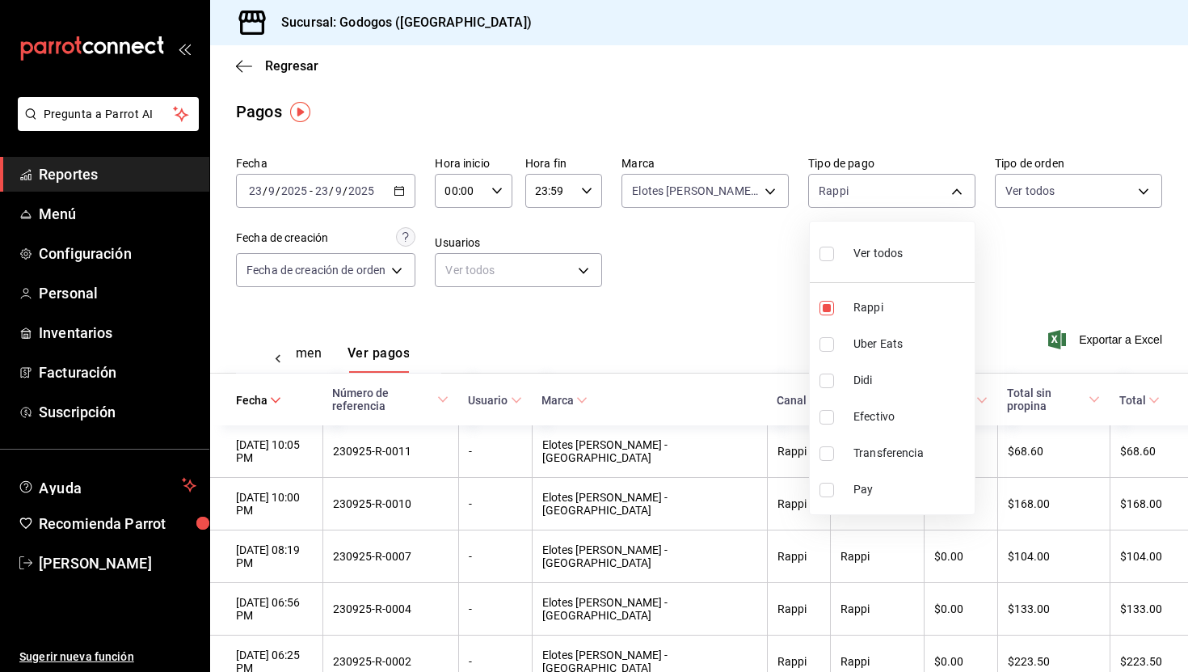
click at [858, 361] on li "Uber Eats" at bounding box center [892, 344] width 165 height 36
type input "d3940735-50fd-4983-ae74-15194fbae4ae,3912d2d5-3ae4-4bcd-b08e-5b73db4238c5"
checkbox input "true"
click at [863, 381] on span "Didi" at bounding box center [910, 380] width 115 height 17
type input "d3940735-50fd-4983-ae74-15194fbae4ae,3912d2d5-3ae4-4bcd-b08e-5b73db4238c5,c23e3…"
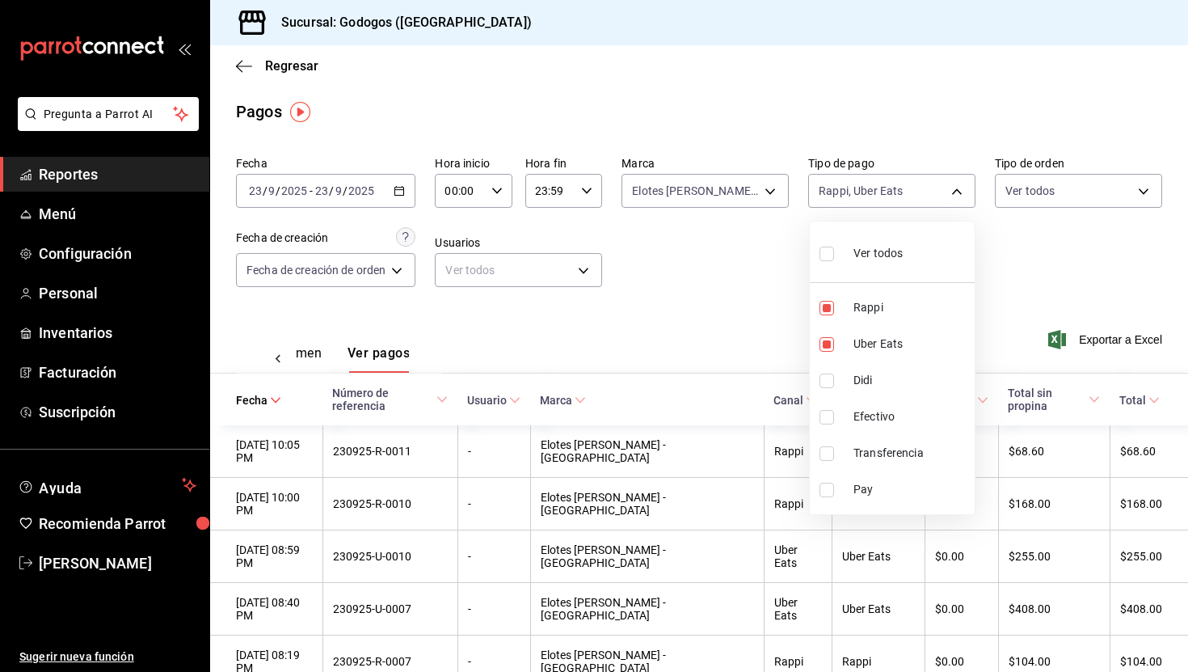
checkbox input "true"
click at [756, 244] on div at bounding box center [594, 336] width 1188 height 672
click at [929, 195] on body "Pregunta a Parrot AI Reportes Menú Configuración Personal Inventarios Facturaci…" at bounding box center [594, 336] width 1188 height 672
click at [851, 383] on li "Didi" at bounding box center [892, 380] width 165 height 36
type input "d3940735-50fd-4983-ae74-15194fbae4ae,3912d2d5-3ae4-4bcd-b08e-5b73db4238c5"
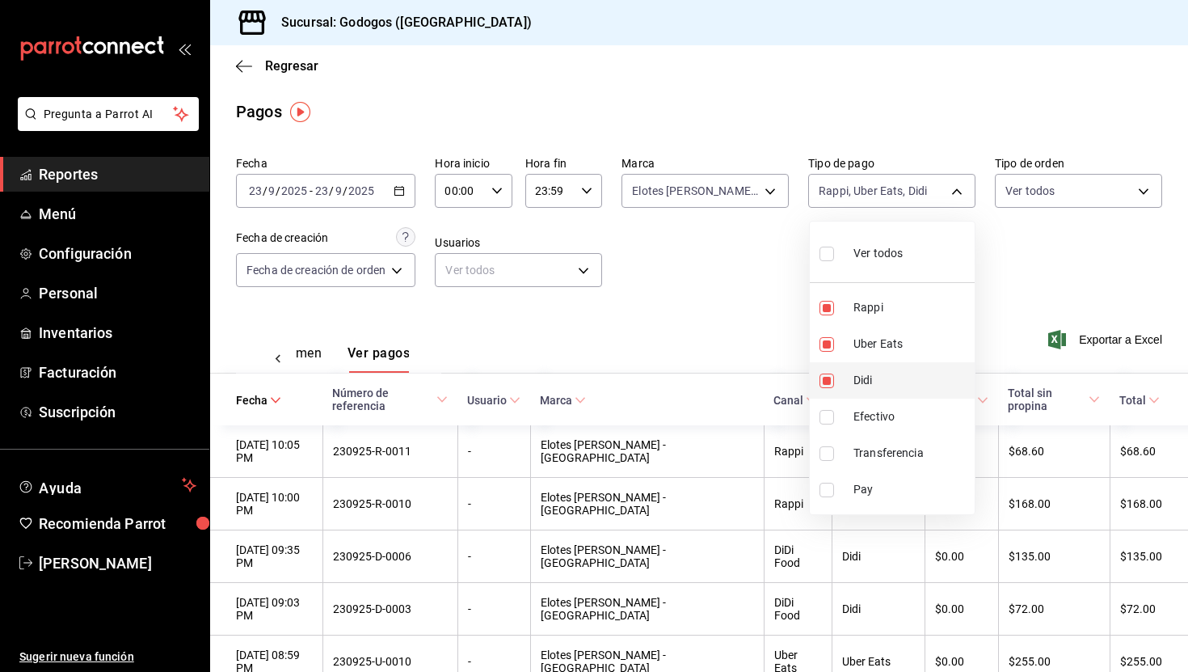
checkbox input "false"
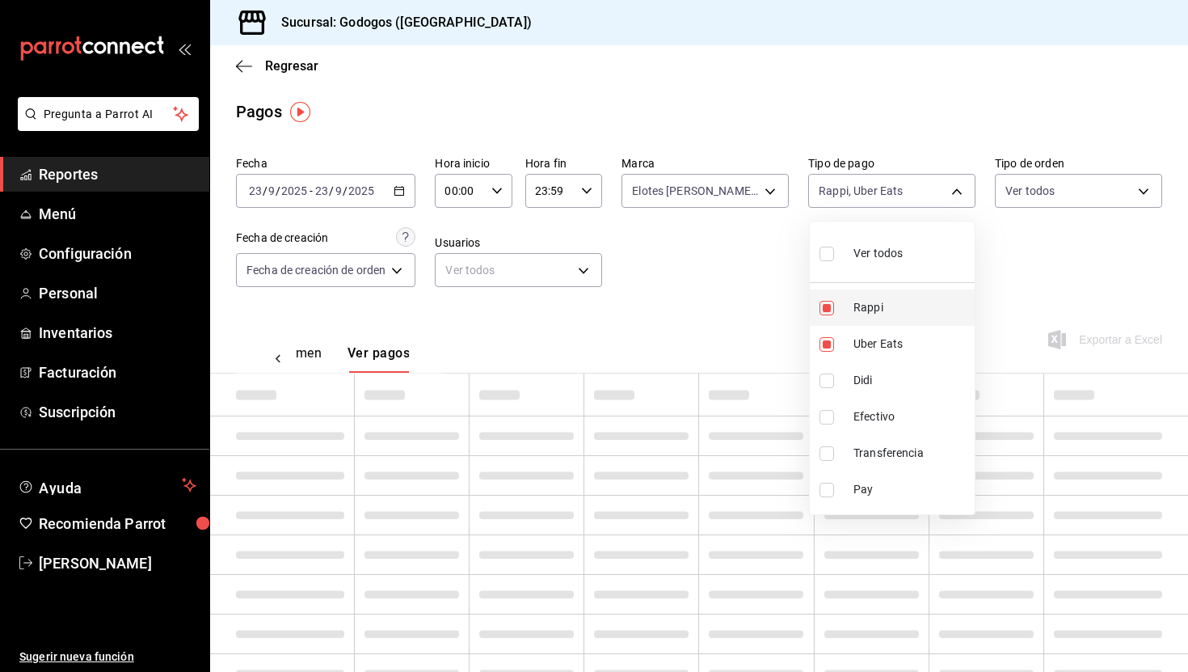
click at [864, 307] on span "Rappi" at bounding box center [910, 307] width 115 height 17
type input "3912d2d5-3ae4-4bcd-b08e-5b73db4238c5"
checkbox input "false"
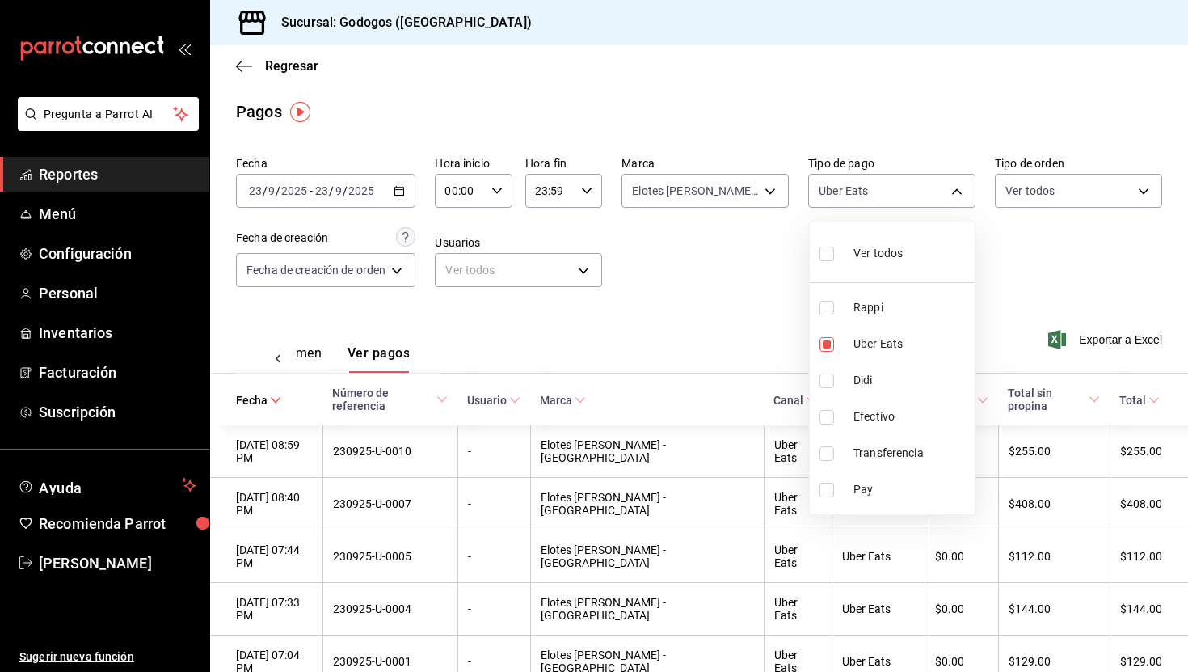
click at [769, 286] on div at bounding box center [594, 336] width 1188 height 672
click at [405, 189] on icon "button" at bounding box center [399, 190] width 11 height 11
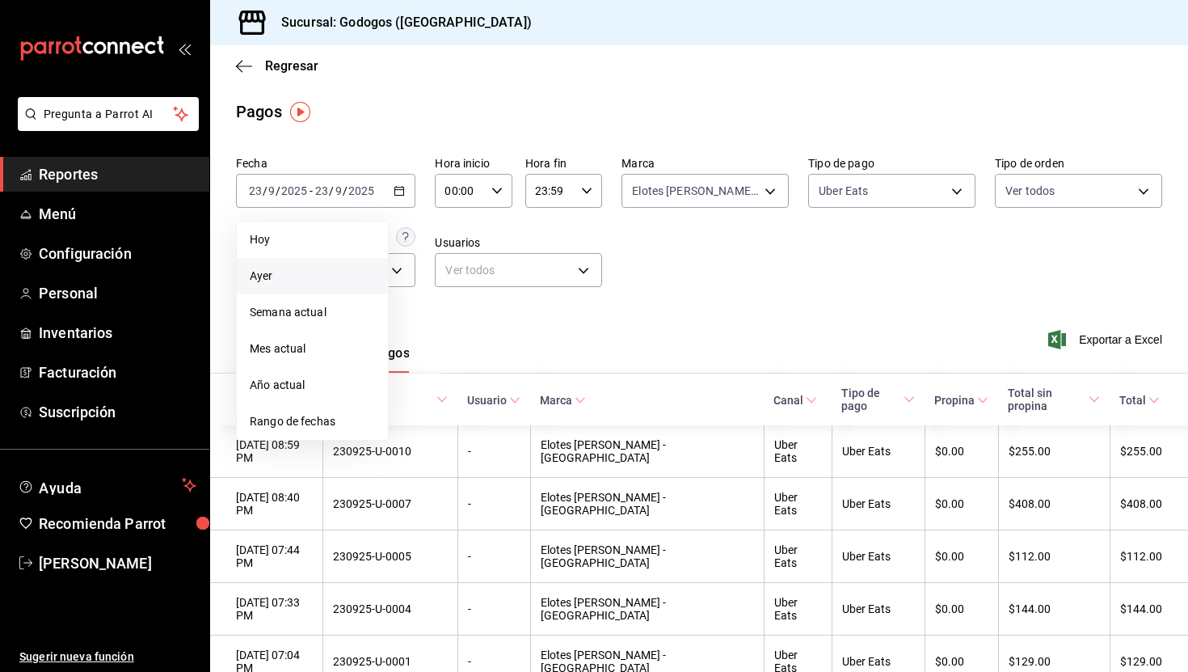
click at [320, 281] on span "Ayer" at bounding box center [312, 275] width 125 height 17
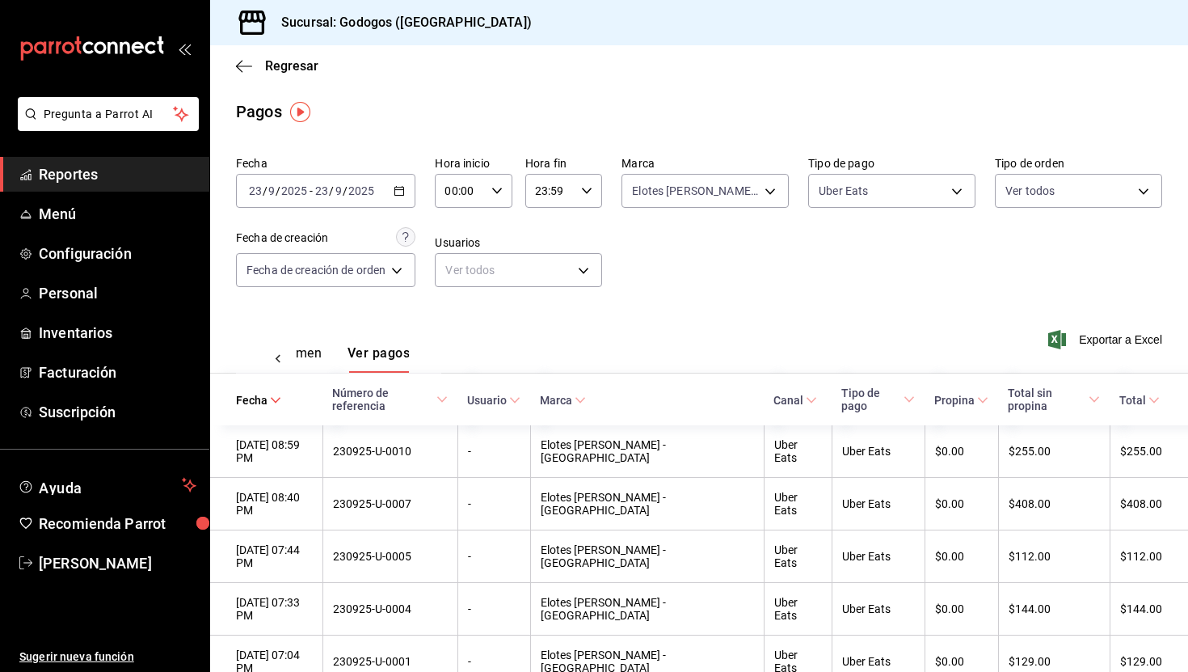
click at [402, 192] on icon "button" at bounding box center [399, 190] width 11 height 11
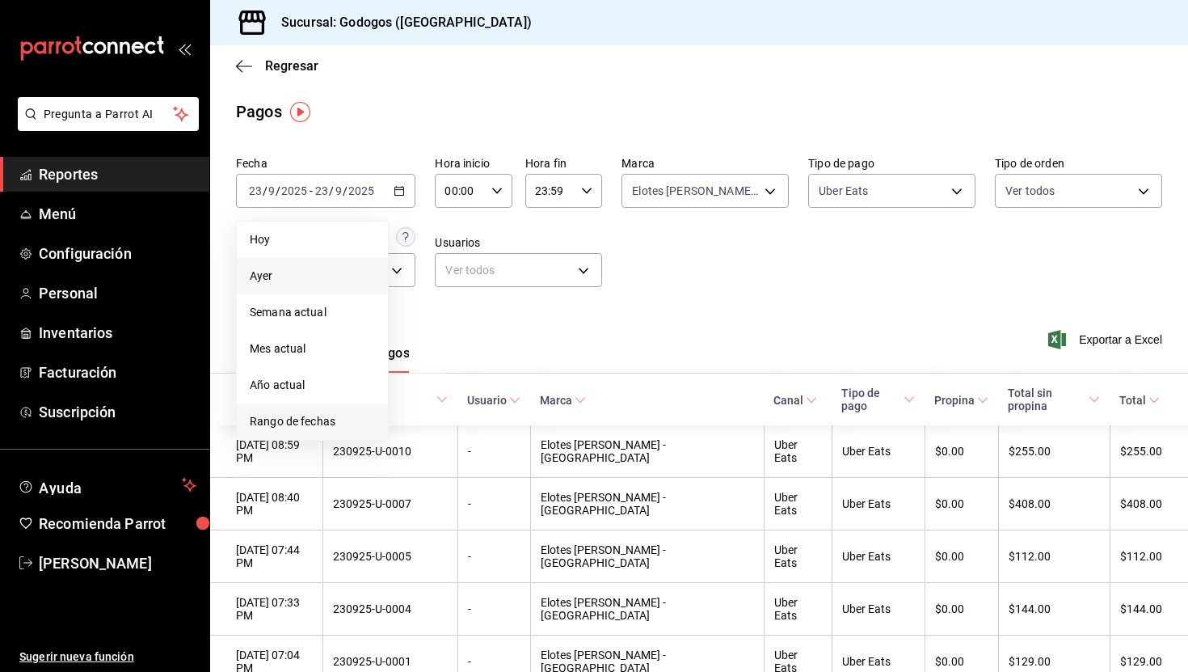
click at [322, 423] on span "Rango de fechas" at bounding box center [312, 421] width 125 height 17
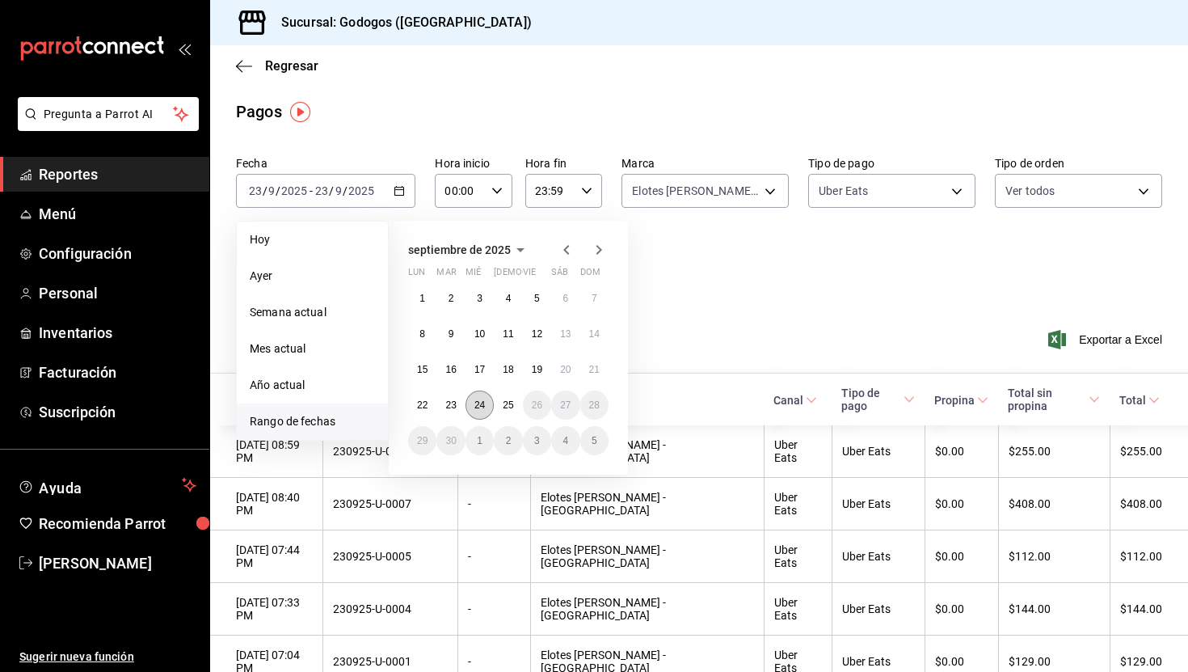
click at [480, 401] on abbr "24" at bounding box center [479, 404] width 11 height 11
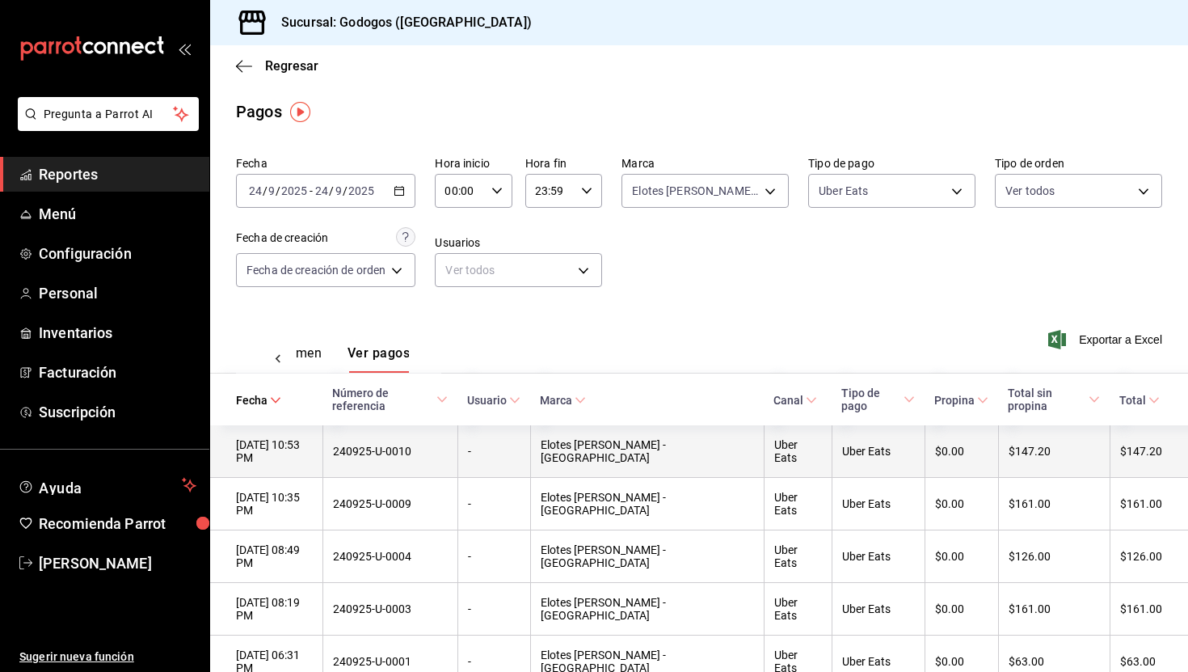
click at [301, 438] on div "[DATE] 10:53 PM" at bounding box center [274, 451] width 77 height 26
click at [402, 444] on div "240925-U-0010" at bounding box center [390, 450] width 115 height 13
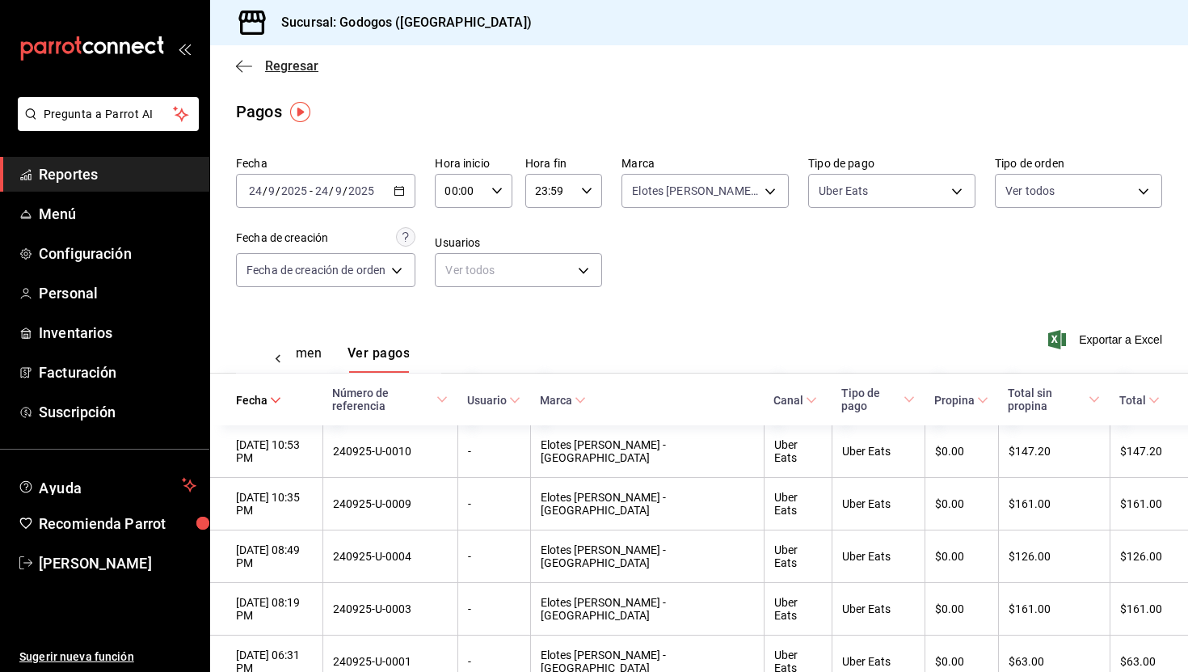
click at [298, 67] on span "Regresar" at bounding box center [291, 65] width 53 height 15
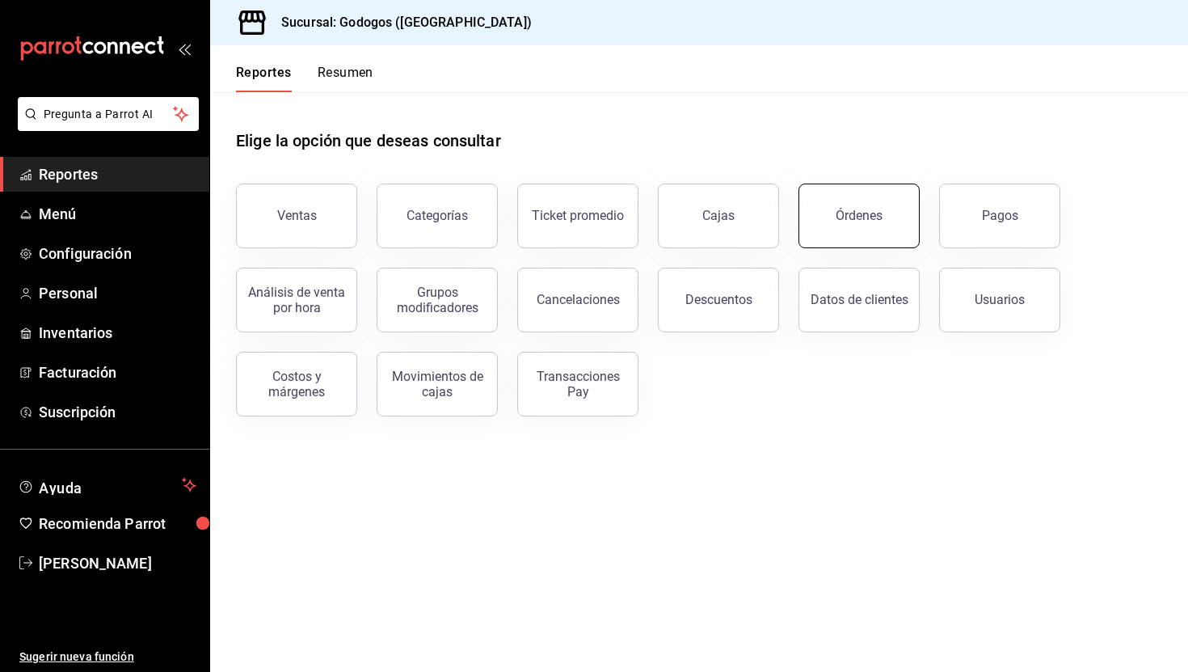
click at [840, 199] on button "Órdenes" at bounding box center [858, 215] width 121 height 65
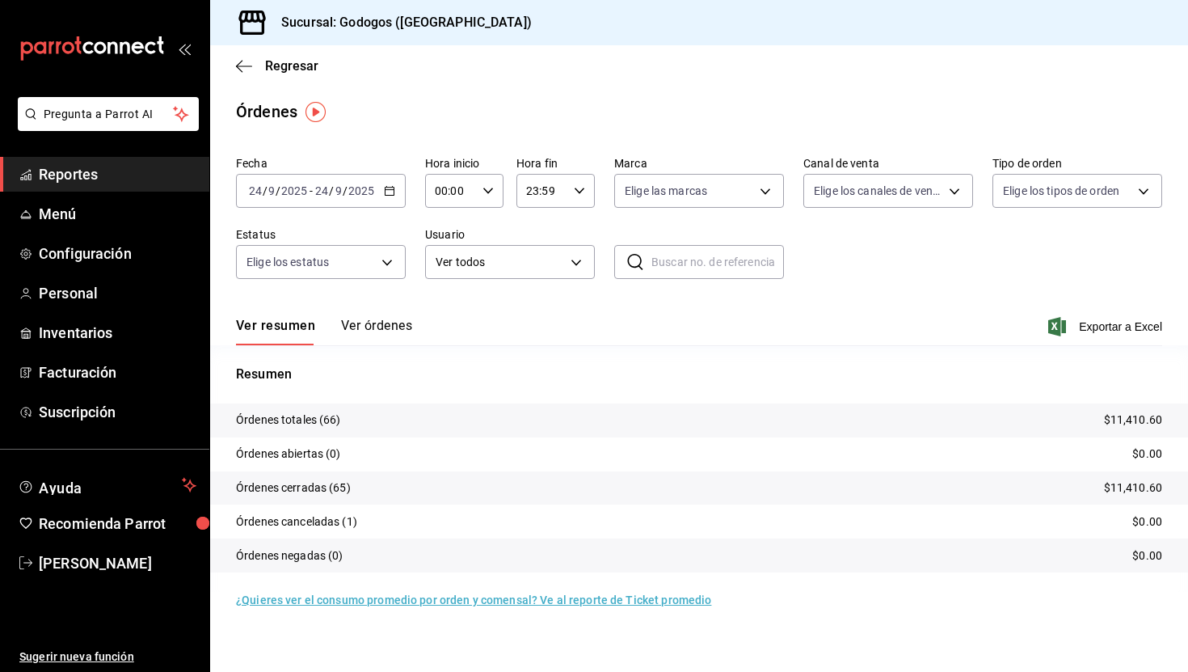
click at [396, 193] on div "[DATE] [DATE] - [DATE] [DATE]" at bounding box center [321, 191] width 170 height 34
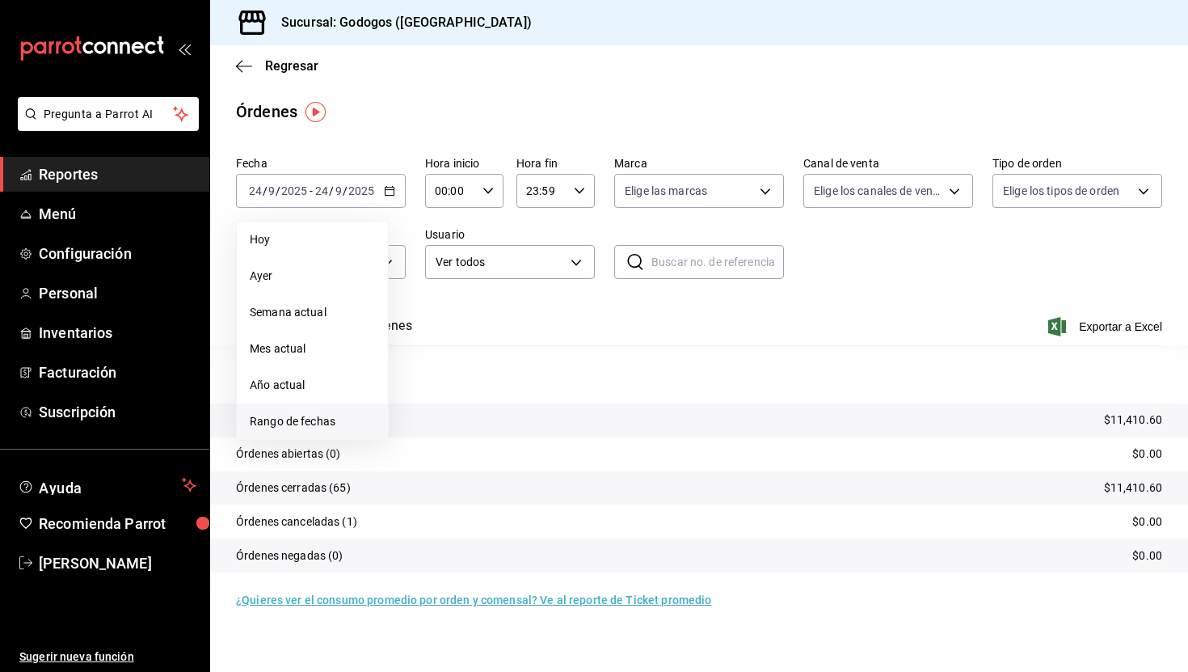
click at [331, 428] on span "Rango de fechas" at bounding box center [312, 421] width 125 height 17
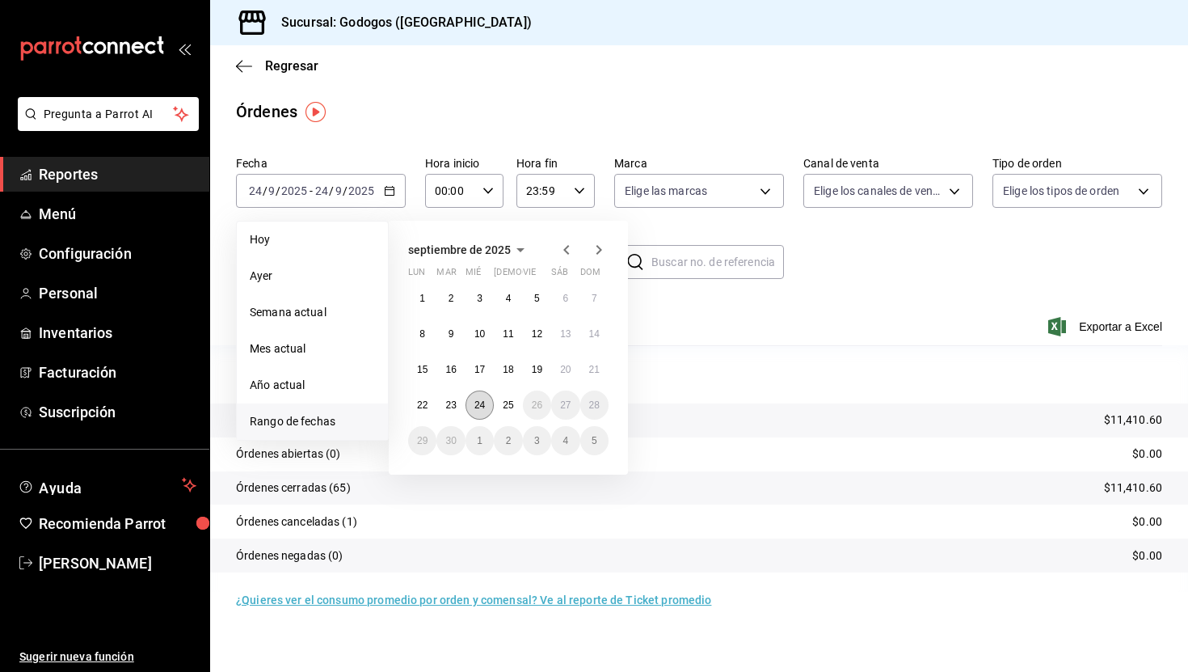
click at [486, 398] on button "24" at bounding box center [479, 404] width 28 height 29
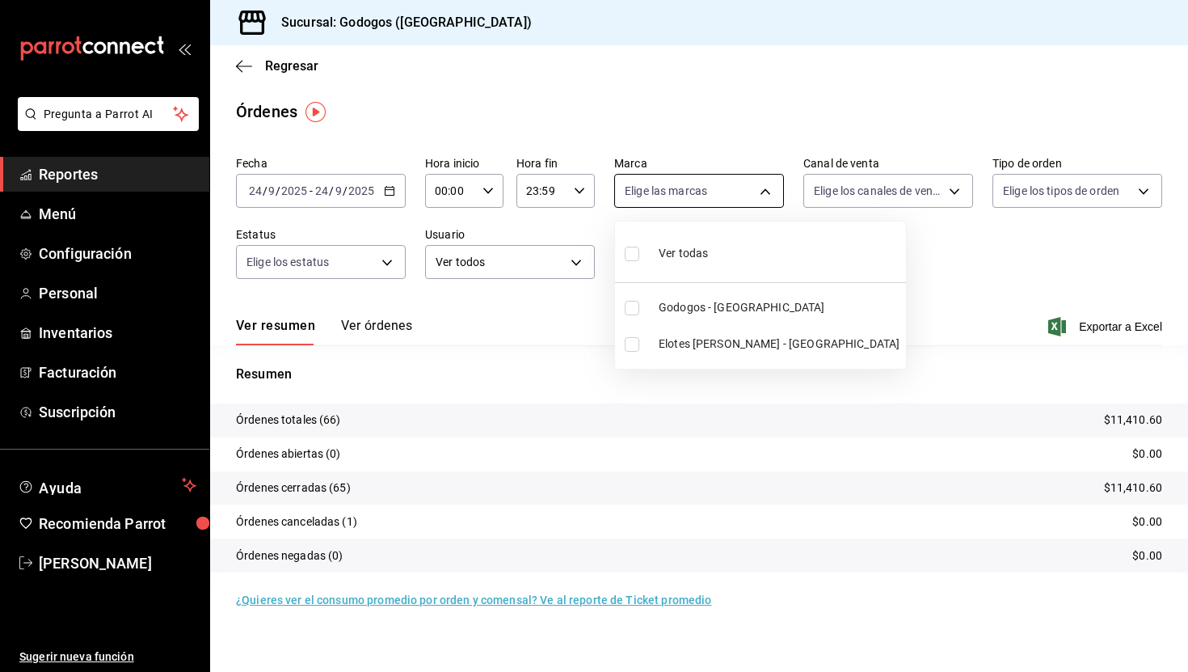
click at [757, 196] on body "Pregunta a Parrot AI Reportes Menú Configuración Personal Inventarios Facturaci…" at bounding box center [594, 336] width 1188 height 672
click at [725, 341] on span "Elotes al grano - [GEOGRAPHIC_DATA]" at bounding box center [779, 343] width 241 height 17
type input "3a7f3da2-7046-47ea-a0e2-eed43982f75a"
checkbox input "true"
click at [897, 246] on div at bounding box center [594, 336] width 1188 height 672
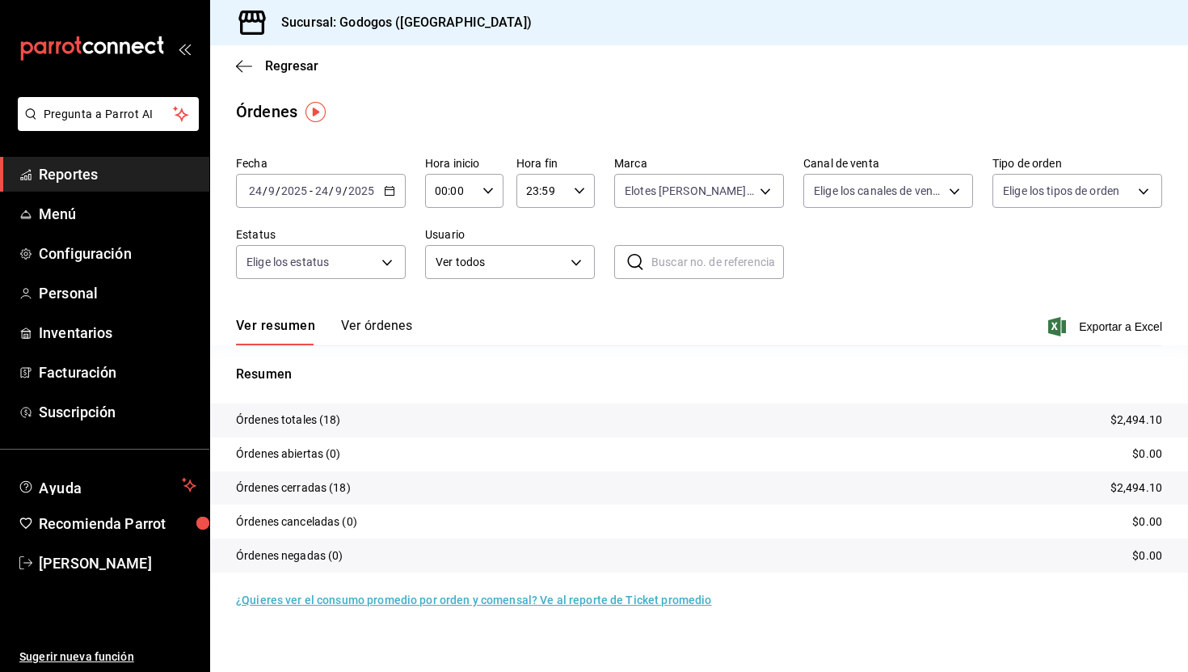
click at [390, 335] on button "Ver órdenes" at bounding box center [376, 331] width 71 height 27
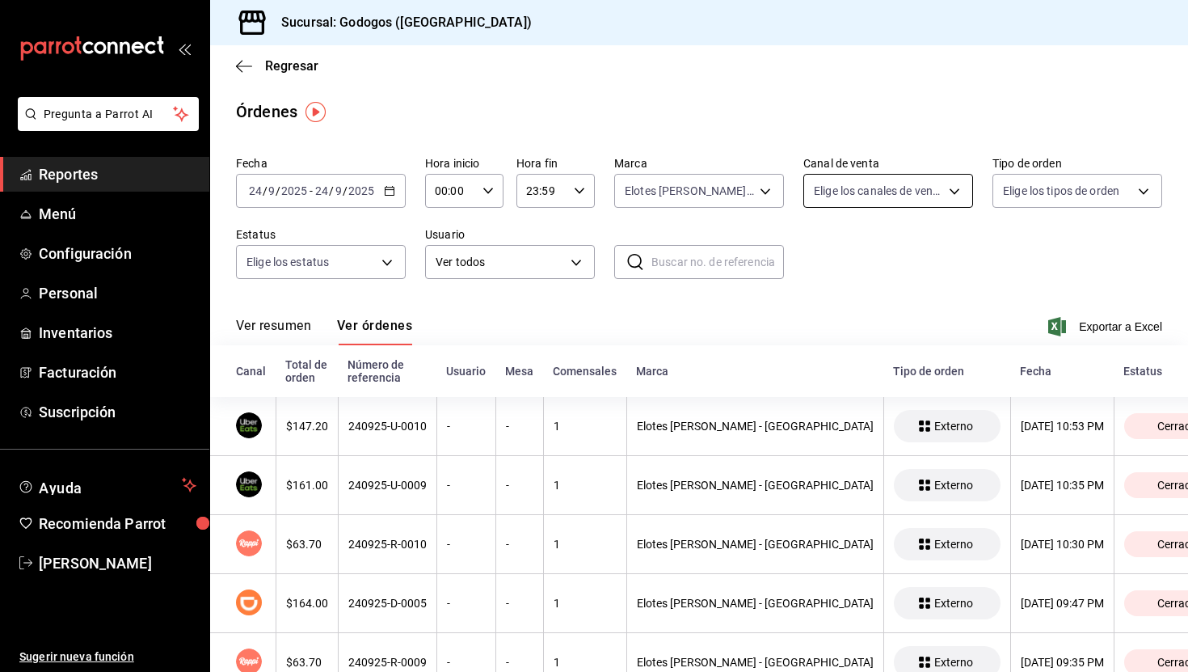
click at [895, 195] on body "Pregunta a Parrot AI Reportes Menú Configuración Personal Inventarios Facturaci…" at bounding box center [594, 336] width 1188 height 672
click at [888, 341] on span "Uber Eats" at bounding box center [907, 343] width 118 height 17
type input "UBER_EATS"
checkbox input "true"
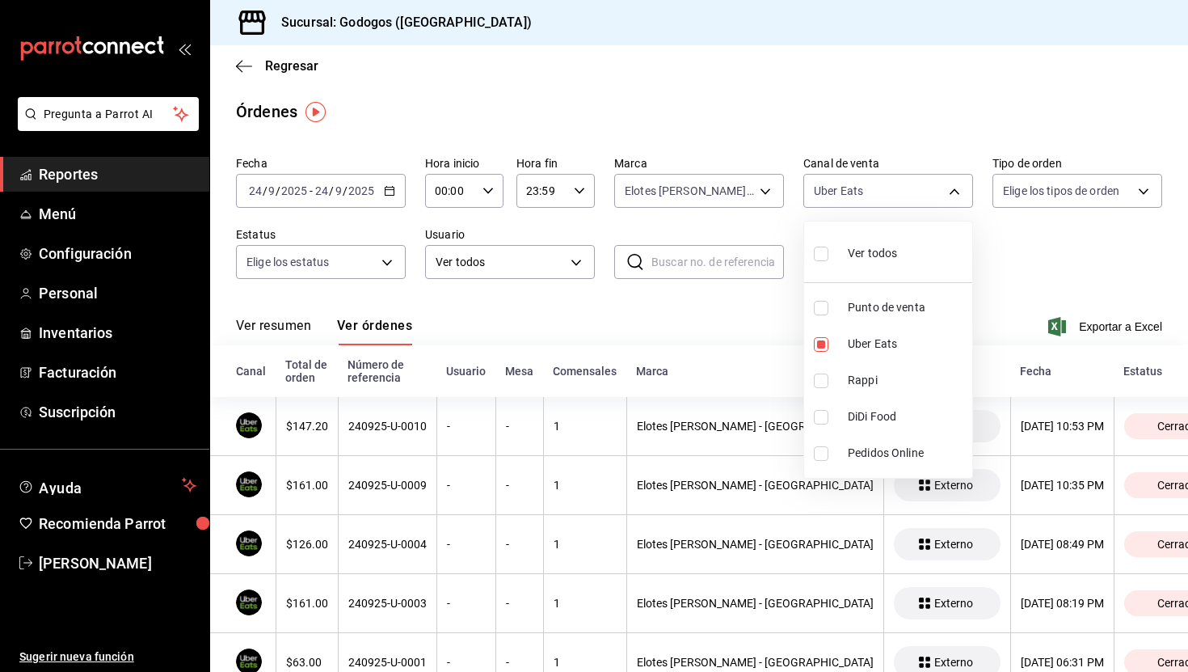
click at [1016, 250] on div at bounding box center [594, 336] width 1188 height 672
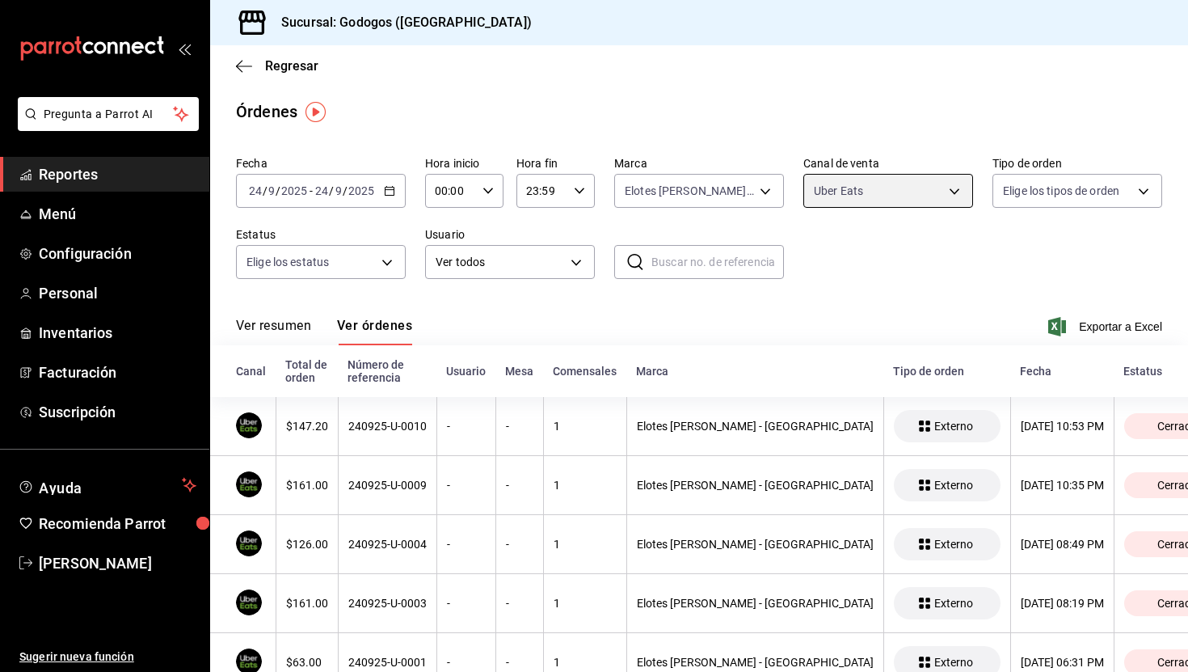
scroll to position [53, 0]
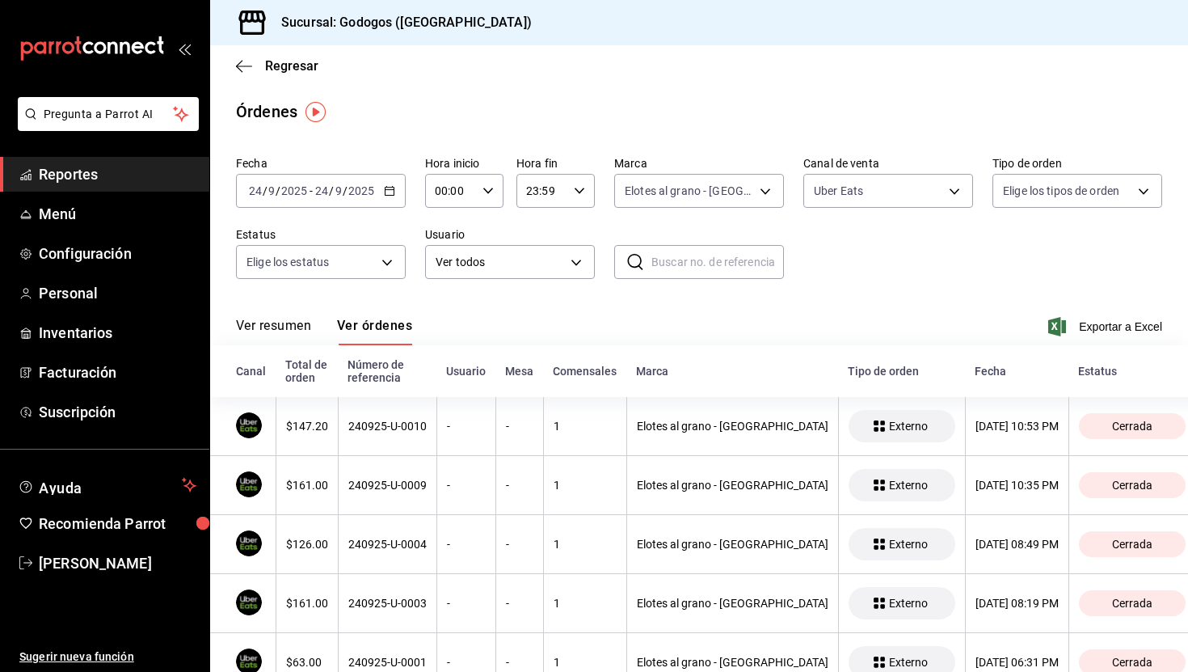
click at [387, 196] on div "[DATE] [DATE] - [DATE] [DATE]" at bounding box center [321, 191] width 170 height 34
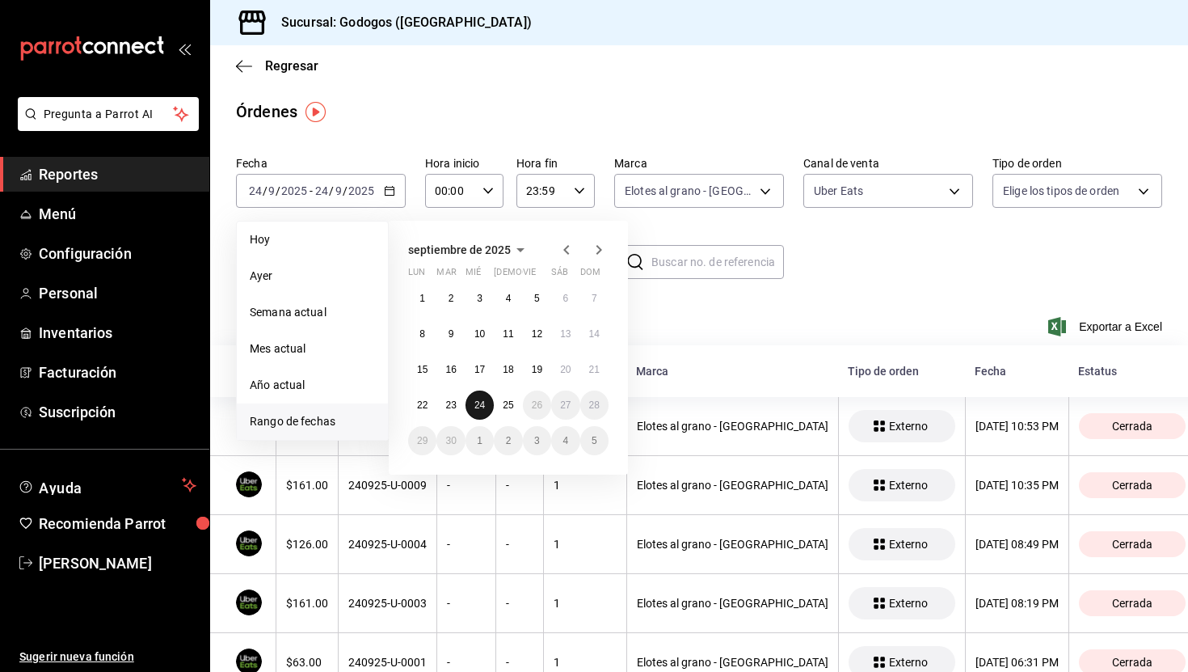
click at [486, 400] on button "24" at bounding box center [479, 404] width 28 height 29
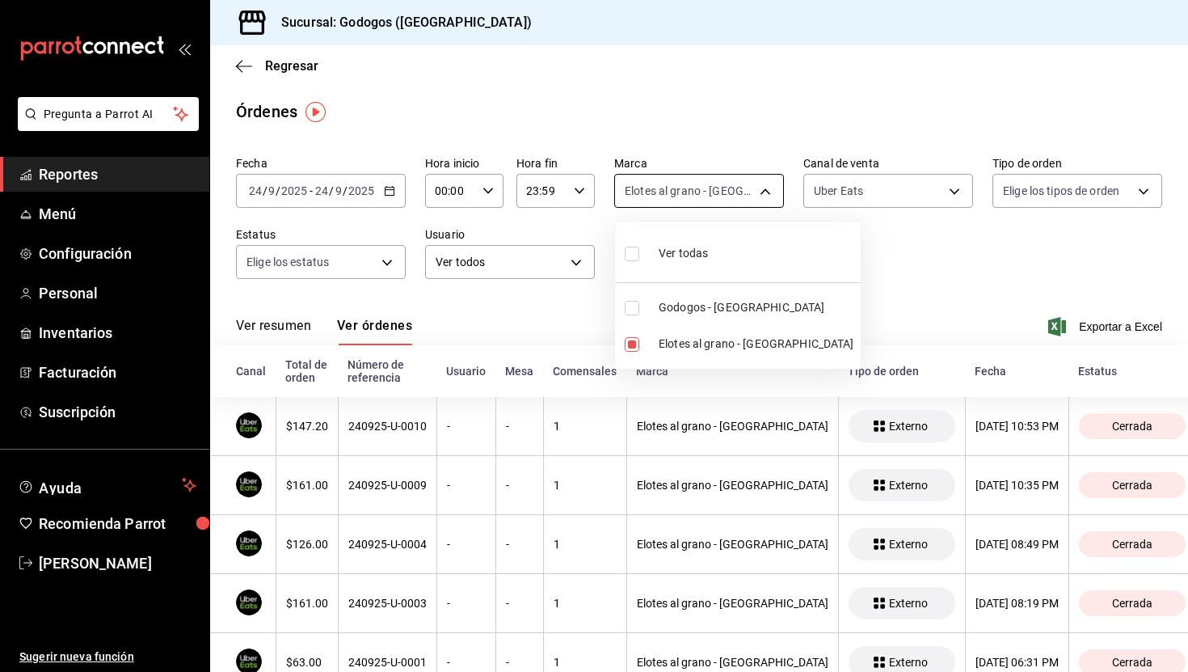
click at [745, 189] on body "Pregunta a Parrot AI Reportes Menú Configuración Personal Inventarios Facturaci…" at bounding box center [594, 336] width 1188 height 672
click at [705, 344] on span "Elotes al grano - [GEOGRAPHIC_DATA]" at bounding box center [757, 343] width 196 height 17
checkbox input "false"
click at [844, 273] on div at bounding box center [594, 336] width 1188 height 672
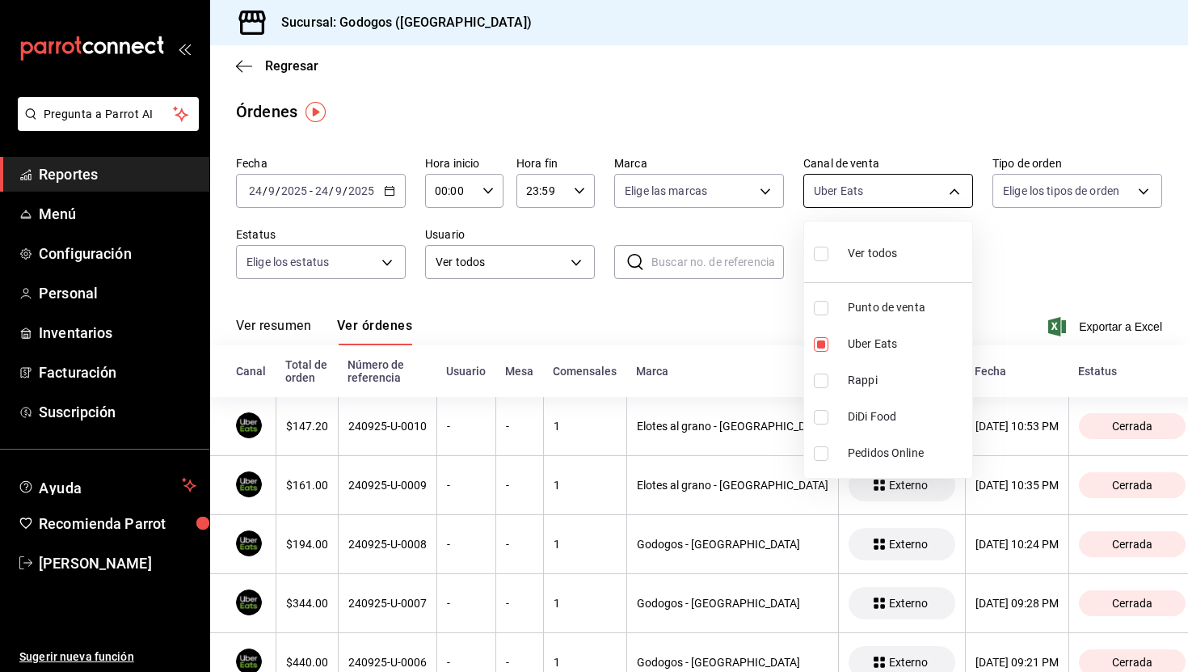
click at [882, 192] on body "Pregunta a Parrot AI Reportes Menú Configuración Personal Inventarios Facturaci…" at bounding box center [594, 336] width 1188 height 672
click at [876, 129] on div at bounding box center [594, 336] width 1188 height 672
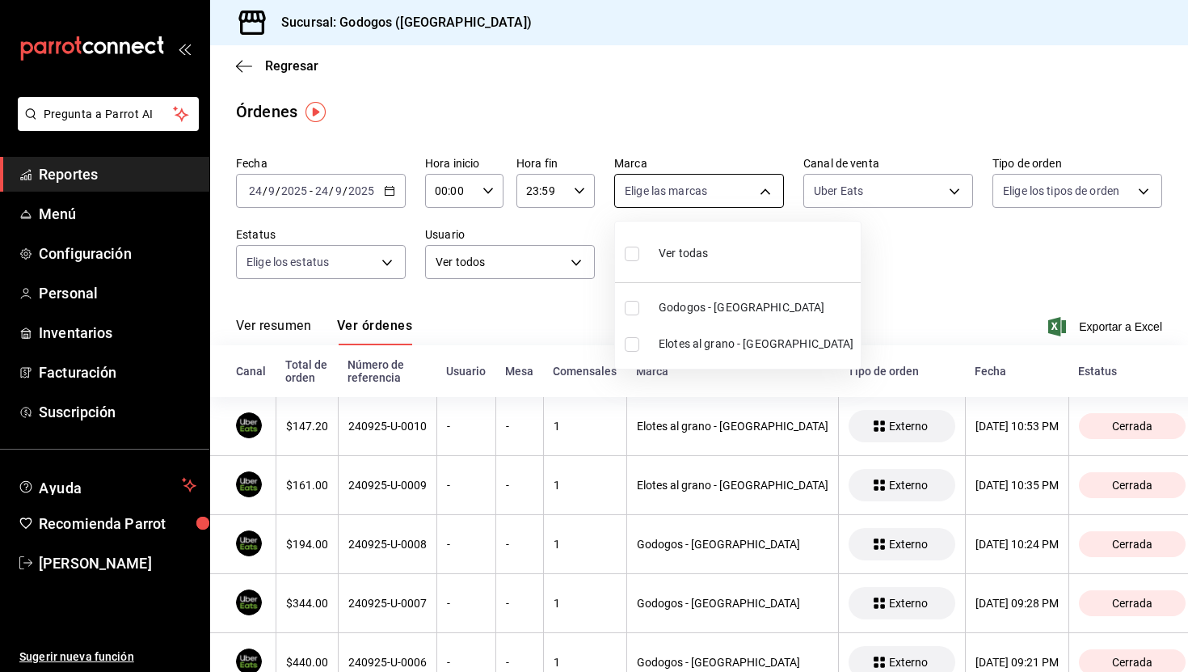
click at [748, 189] on body "Pregunta a Parrot AI Reportes Menú Configuración Personal Inventarios Facturaci…" at bounding box center [594, 336] width 1188 height 672
click at [709, 347] on span "Elotes al grano - [GEOGRAPHIC_DATA]" at bounding box center [757, 343] width 196 height 17
type input "3a7f3da2-7046-47ea-a0e2-eed43982f75a"
checkbox input "true"
click at [874, 269] on div at bounding box center [594, 336] width 1188 height 672
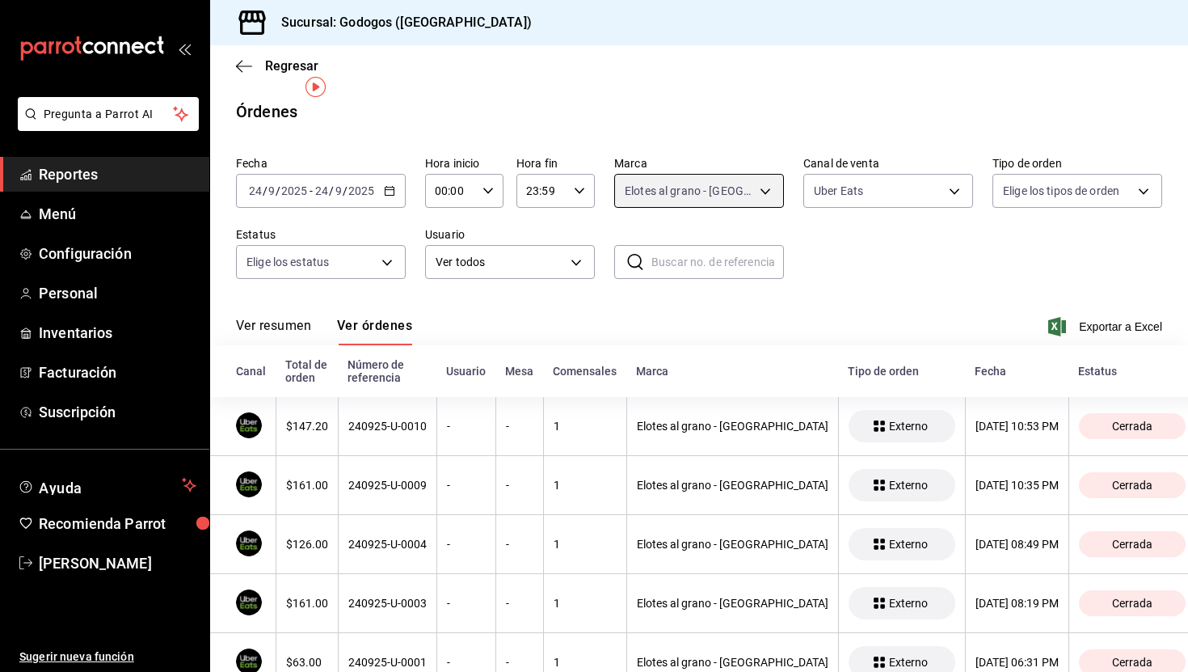
scroll to position [53, 0]
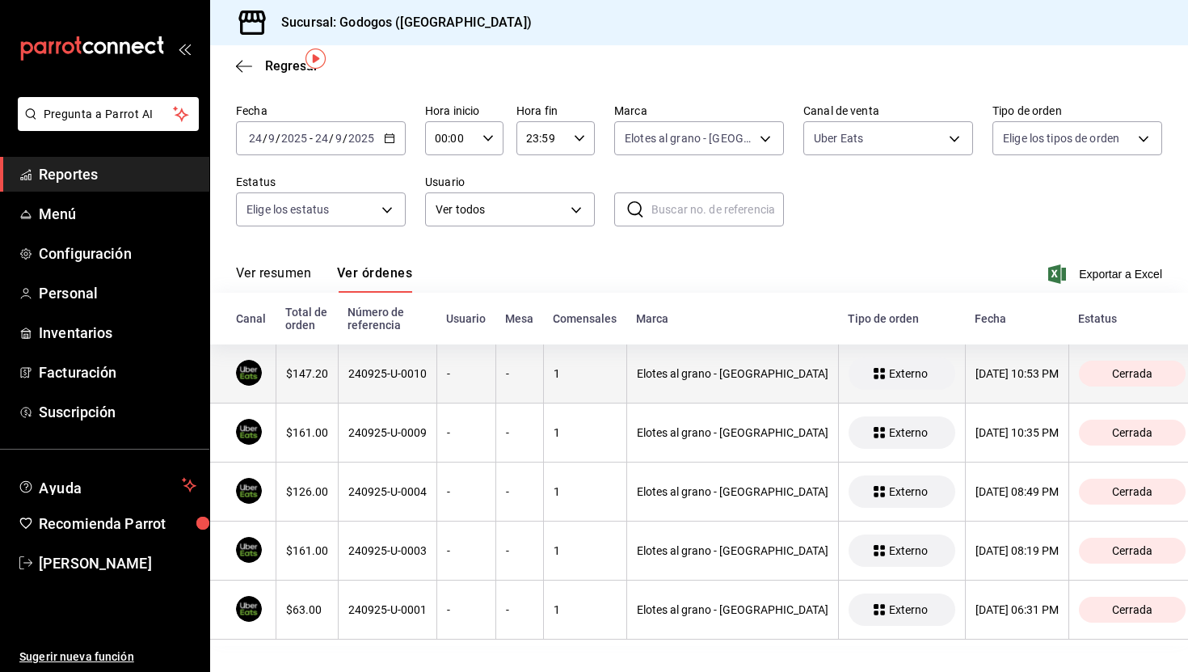
click at [315, 372] on div "$147.20" at bounding box center [307, 373] width 42 height 13
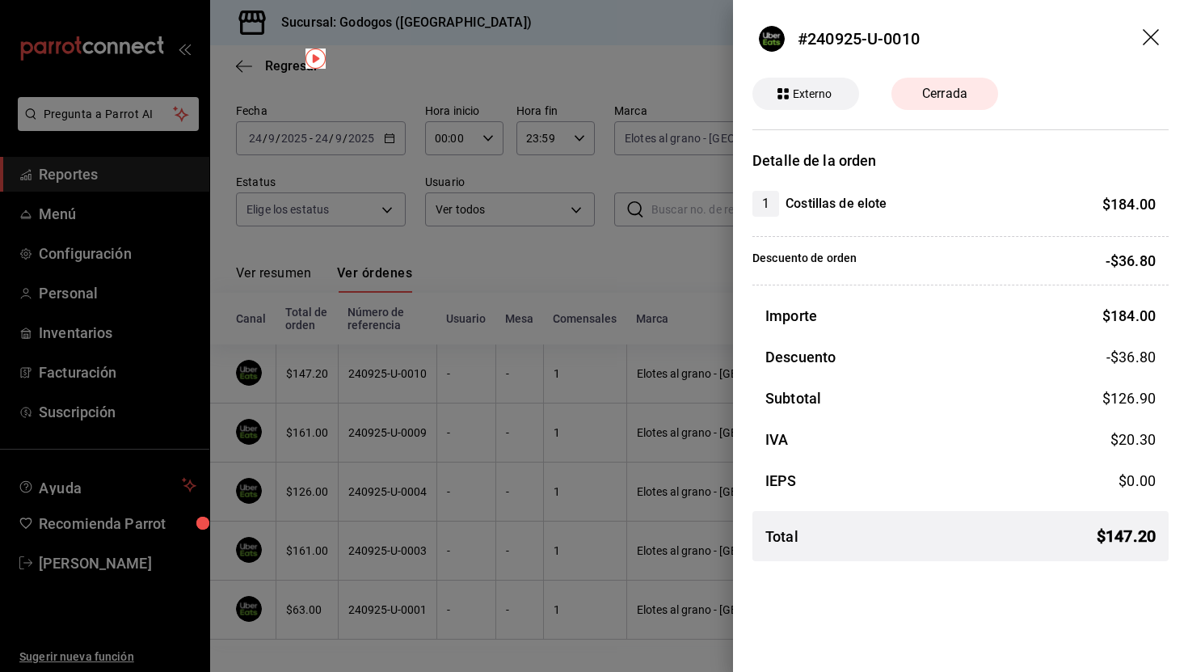
click at [415, 430] on div at bounding box center [594, 336] width 1188 height 672
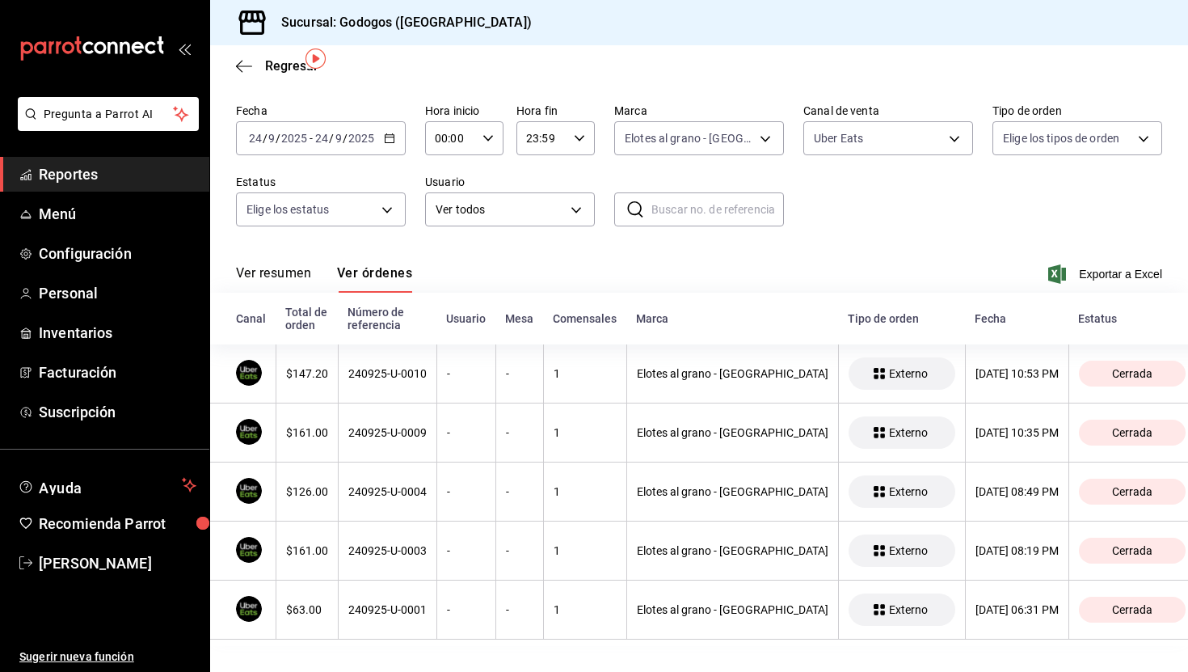
click at [415, 430] on div "240925-U-0009" at bounding box center [387, 432] width 78 height 13
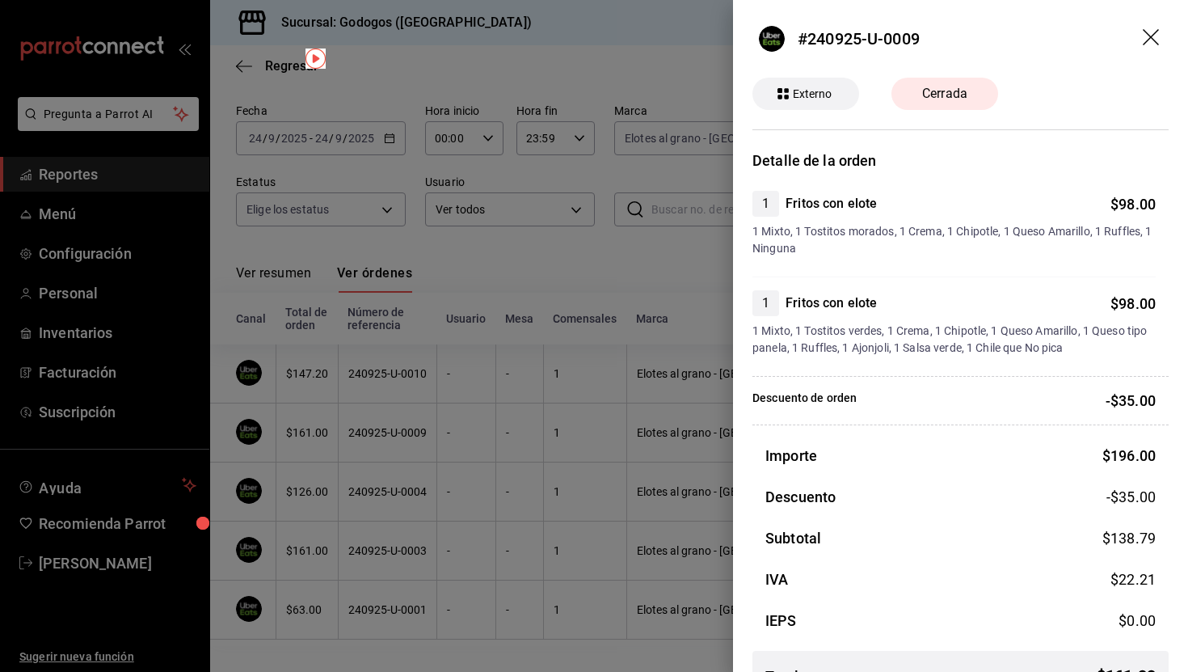
scroll to position [42, 0]
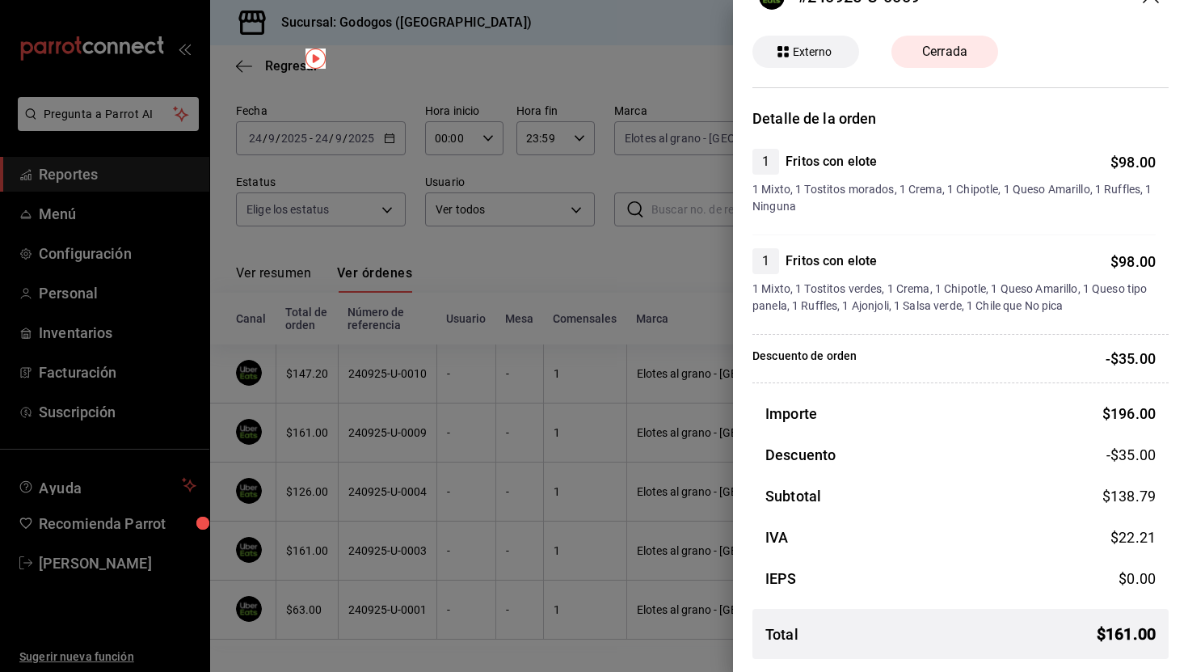
click at [410, 452] on div at bounding box center [594, 336] width 1188 height 672
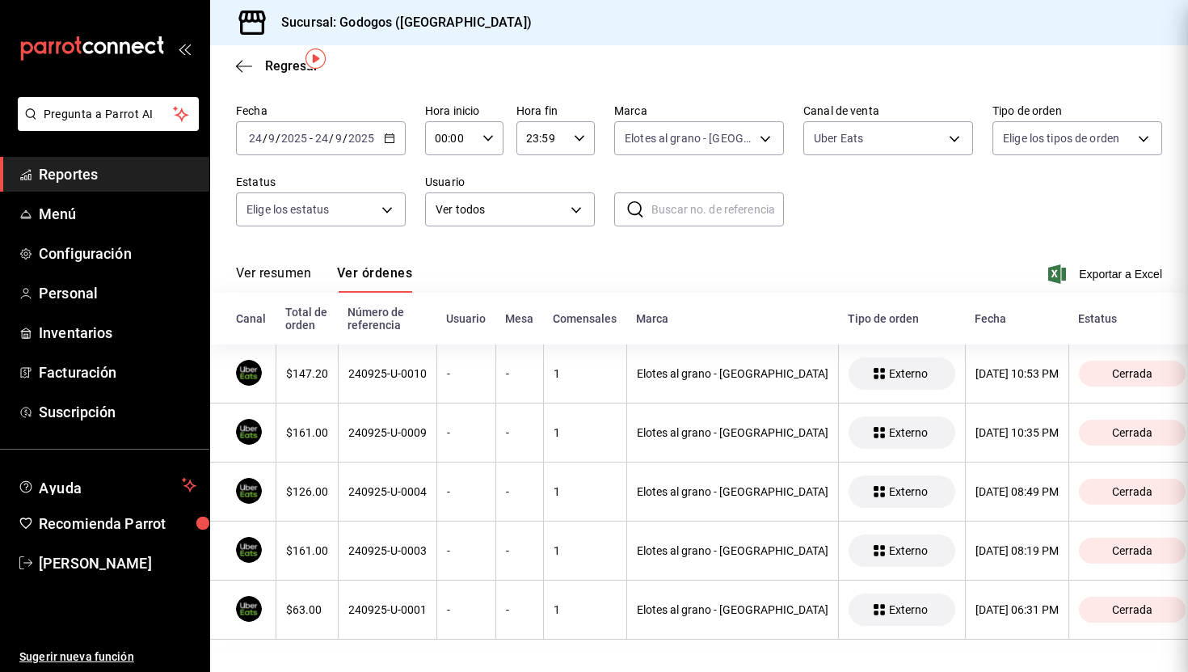
scroll to position [0, 0]
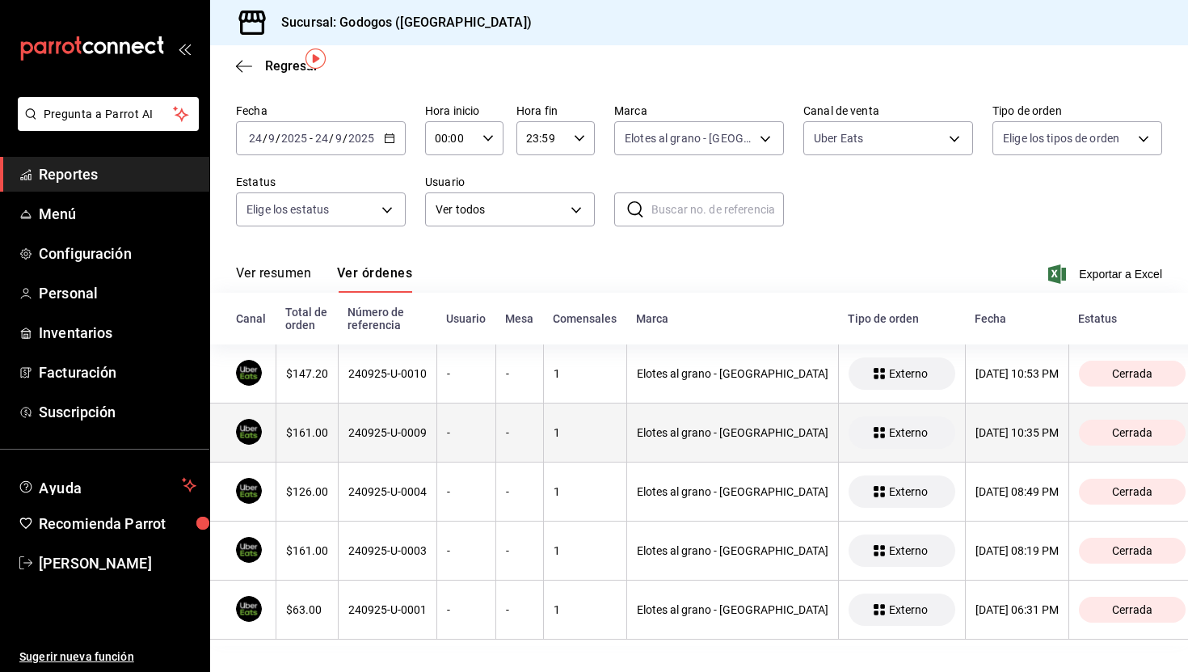
click at [420, 436] on div "240925-U-0009" at bounding box center [387, 432] width 78 height 13
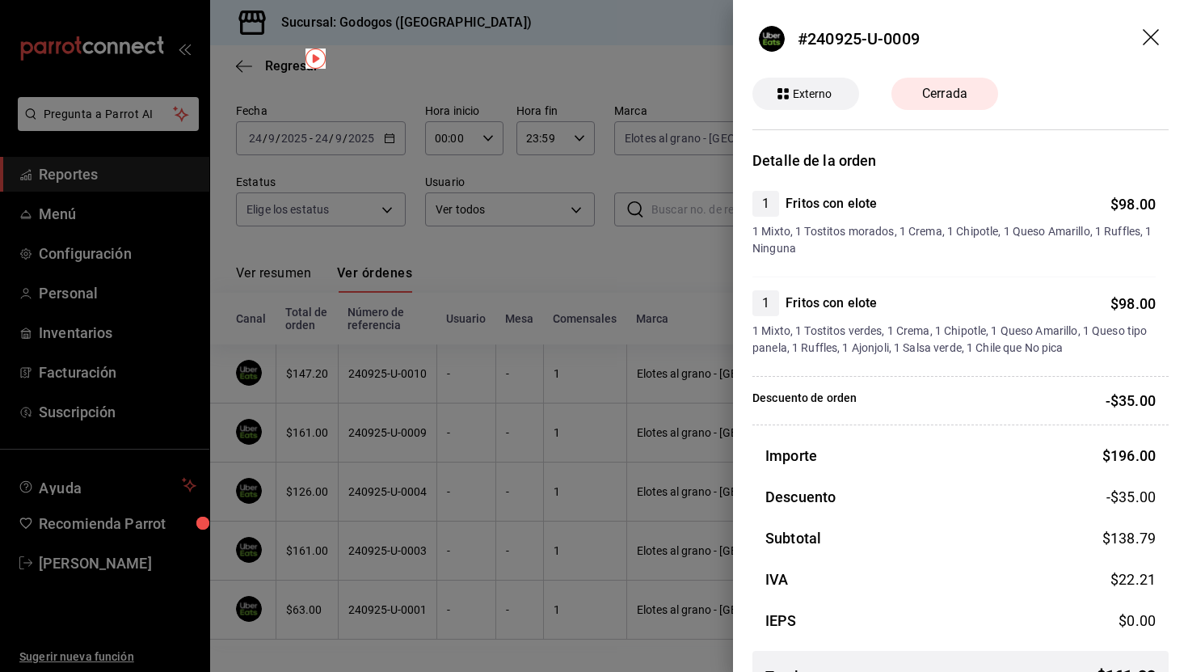
click at [589, 272] on div at bounding box center [594, 336] width 1188 height 672
